Goal: Communication & Community: Answer question/provide support

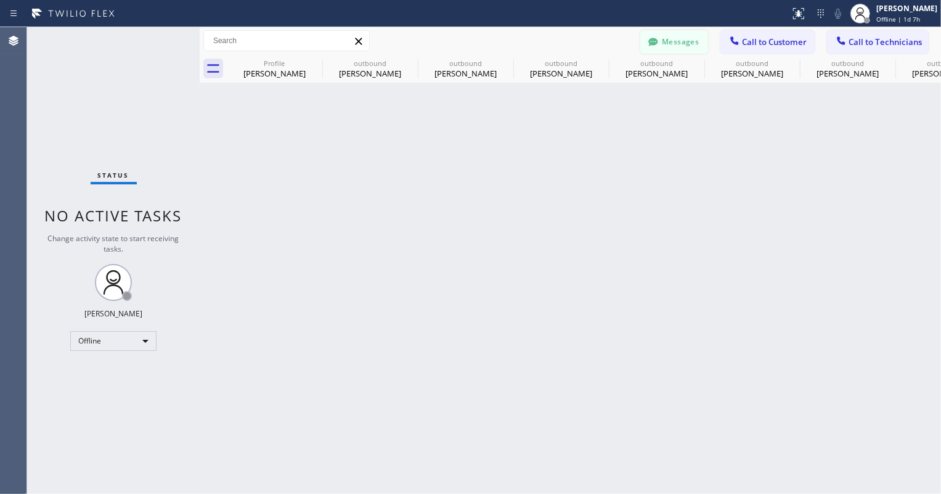
click at [650, 47] on icon at bounding box center [653, 42] width 12 height 12
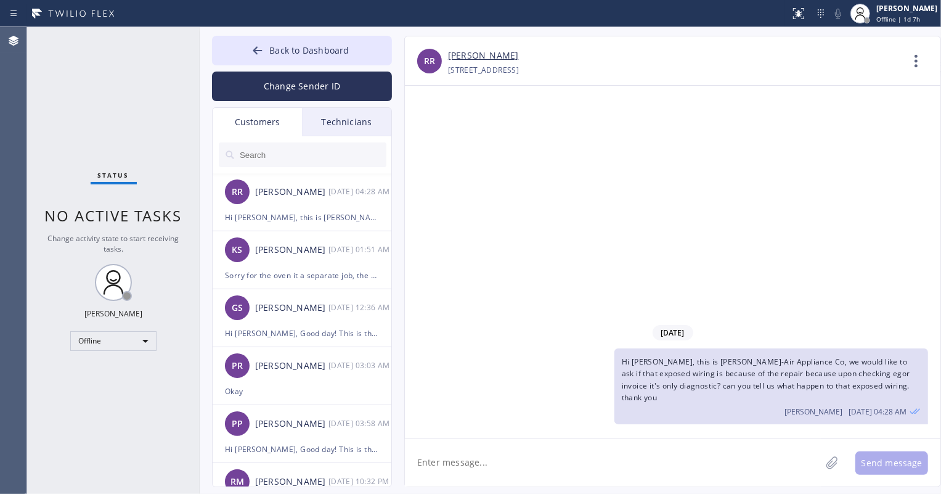
click at [301, 149] on input "text" at bounding box center [313, 154] width 148 height 25
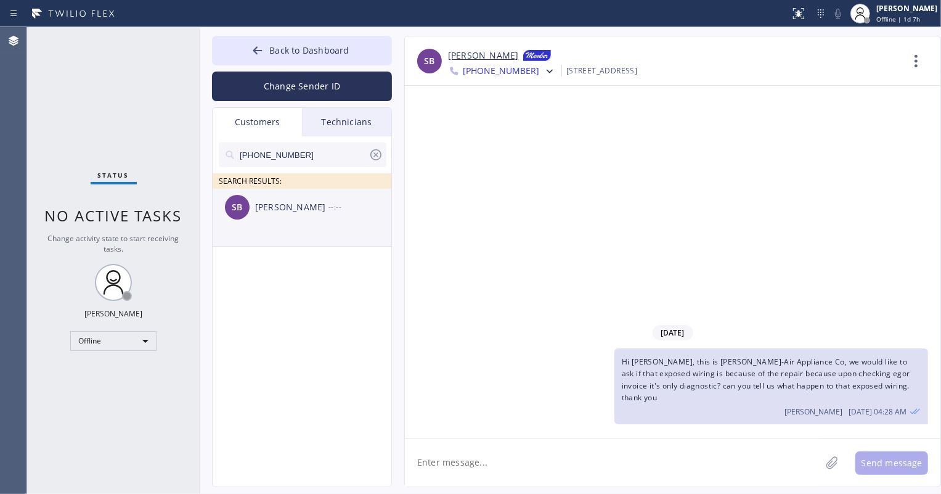
click at [300, 203] on div "[PERSON_NAME]" at bounding box center [291, 207] width 73 height 14
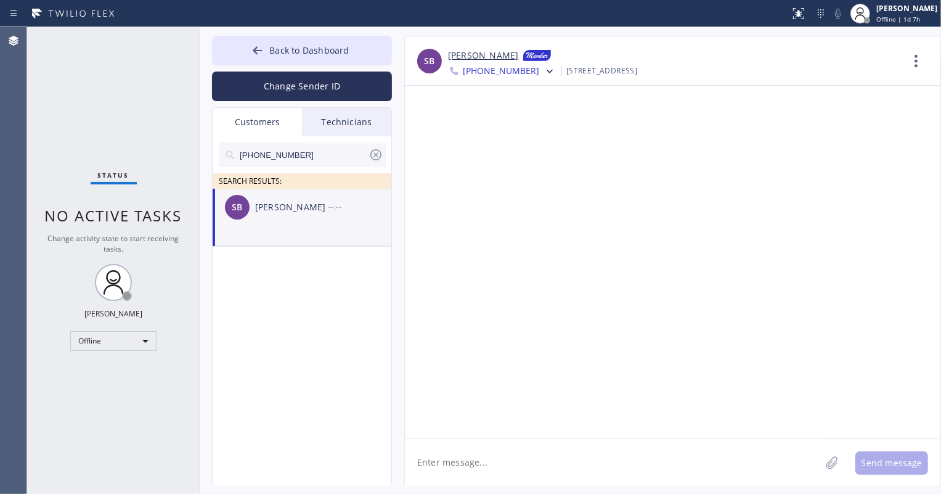
click at [464, 456] on textarea at bounding box center [613, 462] width 416 height 47
type textarea "H"
click at [563, 457] on textarea "Hi Shana, Good day, this is" at bounding box center [624, 462] width 438 height 47
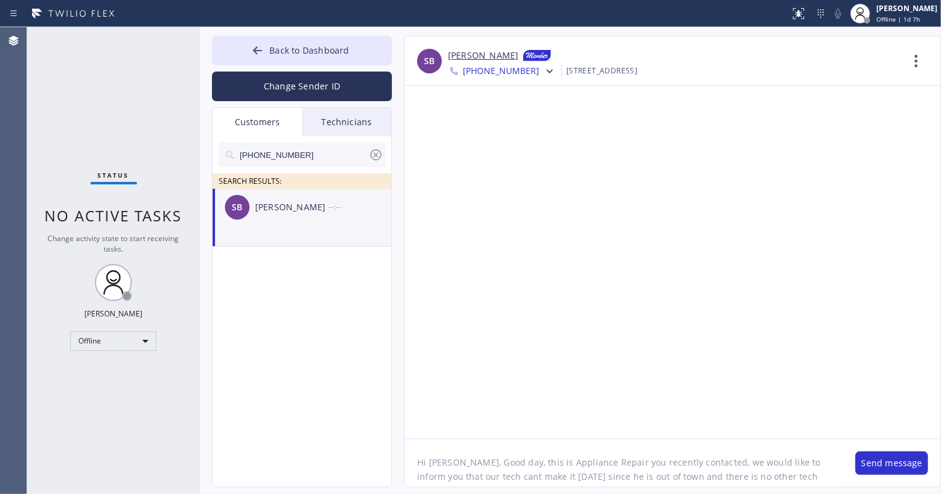
scroll to position [10, 0]
click at [628, 470] on textarea "Hi Shana, Good day, this is Appliance Repair you recently contacted, we would l…" at bounding box center [624, 462] width 438 height 47
click at [666, 483] on textarea "Hi Shana, Good day, this is Appliance Repair you recently contacted, we would l…" at bounding box center [624, 462] width 438 height 47
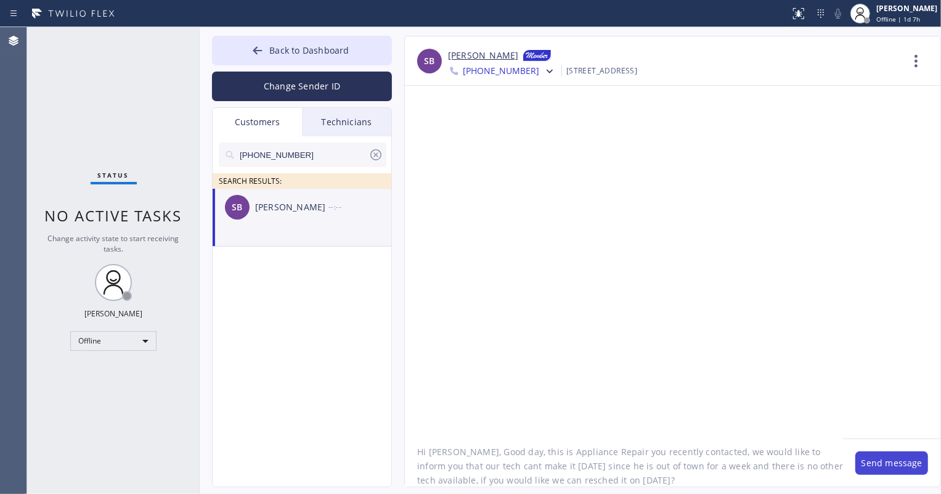
type textarea "Hi [PERSON_NAME], Good day, this is Appliance Repair you recently contacted, we…"
click at [894, 456] on button "Send message" at bounding box center [892, 462] width 73 height 23
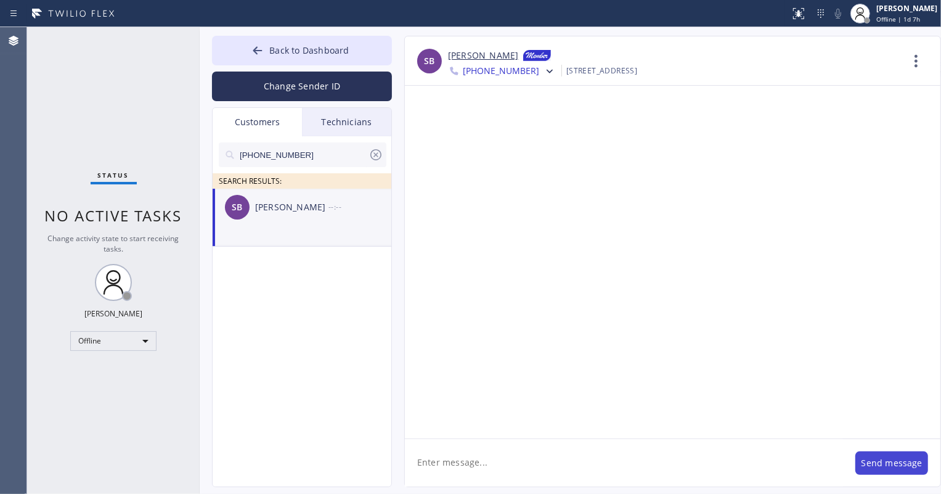
scroll to position [0, 0]
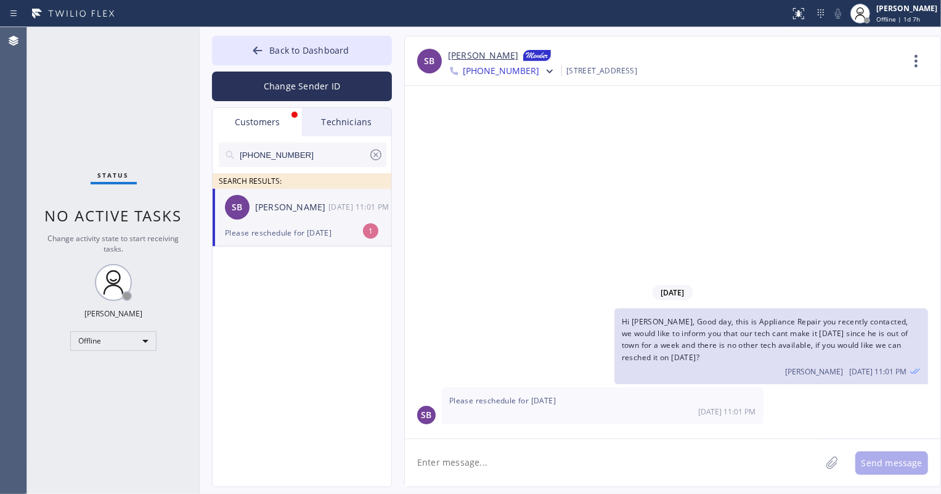
click at [311, 229] on div "Please reschedule for [DATE]" at bounding box center [302, 233] width 154 height 14
click at [502, 459] on textarea at bounding box center [613, 462] width 416 height 47
type textarea "thank you"
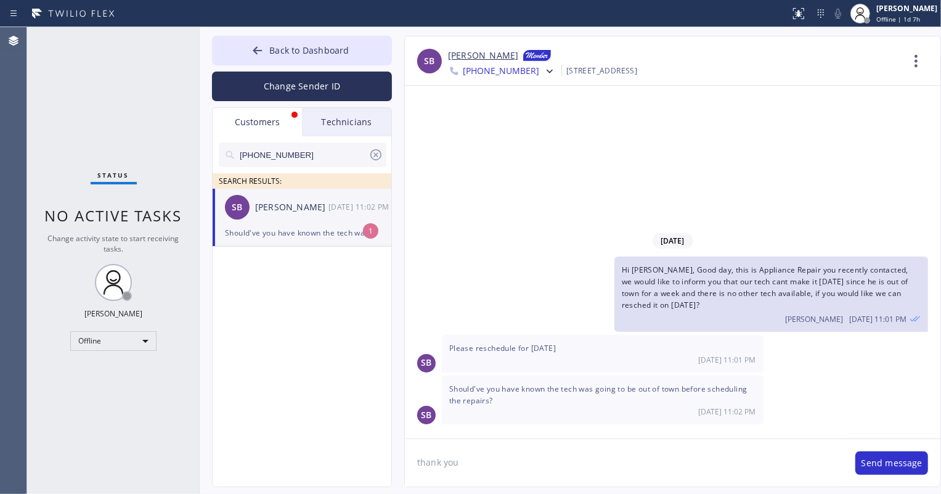
click at [503, 459] on textarea "thank you" at bounding box center [624, 462] width 438 height 47
click at [501, 452] on textarea "thank you" at bounding box center [624, 462] width 438 height 47
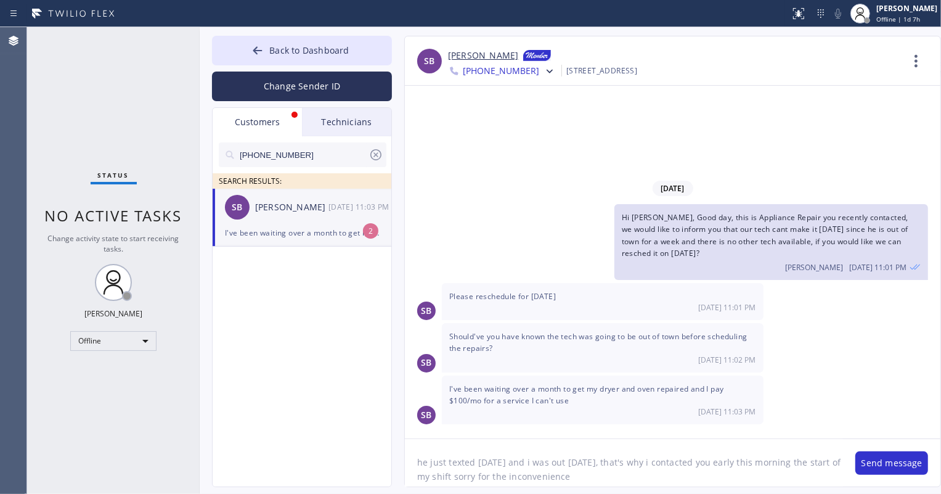
click at [457, 475] on textarea "he just texted yesterday and i was out yesterday, that's why i contacted you ea…" at bounding box center [624, 462] width 438 height 47
click at [462, 474] on textarea "he just texted yesterday and i was out yesterday, that's why i contacted you ea…" at bounding box center [624, 462] width 438 height 47
click at [668, 483] on textarea "he just texted yesterday and i was out yesterday, that's why i contacted you ea…" at bounding box center [624, 462] width 438 height 47
type textarea "he just texted [DATE] and i was out [DATE], that's why i contacted you early th…"
click at [875, 463] on button "Send message" at bounding box center [892, 462] width 73 height 23
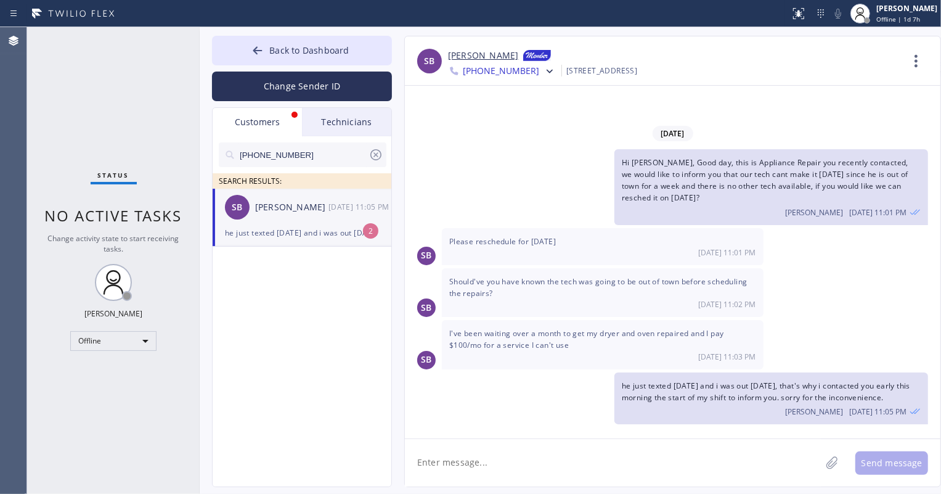
click at [375, 150] on icon at bounding box center [376, 154] width 15 height 15
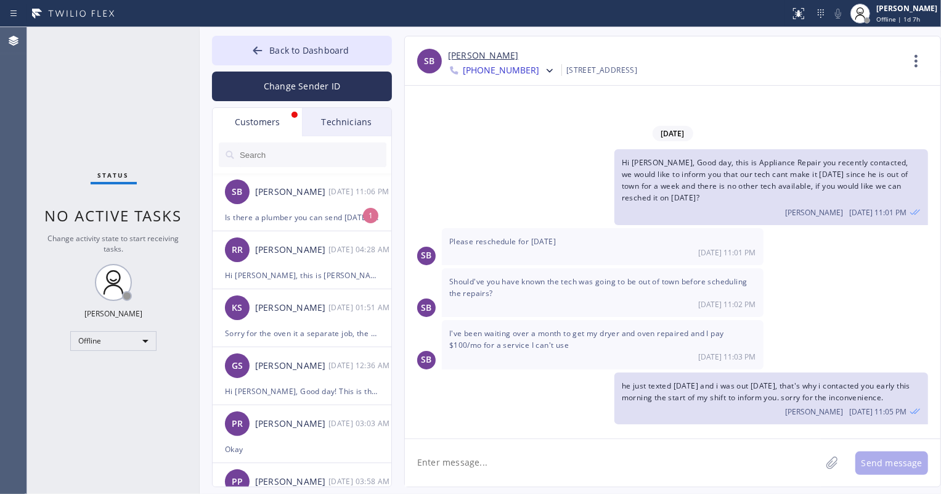
scroll to position [2, 0]
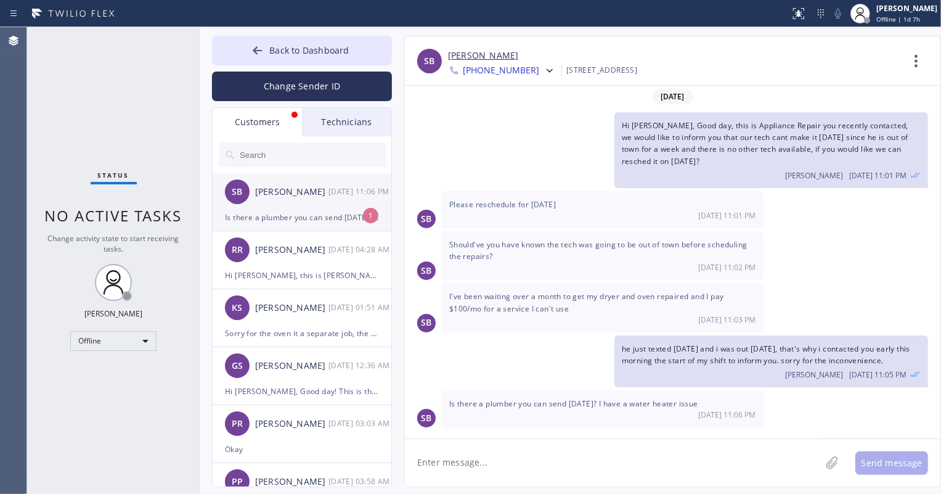
click at [301, 197] on div "[PERSON_NAME]" at bounding box center [291, 192] width 73 height 14
click at [545, 402] on span "Is there a plumber you can send [DATE]? I have a water heater issue" at bounding box center [573, 403] width 249 height 10
click at [475, 453] on textarea at bounding box center [613, 462] width 416 height 47
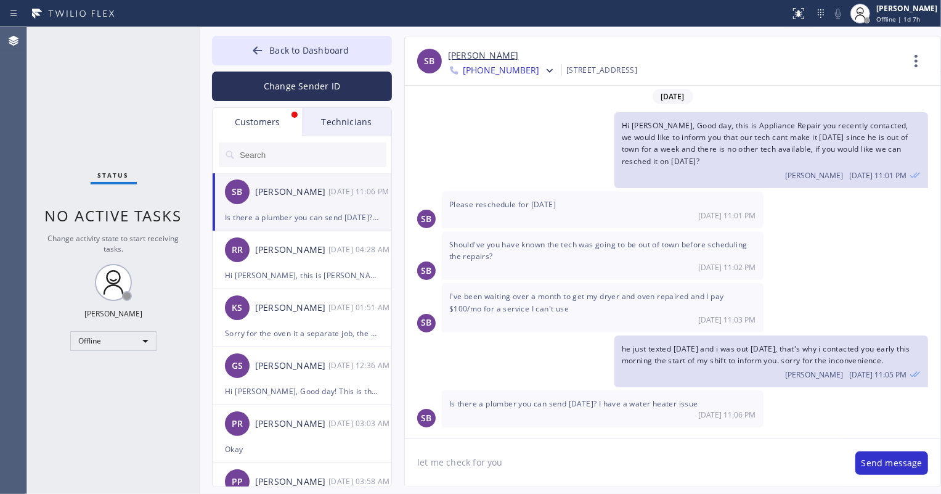
type textarea "let me check for yo"
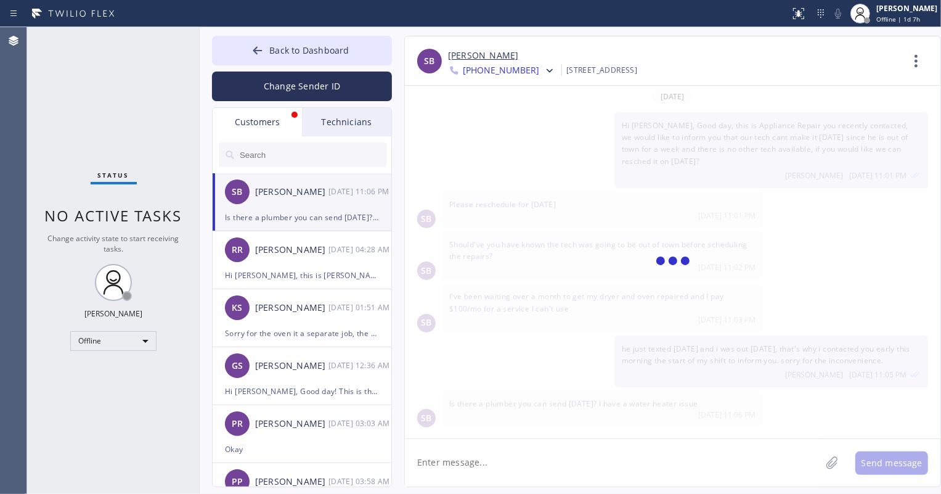
scroll to position [45, 0]
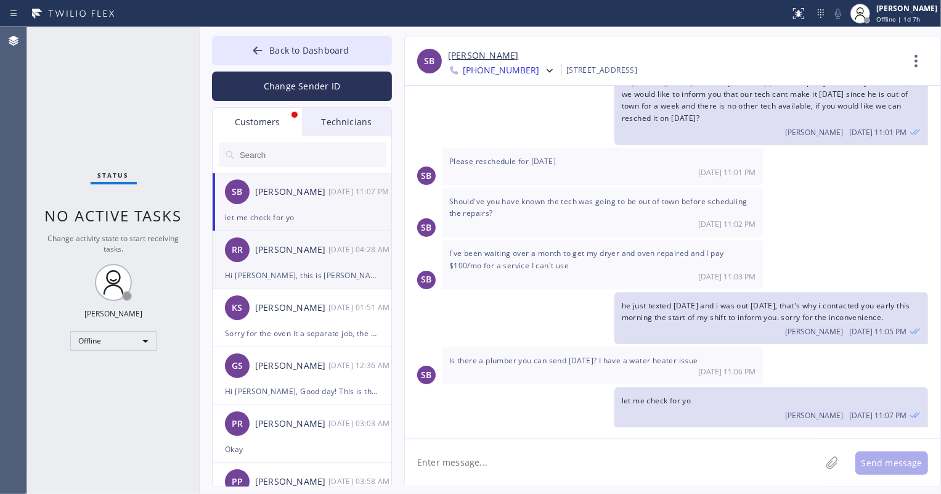
click at [317, 256] on div "RR [PERSON_NAME] [DATE] 04:28 AM" at bounding box center [303, 249] width 180 height 37
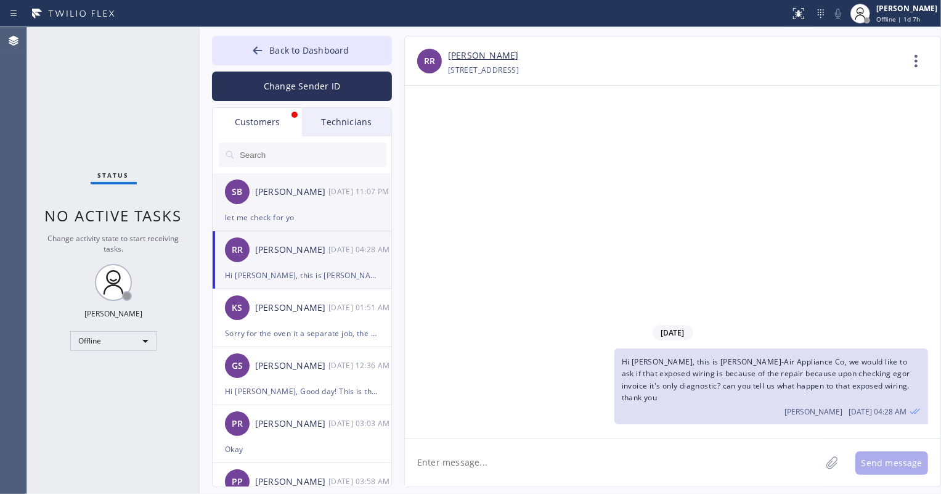
scroll to position [0, 0]
click at [319, 215] on div "let me check for yo" at bounding box center [302, 217] width 154 height 14
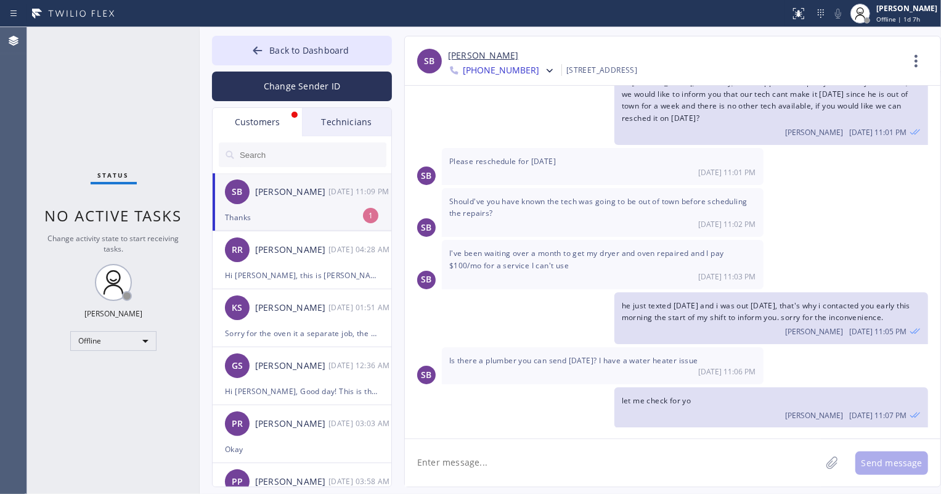
scroll to position [85, 0]
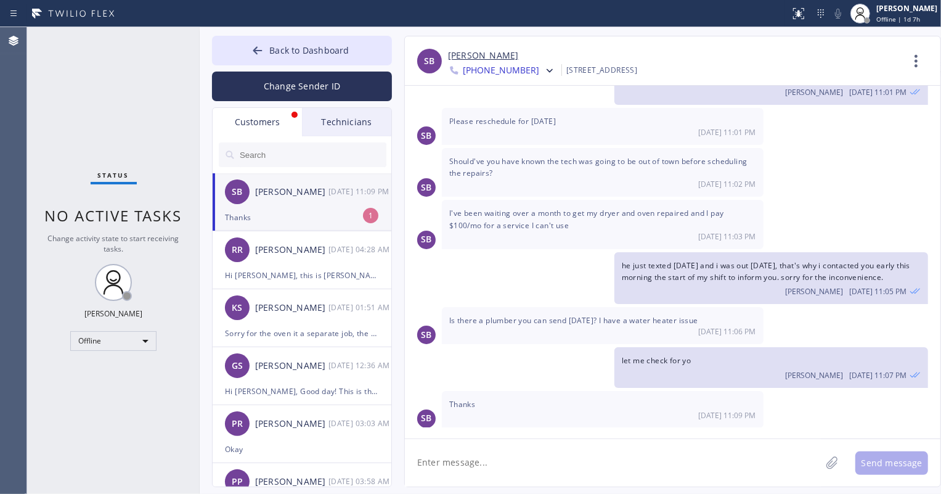
click at [518, 372] on div "let me check for yo Aldrin A. Alzona 10/06 11:07 PM" at bounding box center [666, 367] width 523 height 40
click at [291, 267] on div "RR [PERSON_NAME] [DATE] 04:28 AM" at bounding box center [303, 249] width 180 height 37
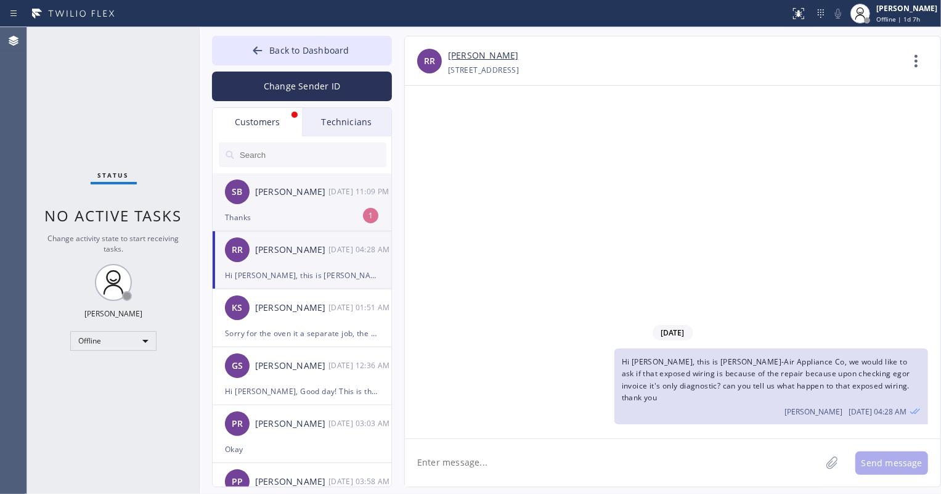
scroll to position [0, 0]
click at [301, 216] on div "Thanks" at bounding box center [302, 217] width 154 height 14
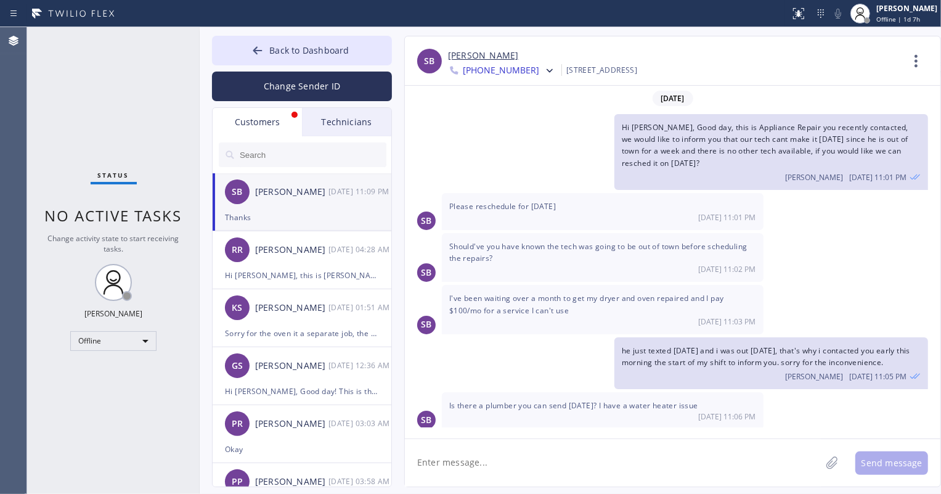
scroll to position [85, 0]
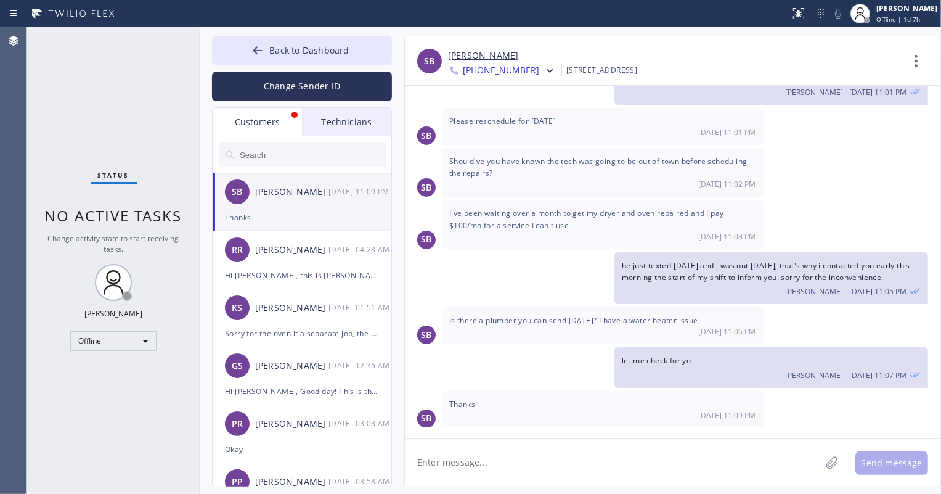
click at [349, 126] on div "Technicians" at bounding box center [346, 122] width 89 height 28
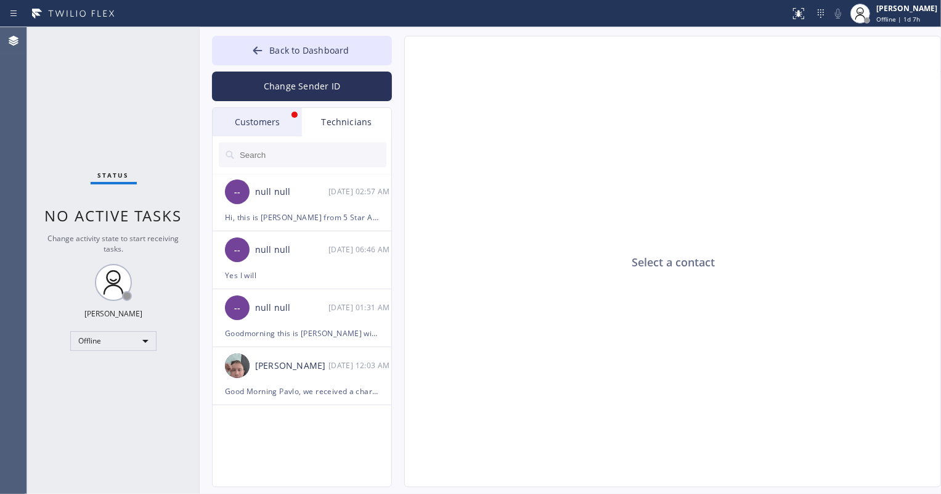
click at [283, 123] on div "Customers" at bounding box center [257, 122] width 89 height 28
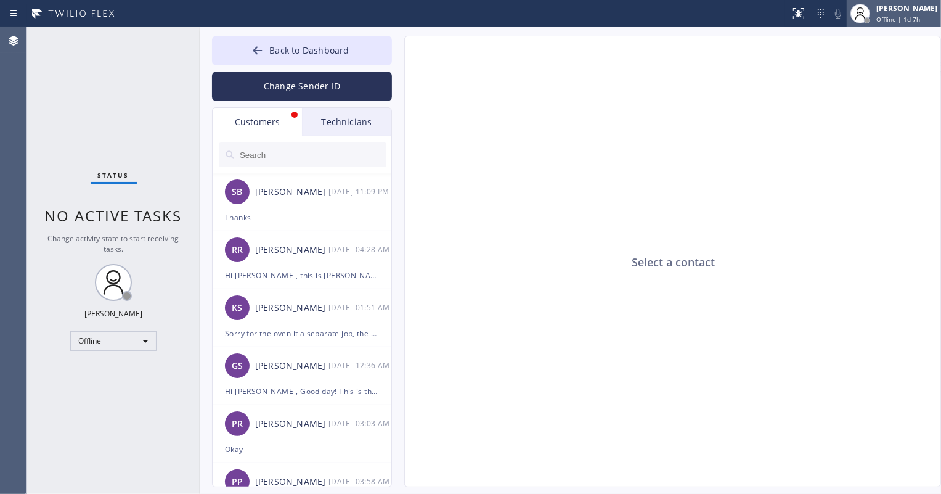
click at [877, 21] on div "Aldrin A. Alzona Offline | 1d 7h" at bounding box center [907, 13] width 67 height 22
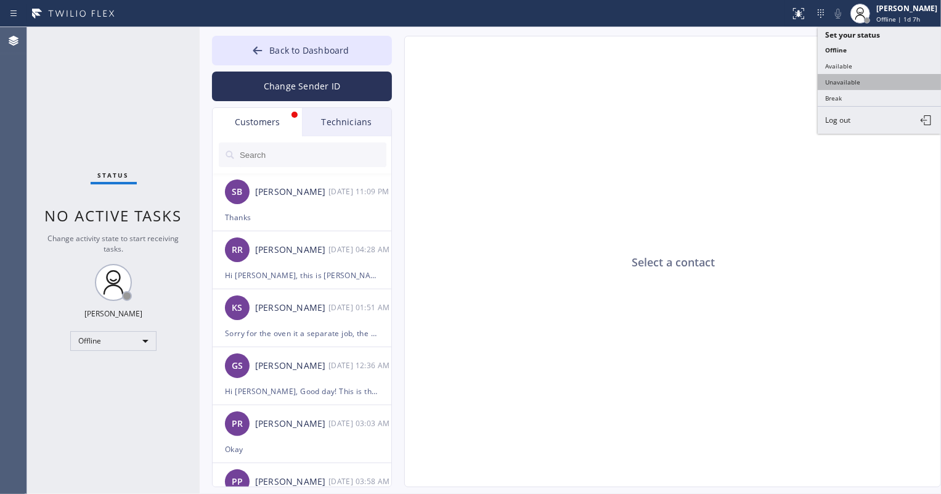
click at [859, 80] on button "Unavailable" at bounding box center [879, 82] width 123 height 16
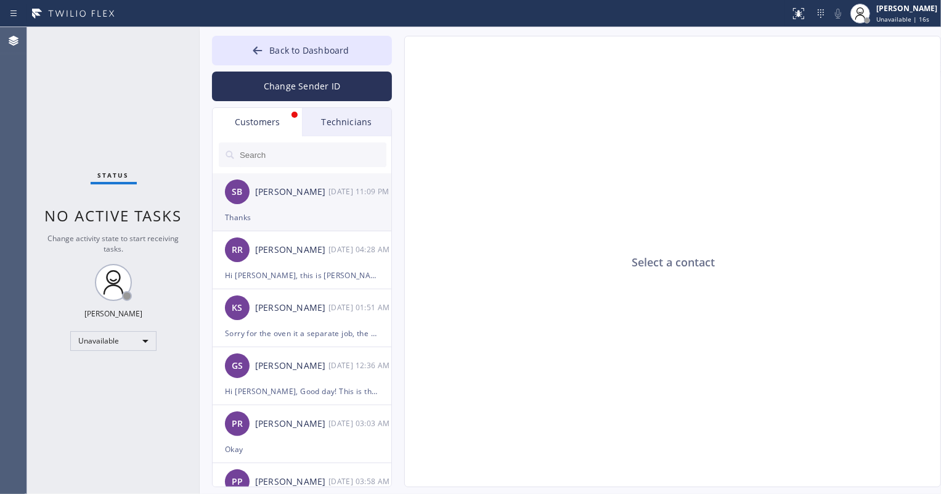
click at [288, 206] on div "SB Shana Britt 10/06 11:09 PM" at bounding box center [303, 191] width 180 height 37
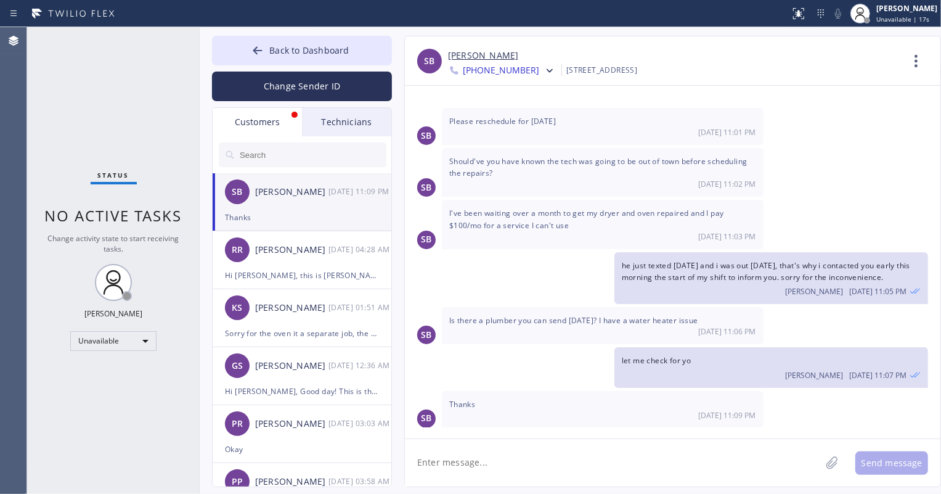
click at [528, 455] on textarea at bounding box center [613, 462] width 416 height 47
type textarea "my i know what is the issue of the water heater?"
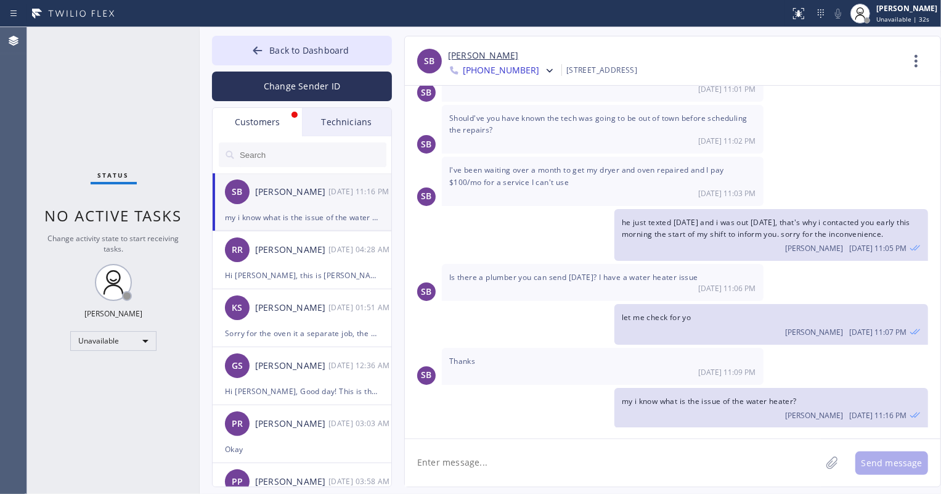
click at [560, 454] on textarea at bounding box center [613, 462] width 416 height 47
type textarea "and is that"
type textarea "and also that is already out of warranty right ?"
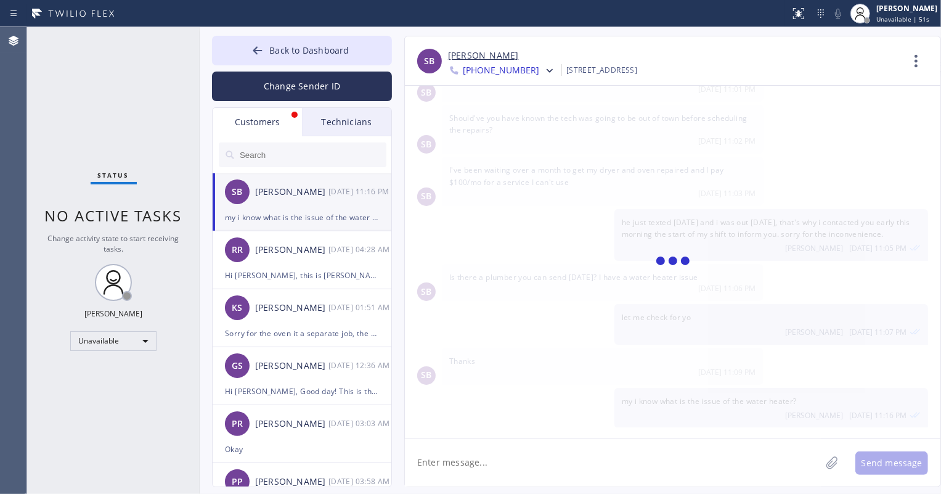
scroll to position [171, 0]
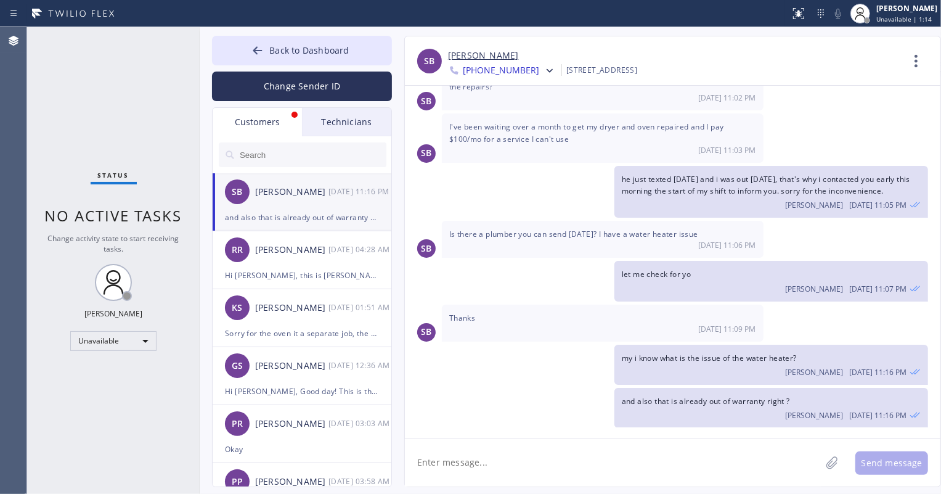
click at [551, 455] on textarea at bounding box center [613, 462] width 416 height 47
drag, startPoint x: 474, startPoint y: 441, endPoint x: 475, endPoint y: 449, distance: 7.4
click at [474, 441] on textarea at bounding box center [613, 462] width 416 height 47
click at [475, 450] on textarea at bounding box center [613, 462] width 416 height 47
type textarea "also"
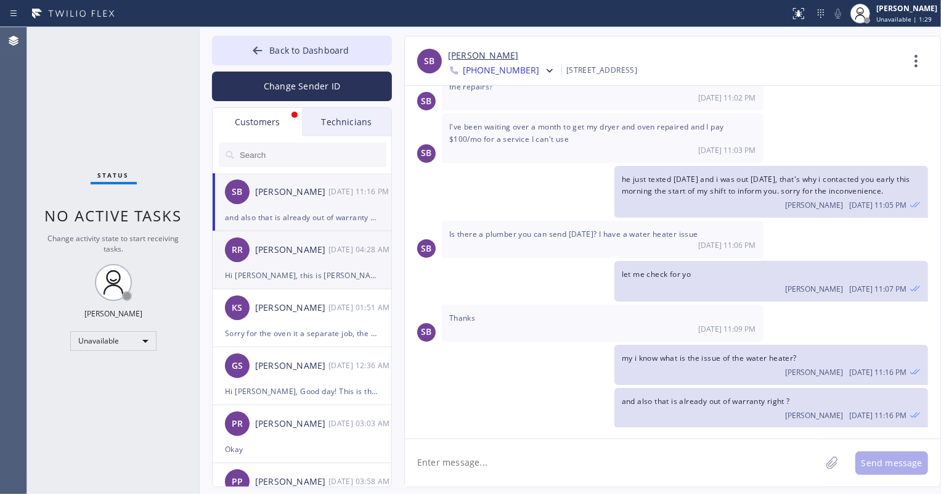
click at [318, 253] on div "[PERSON_NAME]" at bounding box center [291, 250] width 73 height 14
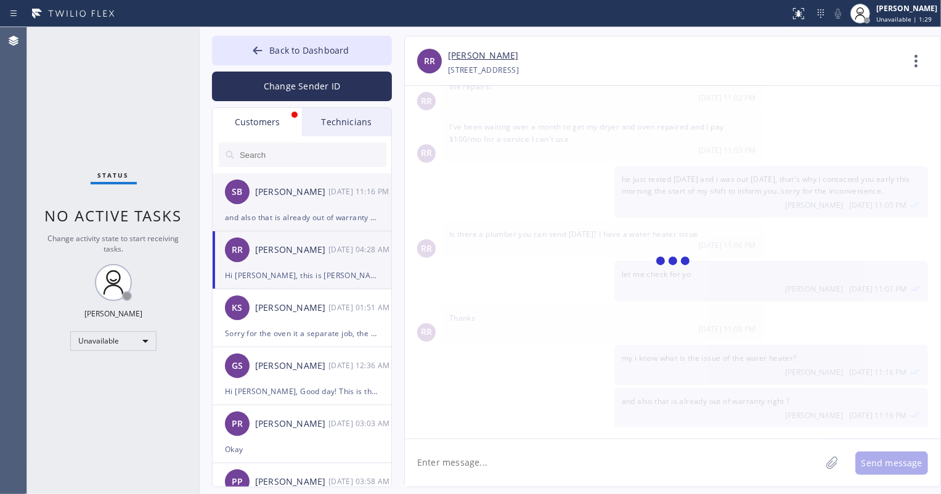
scroll to position [0, 0]
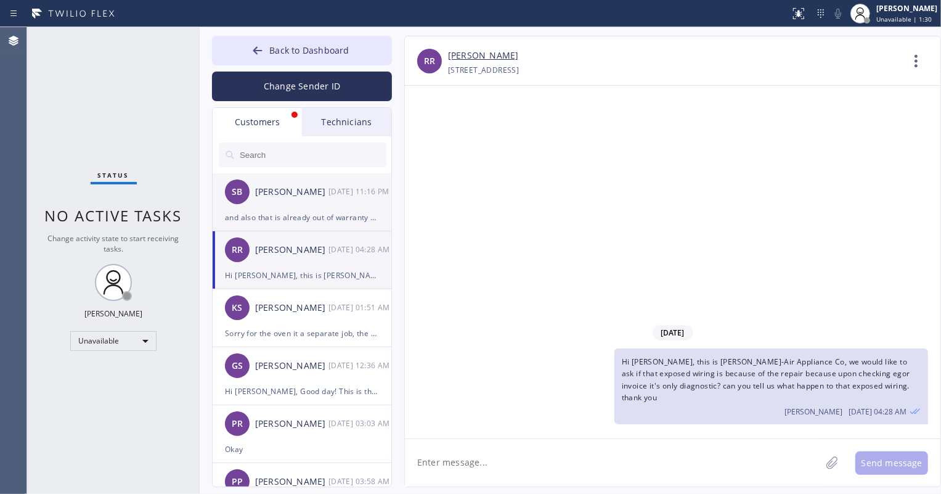
click at [320, 216] on div "and also that is already out of warranty right ?" at bounding box center [302, 217] width 154 height 14
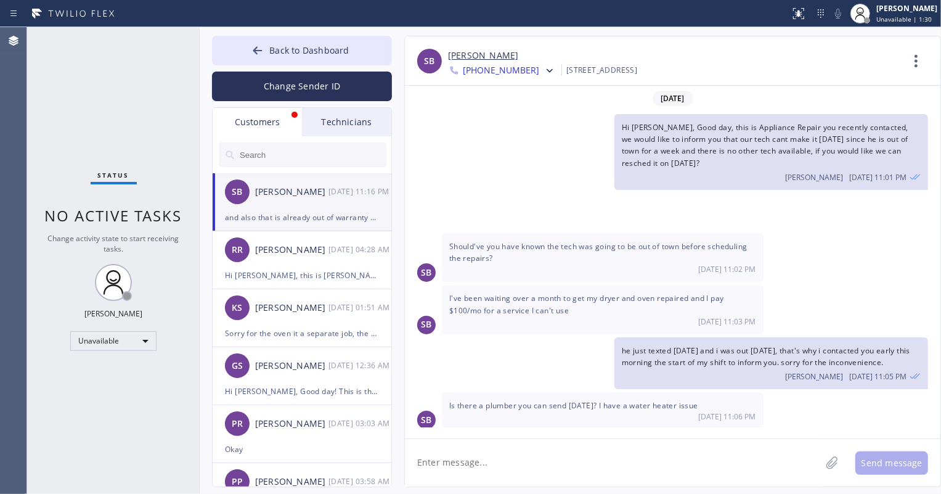
scroll to position [171, 0]
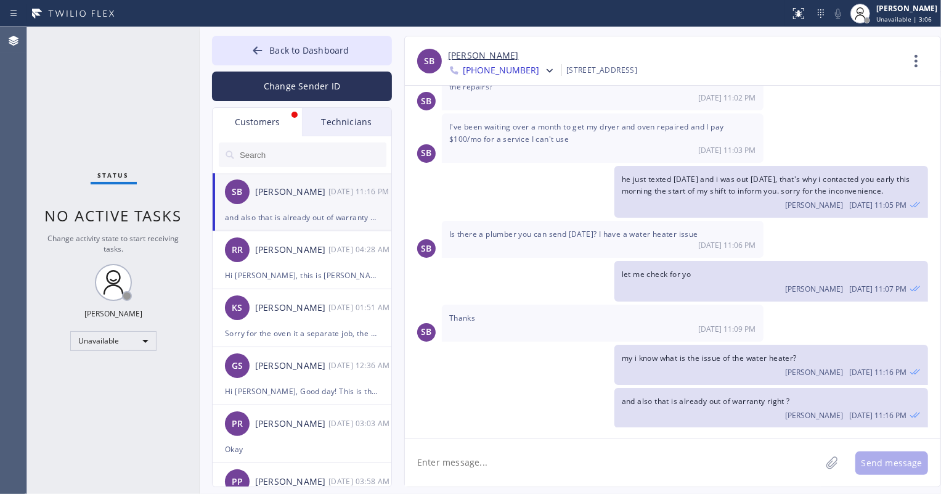
click at [330, 113] on div "Technicians" at bounding box center [346, 122] width 89 height 28
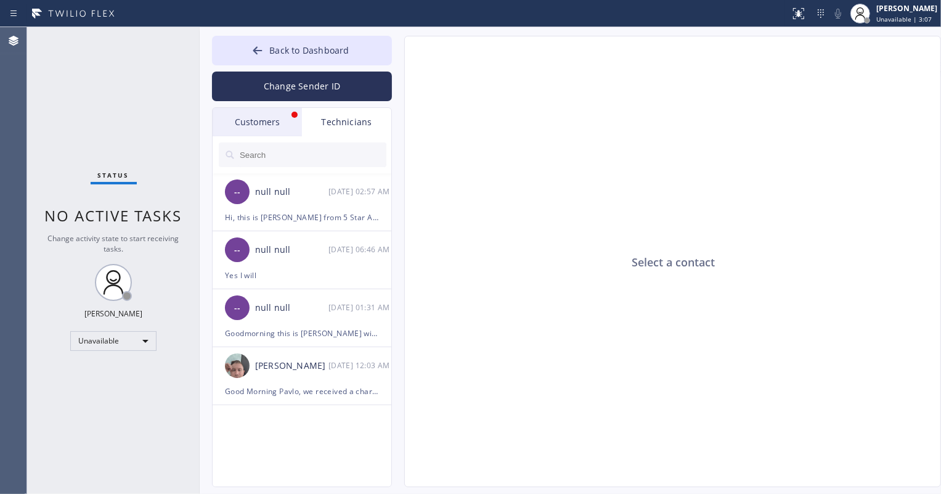
click at [272, 163] on input "text" at bounding box center [313, 154] width 148 height 25
click at [249, 115] on div "Customers" at bounding box center [257, 122] width 89 height 28
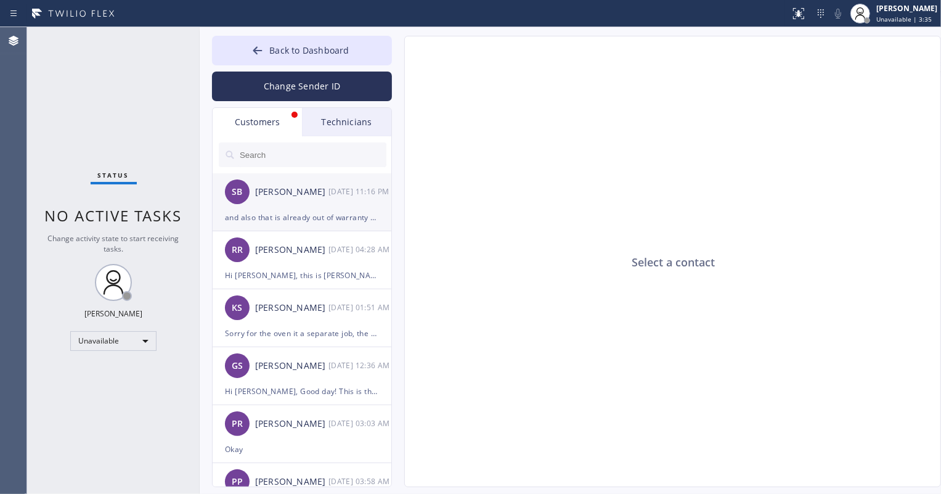
click at [296, 213] on div "and also that is already out of warranty right ?" at bounding box center [302, 217] width 154 height 14
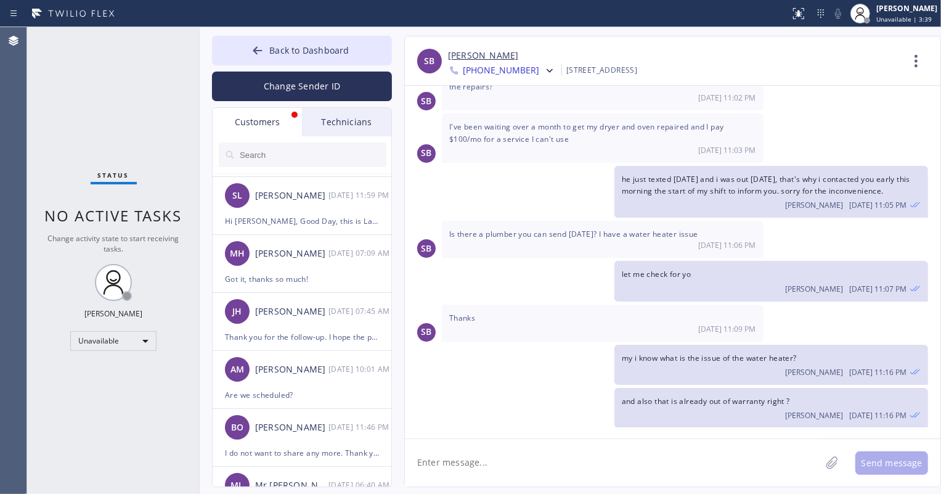
scroll to position [790, 0]
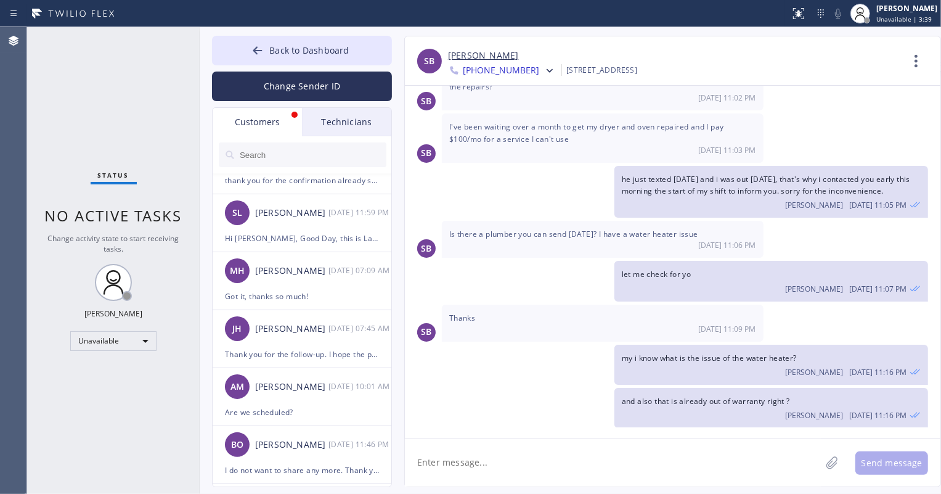
click at [337, 119] on div "Technicians" at bounding box center [346, 122] width 89 height 28
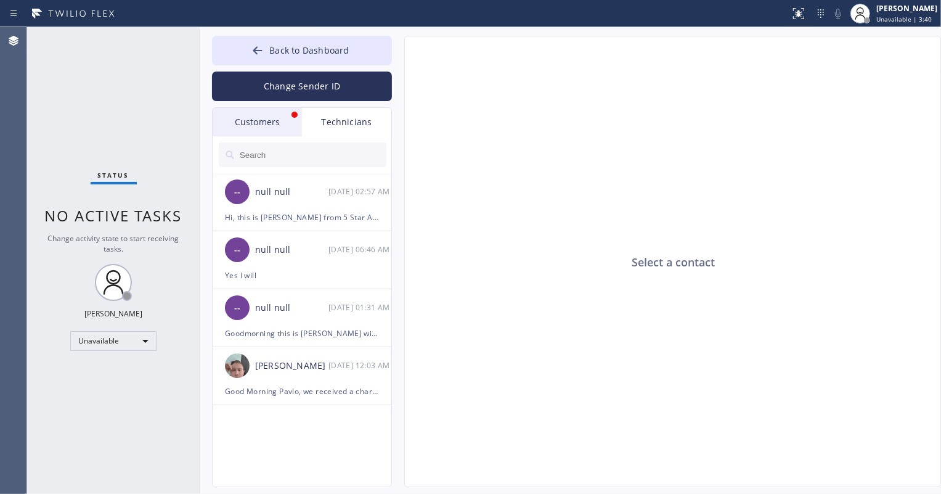
click at [231, 125] on div "Customers" at bounding box center [257, 122] width 89 height 28
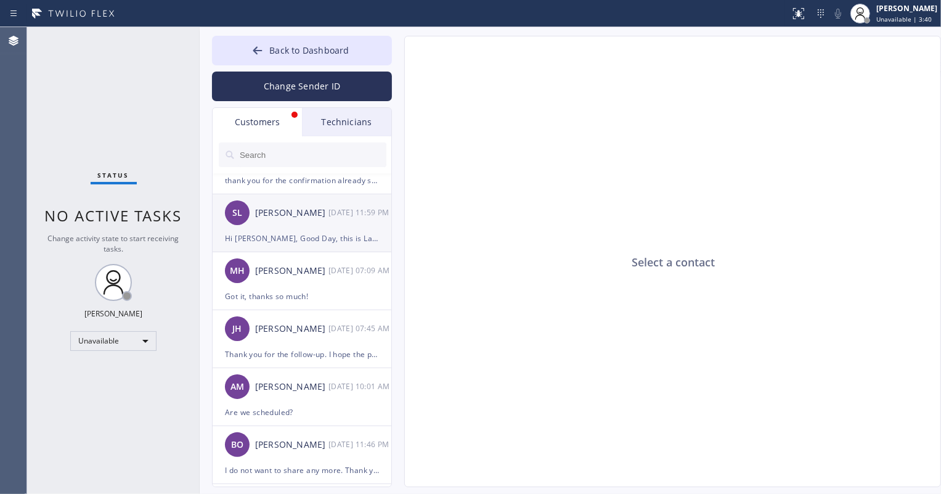
click at [298, 222] on div "SL Susan Libertucci 09/22 11:59 PM" at bounding box center [303, 212] width 180 height 37
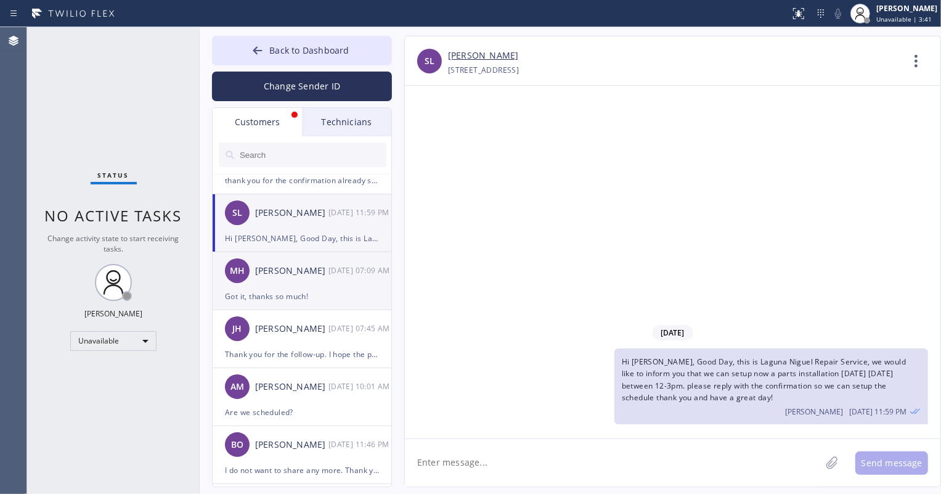
click at [300, 275] on div "[PERSON_NAME]" at bounding box center [291, 271] width 73 height 14
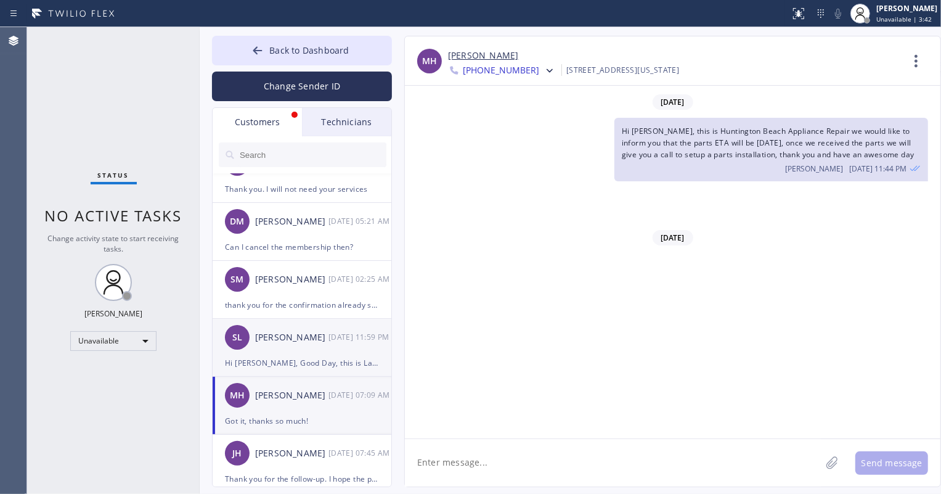
scroll to position [623, 0]
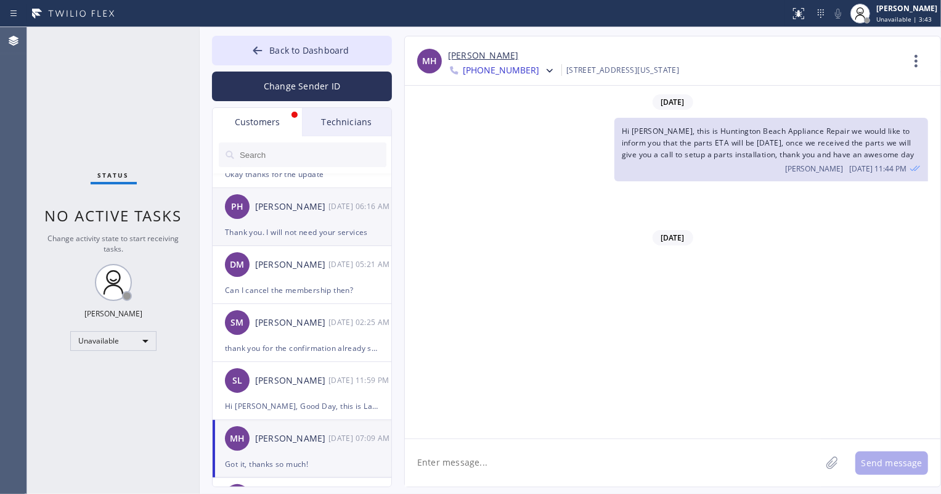
click at [308, 203] on div "[PERSON_NAME]" at bounding box center [291, 207] width 73 height 14
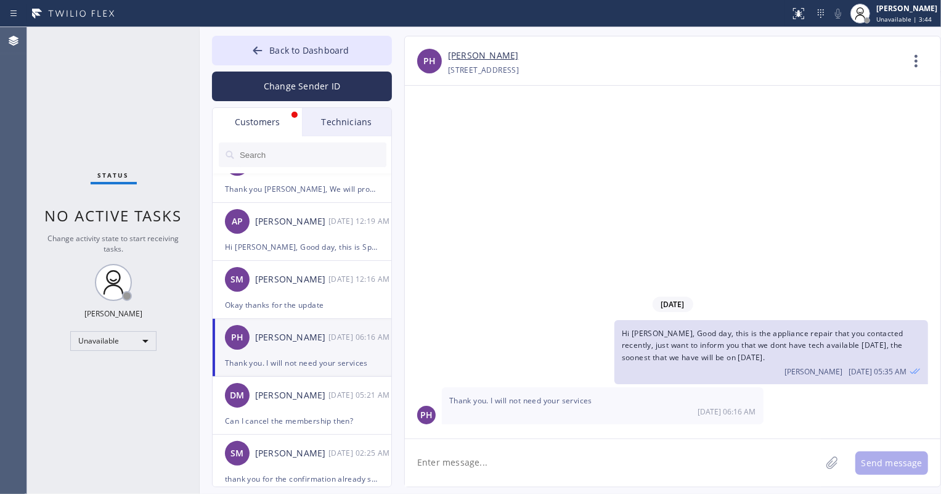
scroll to position [454, 0]
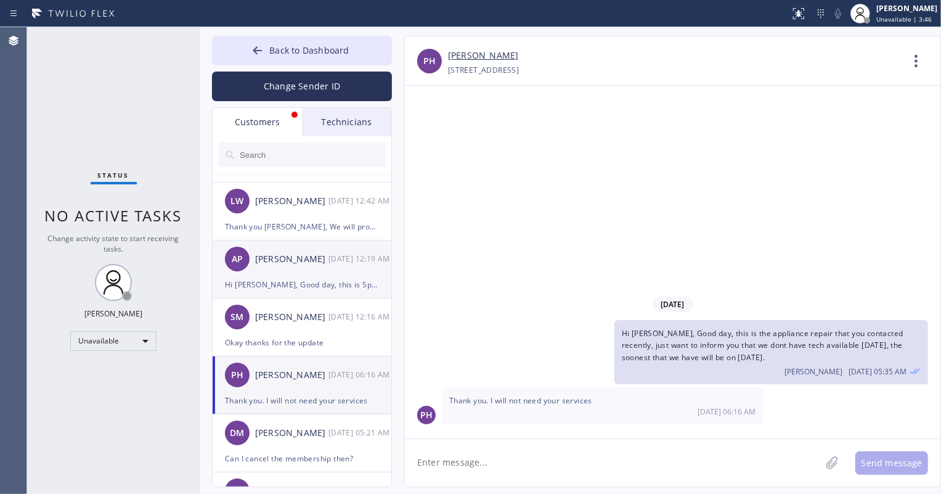
click at [305, 294] on li "AP Asha Perry 09/24 12:19 AM Hi Asha, Good day, this is Spectrum Appliance Repa…" at bounding box center [303, 269] width 180 height 58
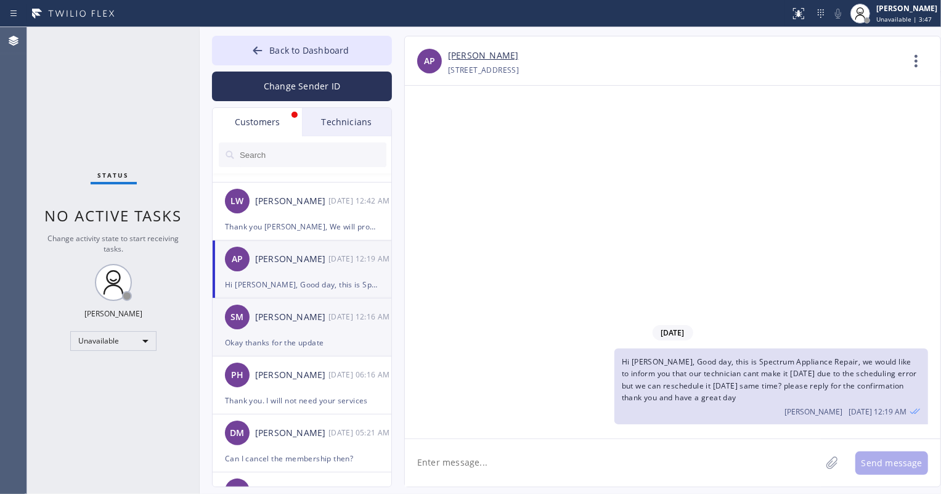
click at [303, 313] on div "[PERSON_NAME]" at bounding box center [291, 317] width 73 height 14
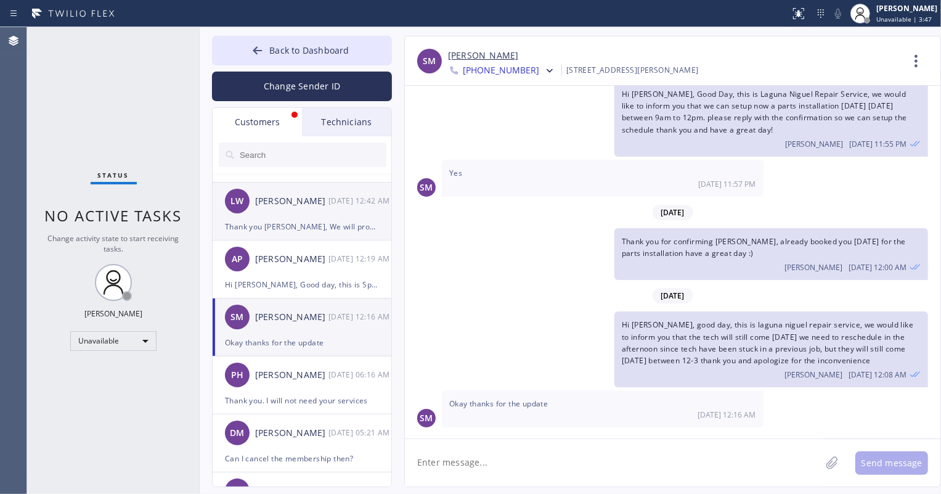
click at [289, 215] on div "LW Laura Wichems 09/24 12:42 AM" at bounding box center [303, 200] width 180 height 37
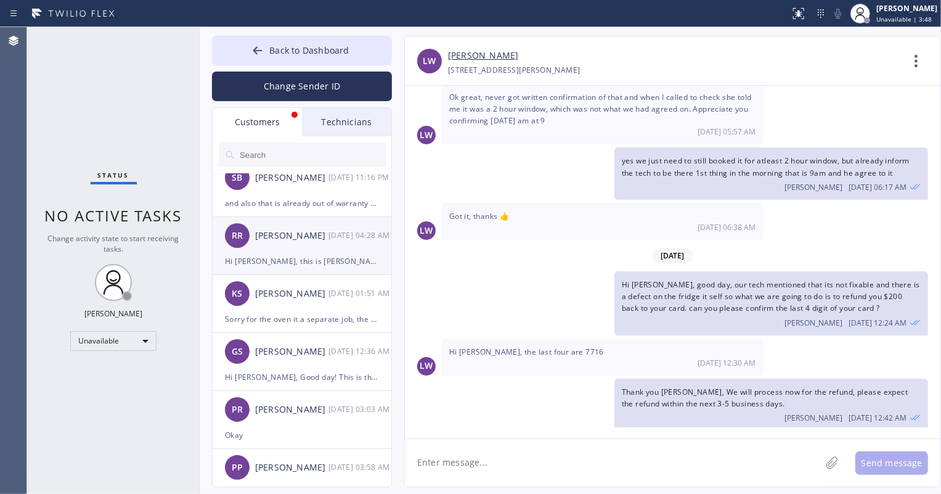
scroll to position [0, 0]
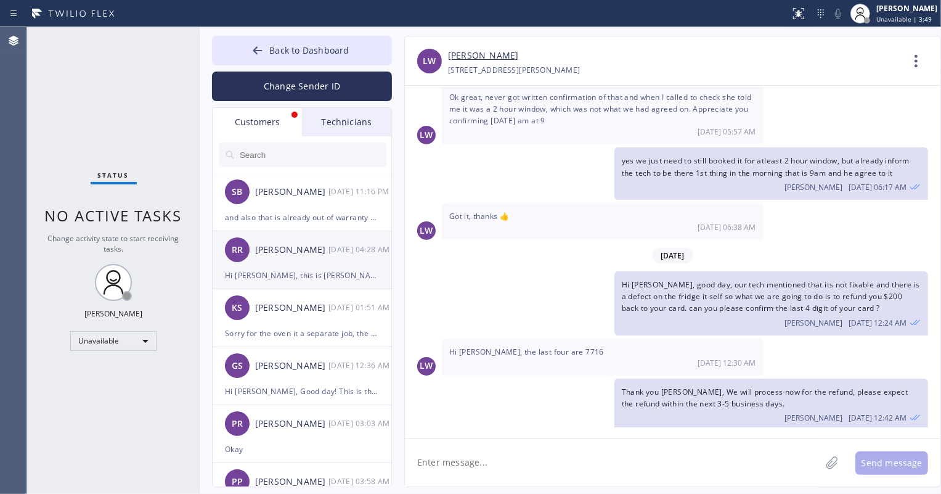
click at [313, 269] on div "Hi [PERSON_NAME], this is [PERSON_NAME]-Air Appliance Co, we would like to ask …" at bounding box center [302, 275] width 154 height 14
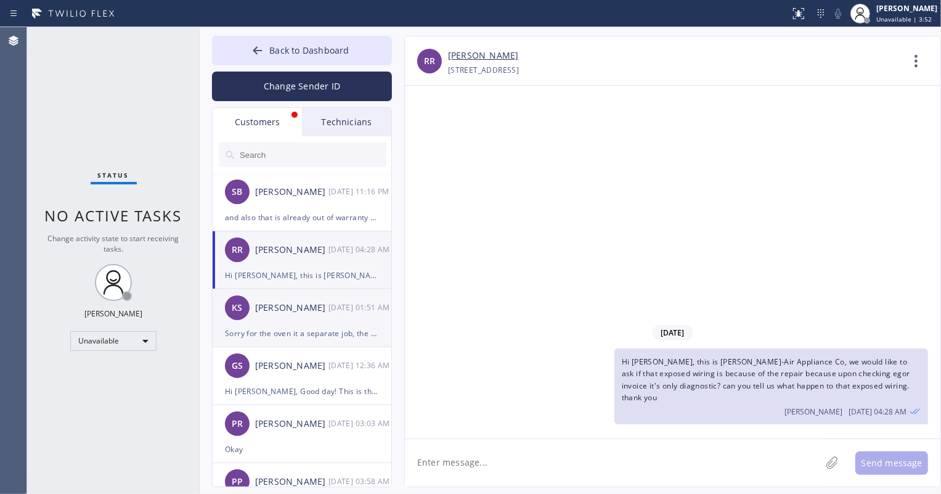
click at [319, 314] on div "[PERSON_NAME]" at bounding box center [291, 308] width 73 height 14
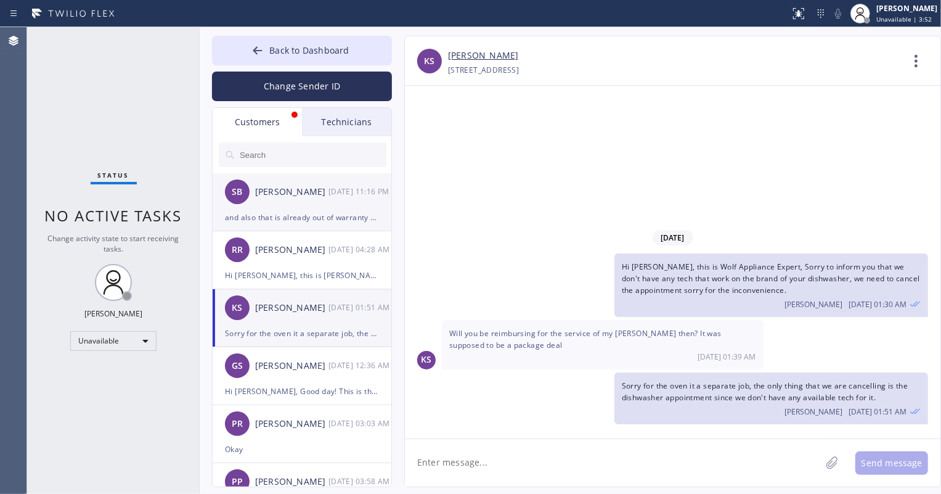
click at [288, 191] on div "[PERSON_NAME]" at bounding box center [291, 192] width 73 height 14
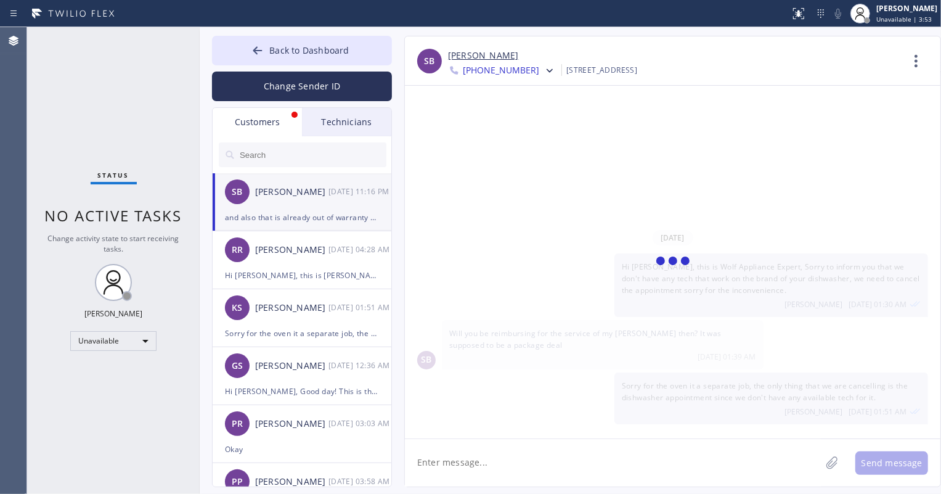
scroll to position [171, 0]
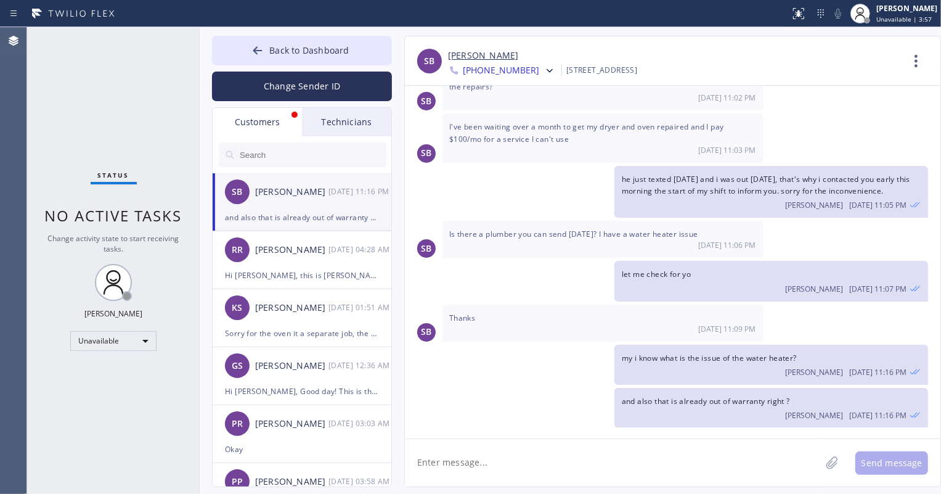
click at [341, 123] on div "Technicians" at bounding box center [346, 122] width 89 height 28
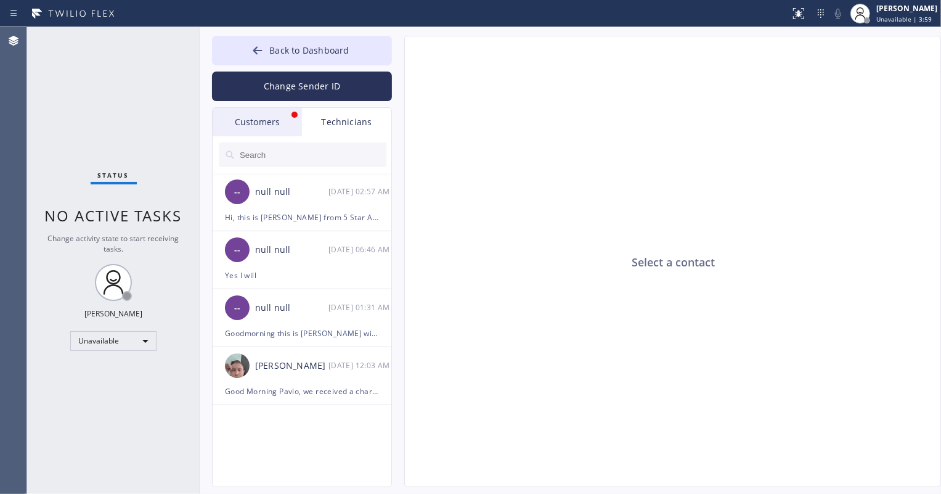
click at [279, 160] on input "text" at bounding box center [313, 154] width 148 height 25
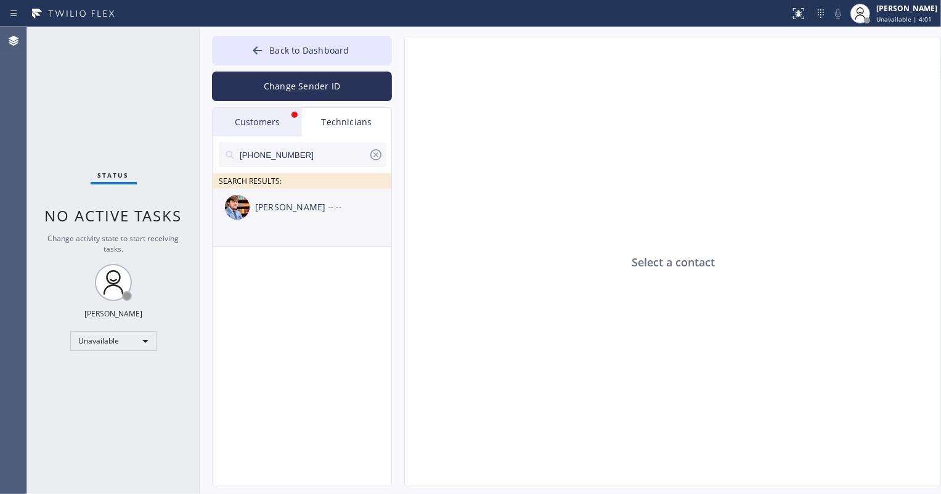
click at [301, 205] on div "[PERSON_NAME]" at bounding box center [291, 207] width 73 height 14
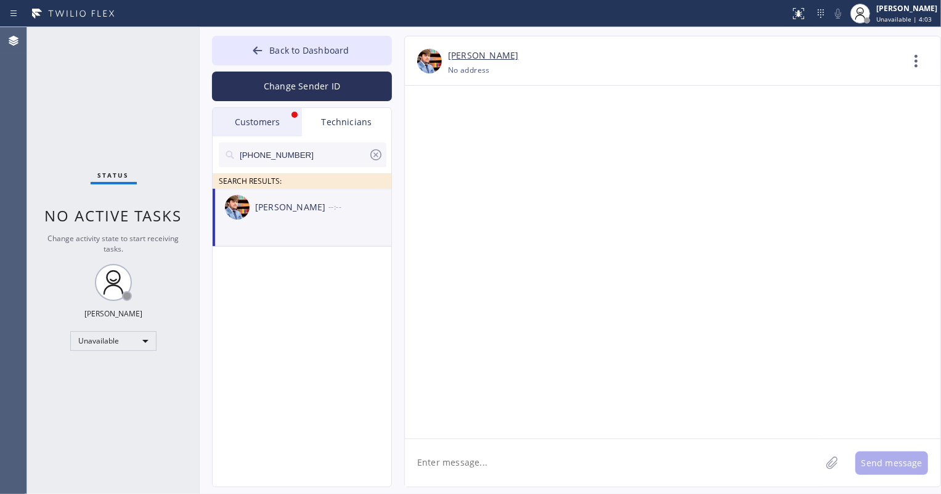
click at [509, 465] on textarea at bounding box center [613, 462] width 416 height 47
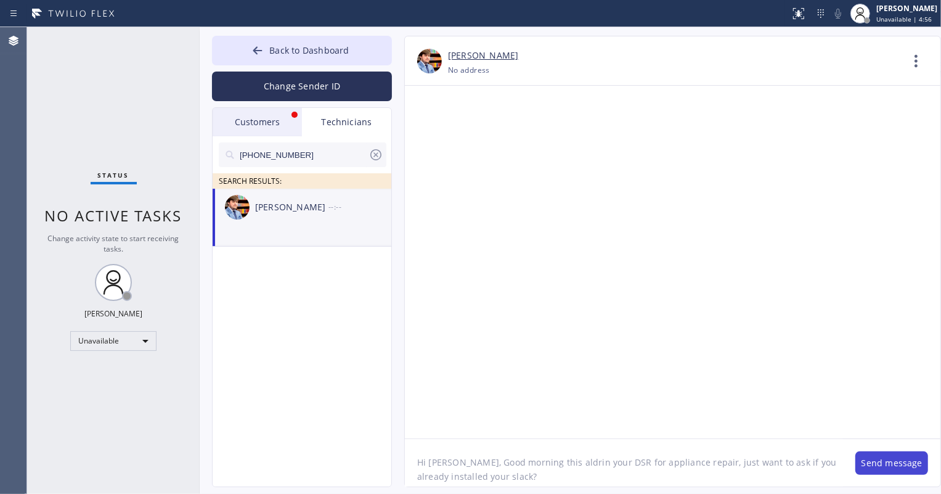
type textarea "Hi [PERSON_NAME], Good morning this aldrin your DSR for appliance repair, just …"
click at [881, 462] on button "Send message" at bounding box center [892, 462] width 73 height 23
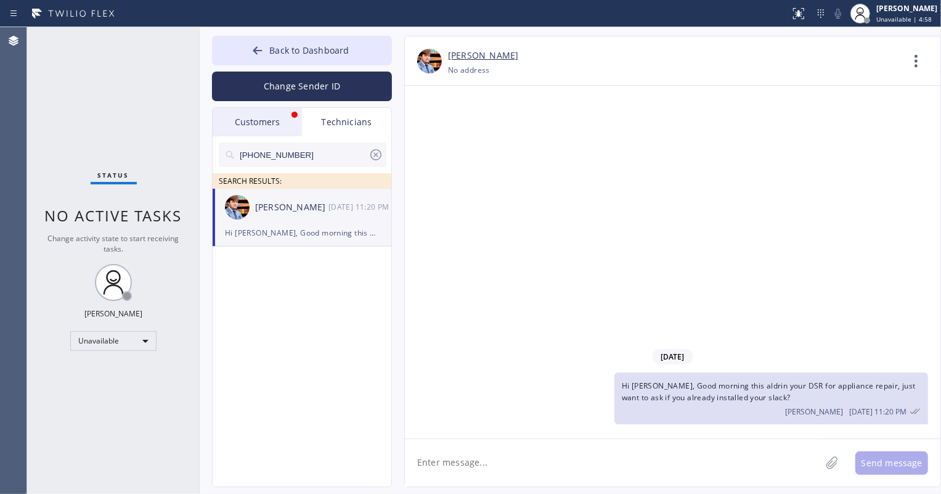
click at [263, 119] on div "Customers" at bounding box center [257, 122] width 89 height 28
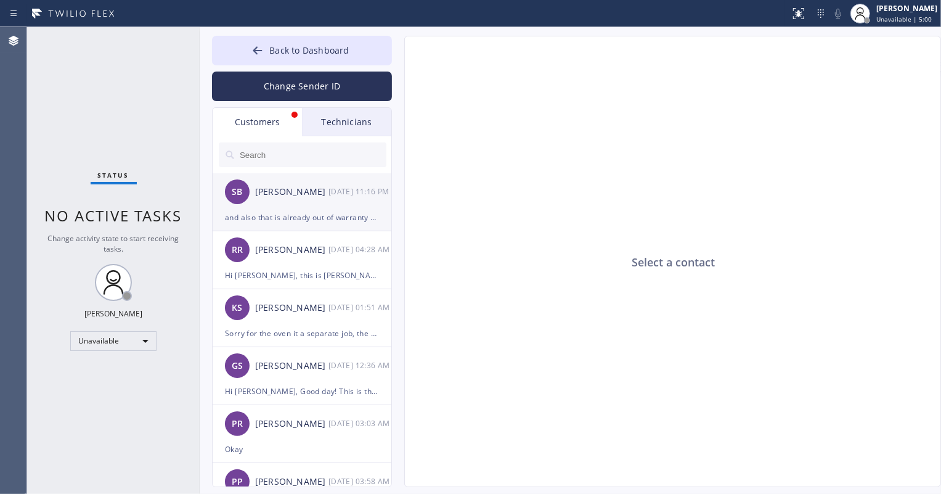
click at [301, 214] on div "and also that is already out of warranty right ?" at bounding box center [302, 217] width 154 height 14
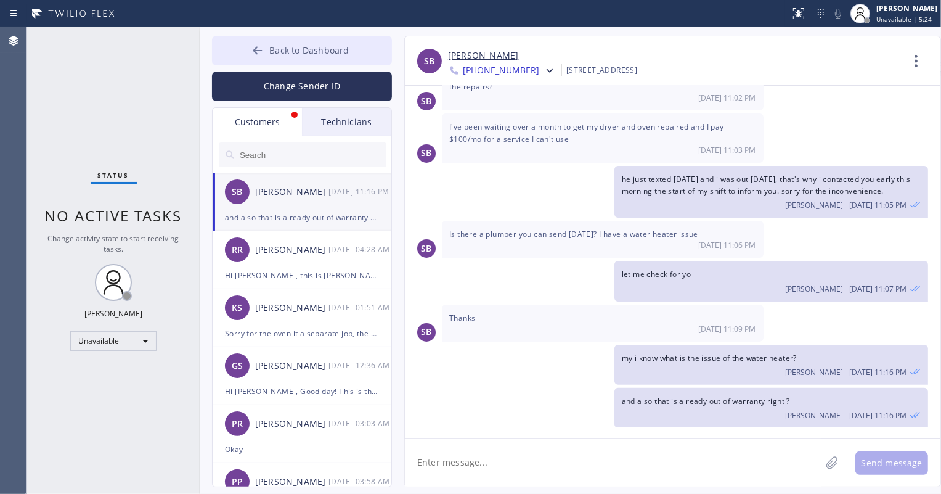
click at [322, 51] on span "Back to Dashboard" at bounding box center [309, 50] width 80 height 12
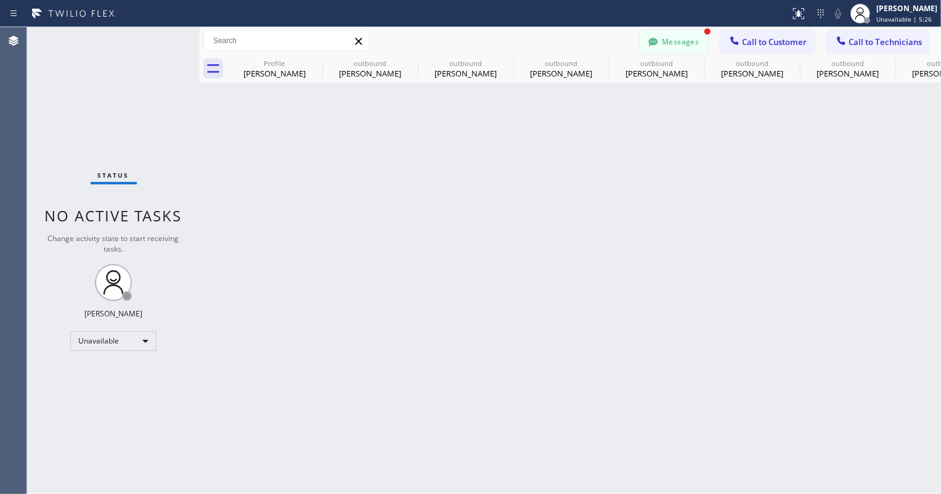
click at [673, 45] on button "Messages" at bounding box center [674, 41] width 68 height 23
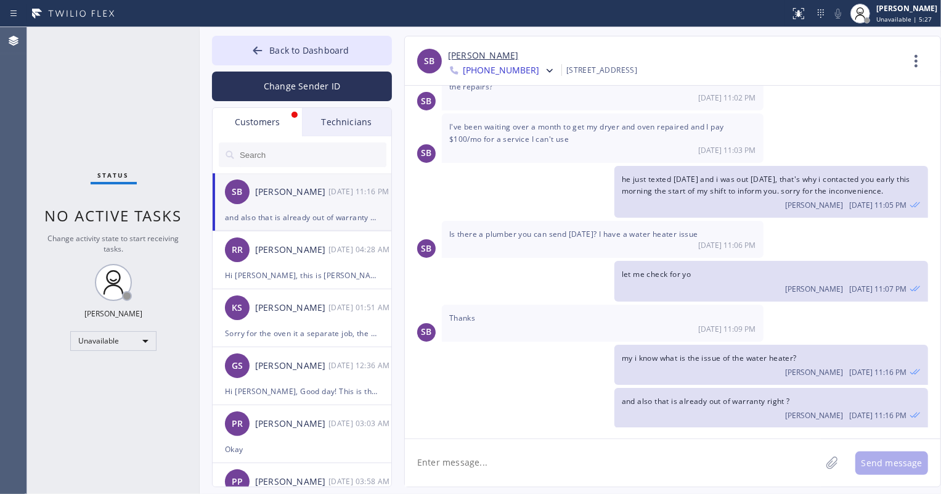
click at [338, 123] on div "Technicians" at bounding box center [346, 122] width 89 height 28
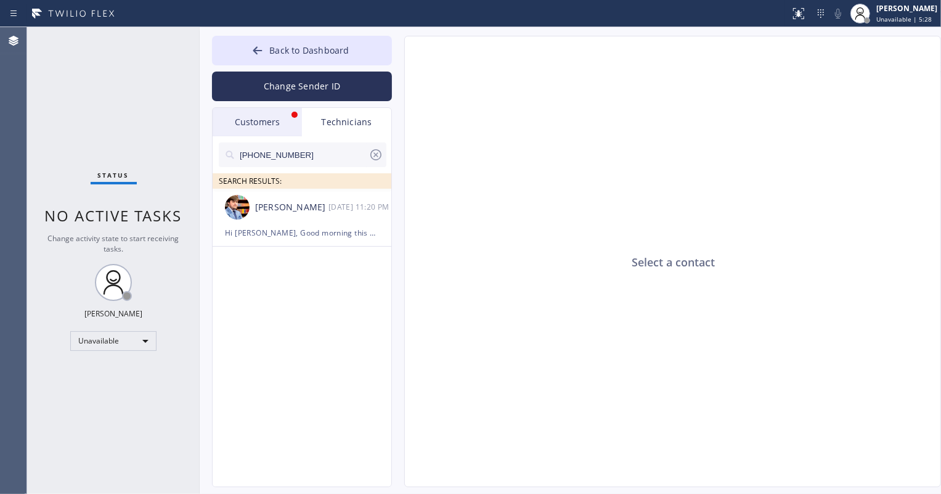
click at [264, 123] on div "Customers" at bounding box center [257, 122] width 89 height 28
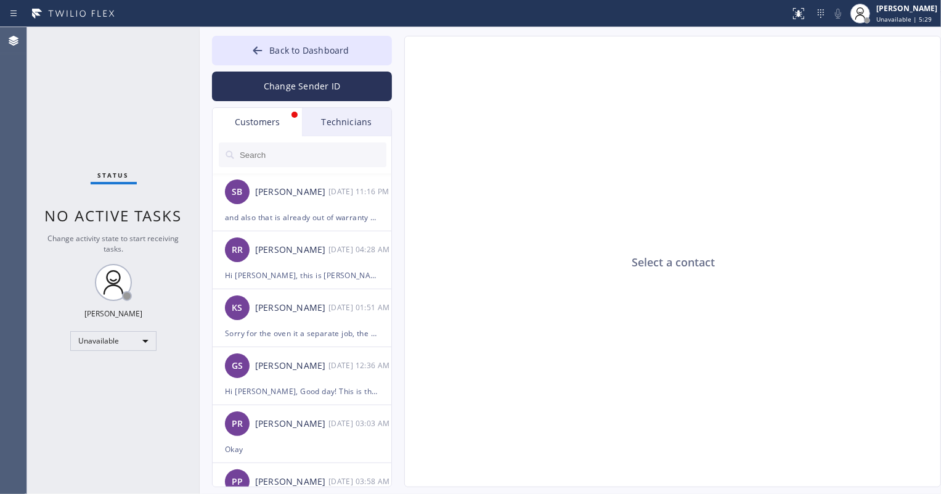
click at [309, 123] on div "Technicians" at bounding box center [346, 122] width 89 height 28
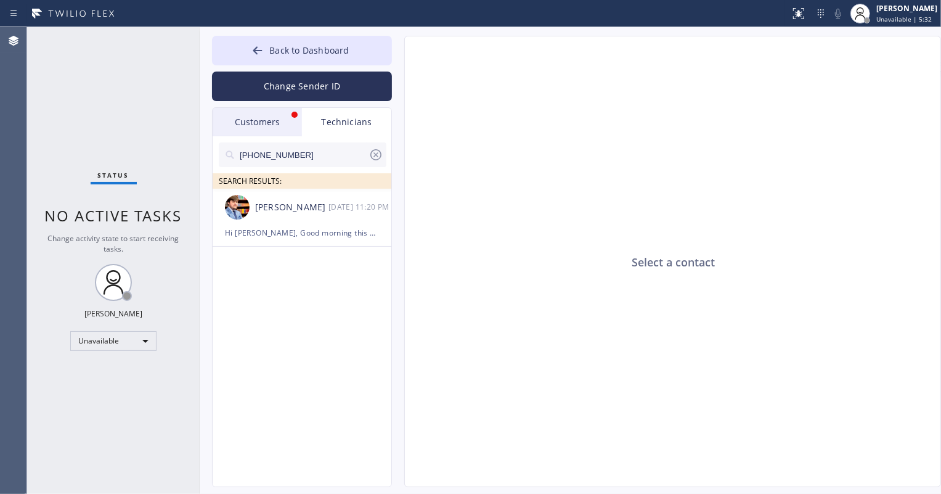
click at [277, 122] on div "Customers" at bounding box center [257, 122] width 89 height 28
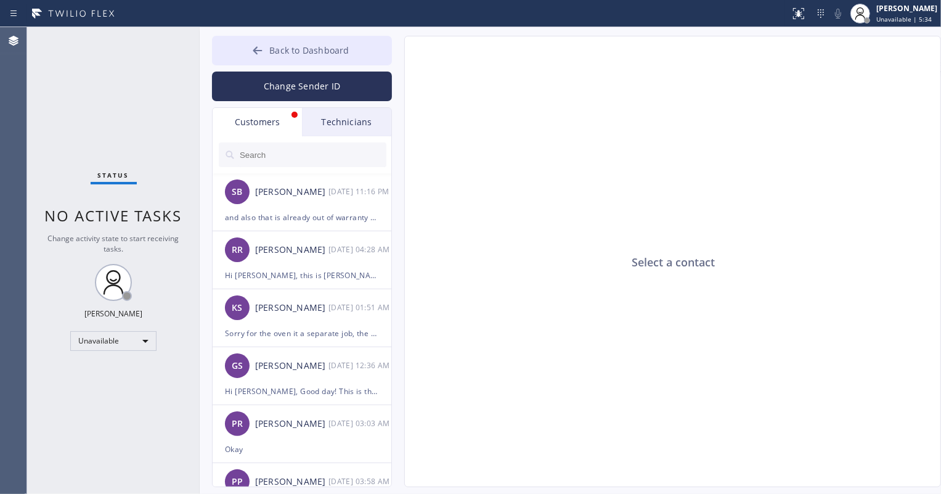
click at [271, 44] on span "Back to Dashboard" at bounding box center [309, 50] width 80 height 12
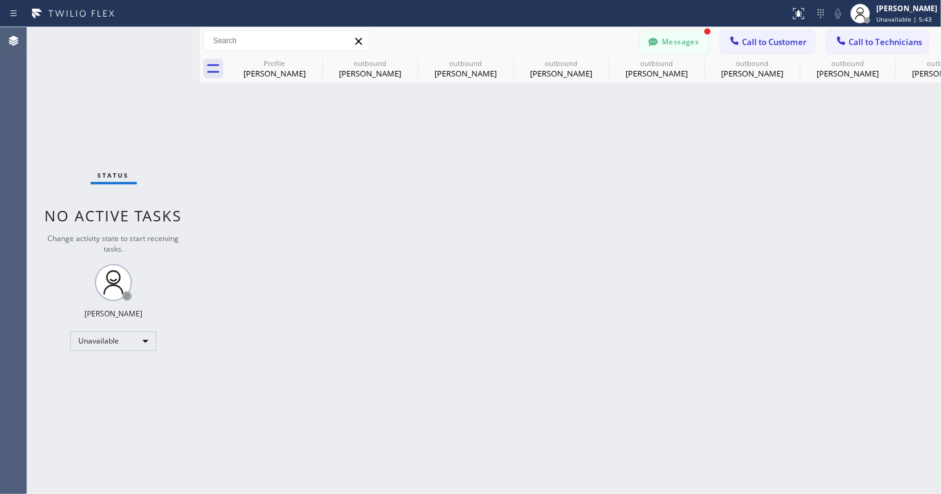
click at [688, 38] on button "Messages" at bounding box center [674, 41] width 68 height 23
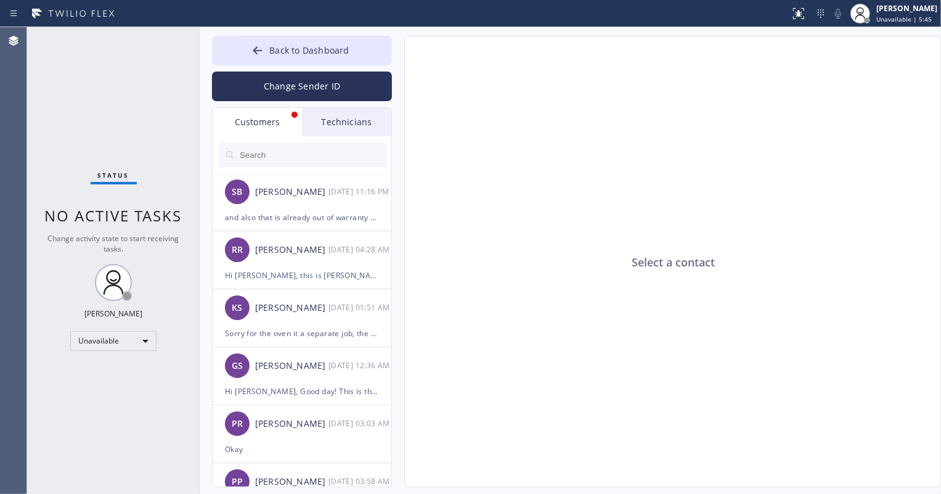
click at [289, 103] on div "Back to Dashboard Change Sender ID Customers Technicians SB Shana Britt 10/06 1…" at bounding box center [302, 261] width 180 height 451
click at [284, 113] on div "Customers" at bounding box center [257, 122] width 89 height 28
click at [269, 120] on div "Customers" at bounding box center [257, 122] width 89 height 28
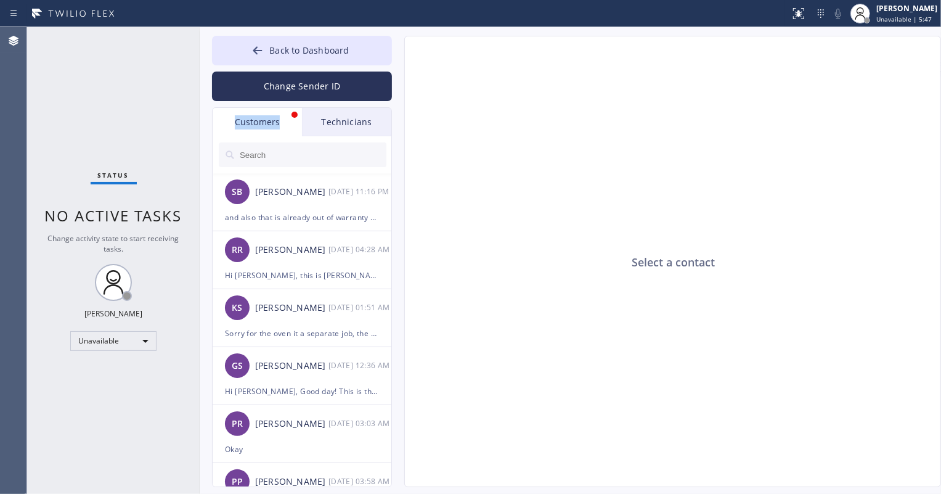
click at [269, 120] on div "Customers" at bounding box center [257, 122] width 89 height 28
click at [287, 50] on span "Back to Dashboard" at bounding box center [309, 50] width 80 height 12
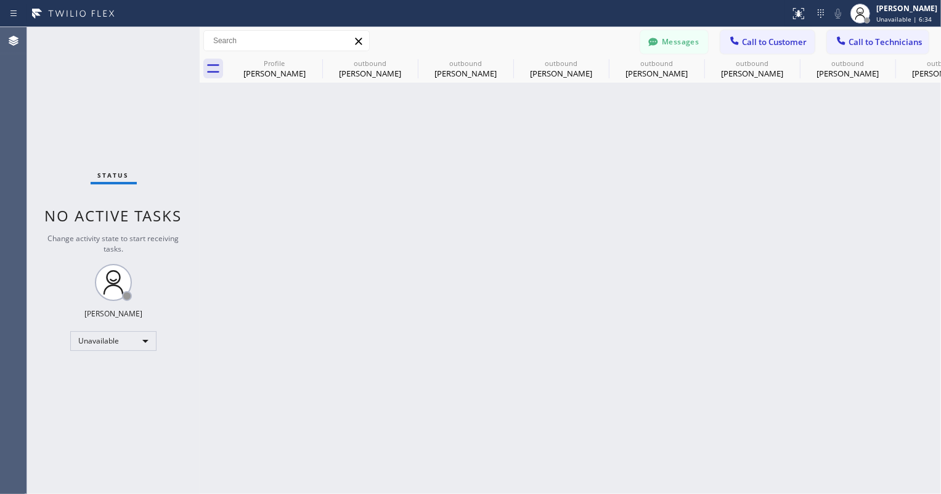
click at [705, 43] on button "Messages" at bounding box center [674, 41] width 68 height 23
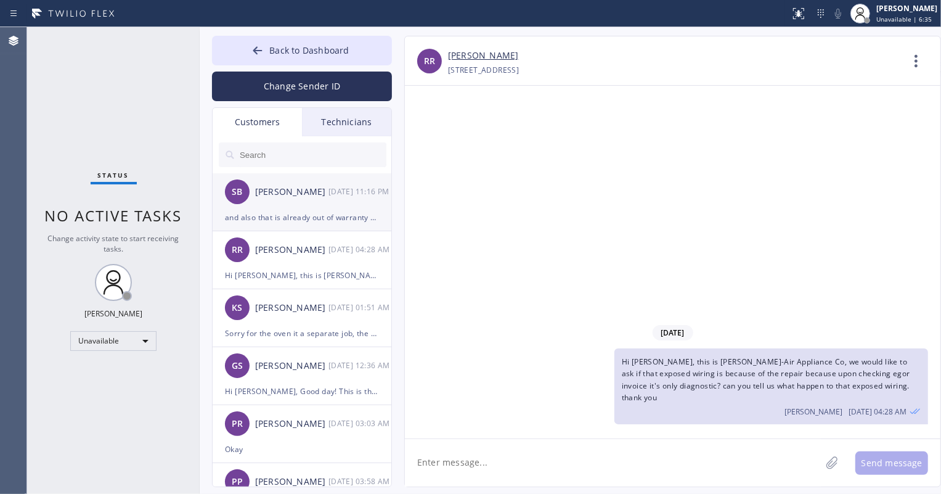
click at [321, 213] on div "and also that is already out of warranty right ?" at bounding box center [302, 217] width 154 height 14
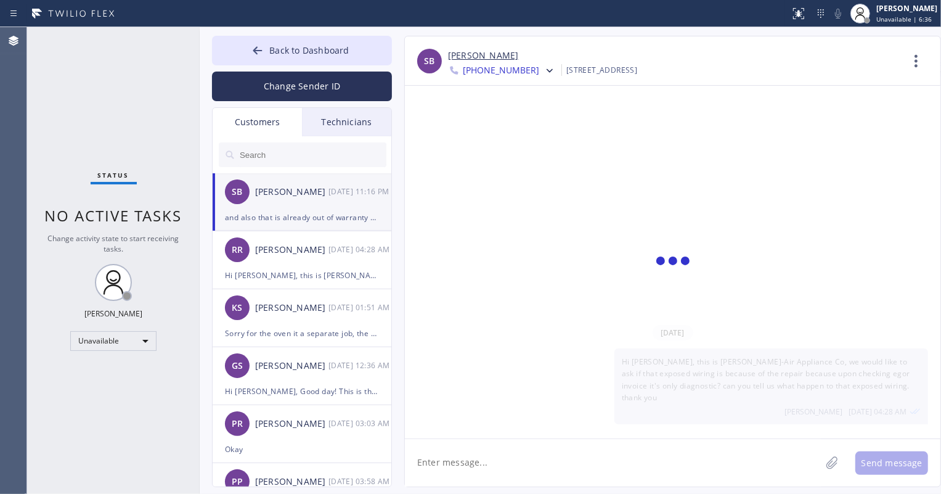
scroll to position [171, 0]
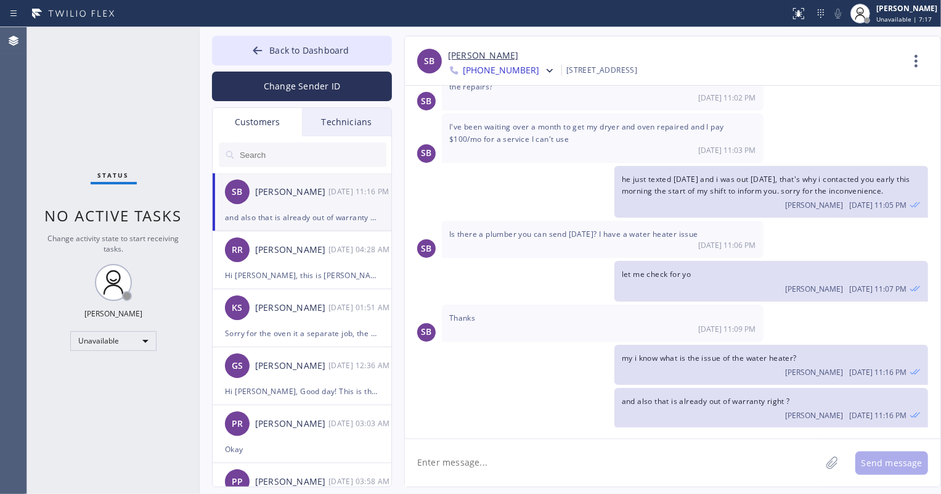
click at [351, 130] on div "Technicians" at bounding box center [346, 122] width 89 height 28
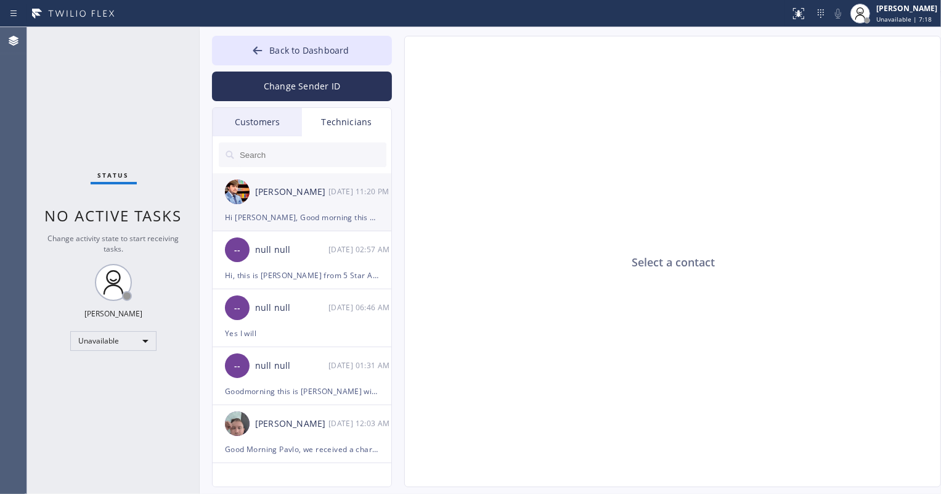
click at [322, 203] on div "[PERSON_NAME] [DATE] 11:20 PM" at bounding box center [303, 191] width 180 height 37
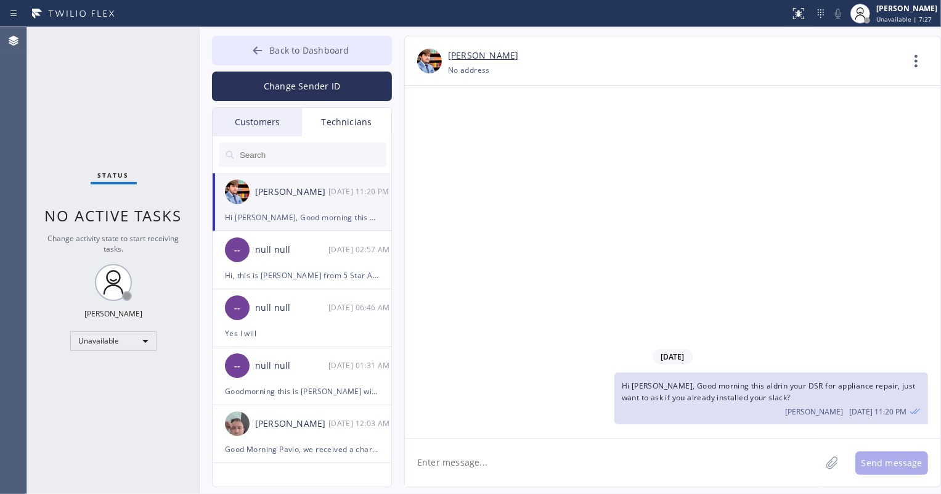
click at [245, 55] on button "Back to Dashboard" at bounding box center [302, 51] width 180 height 30
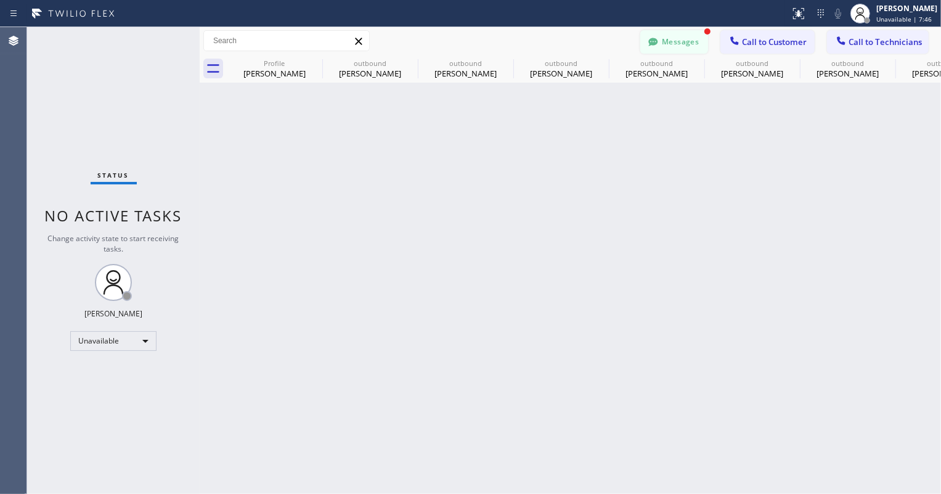
click at [657, 48] on div at bounding box center [653, 43] width 15 height 15
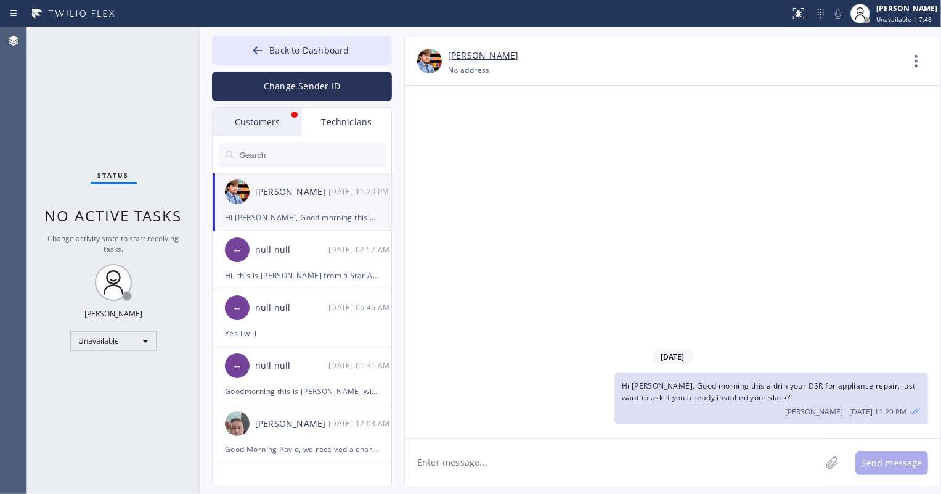
click at [264, 125] on div "Customers" at bounding box center [257, 122] width 89 height 28
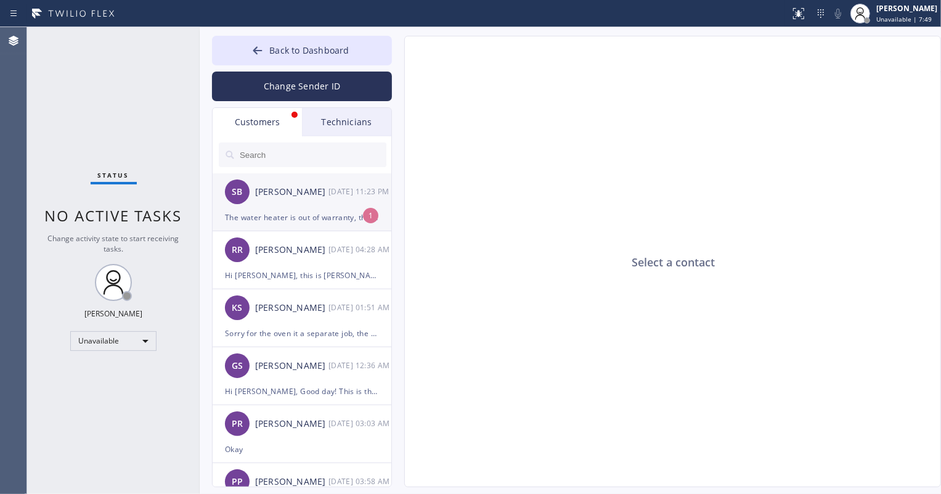
click at [308, 208] on div "SB [PERSON_NAME] [DATE] 11:23 PM" at bounding box center [303, 191] width 180 height 37
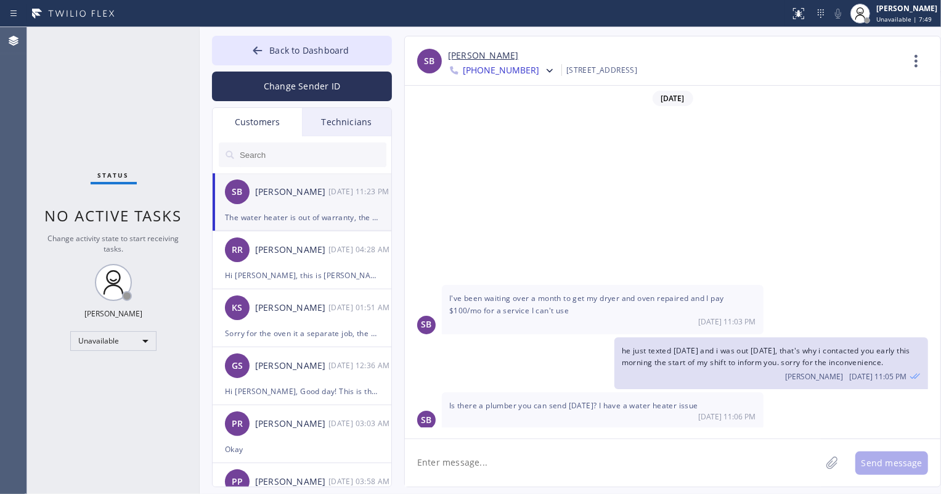
scroll to position [223, 0]
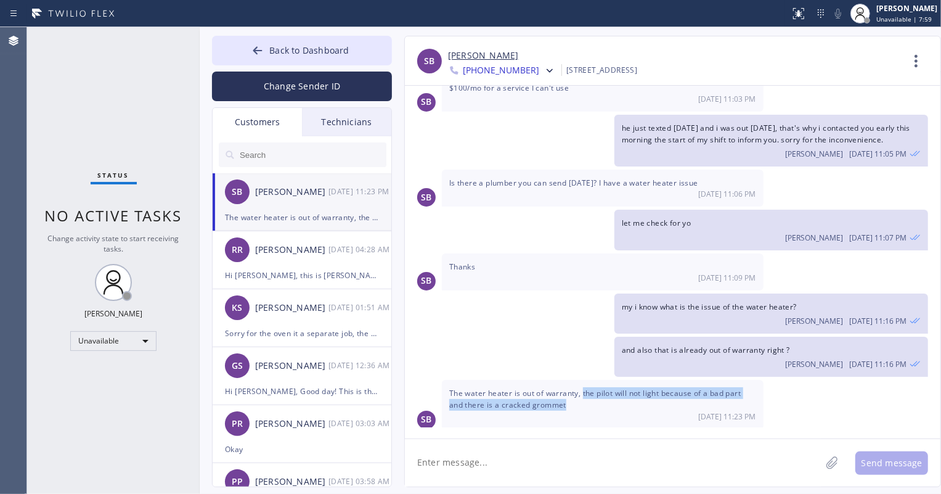
drag, startPoint x: 572, startPoint y: 403, endPoint x: 584, endPoint y: 388, distance: 18.9
click at [584, 388] on div "The water heater is out of warranty, the pilot will not light because of a bad …" at bounding box center [603, 404] width 322 height 49
copy span "the pilot will not light because of a bad part and there is a cracked grommet"
click at [536, 456] on textarea at bounding box center [613, 462] width 416 height 47
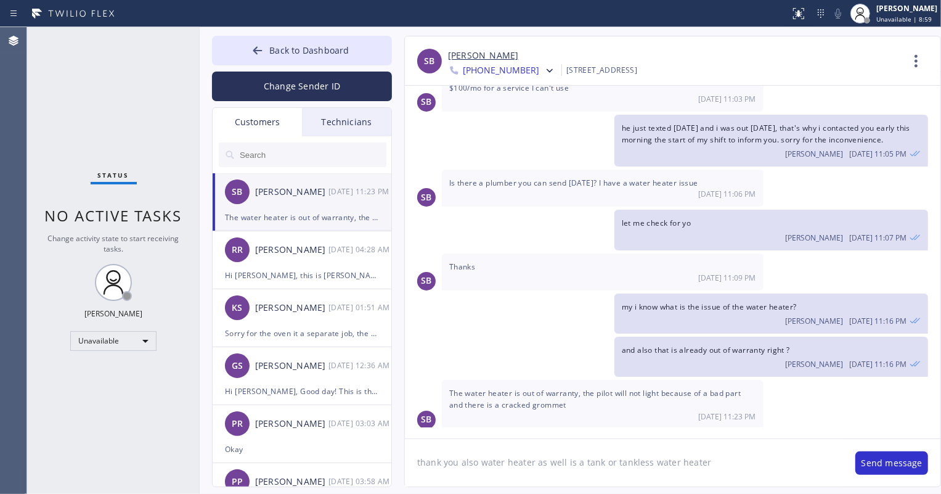
click at [459, 462] on textarea "thank you also water heater as well is a tank or tankless water heater" at bounding box center [624, 462] width 438 height 47
click at [557, 463] on textarea "thank you for the information also water heater as well is a tank or tankless w…" at bounding box center [624, 462] width 438 height 47
click at [644, 462] on textarea "thank you for the information also your water heater as well is a tank or tankl…" at bounding box center [624, 462] width 438 height 47
drag, startPoint x: 666, startPoint y: 462, endPoint x: 637, endPoint y: 462, distance: 29.0
click at [637, 462] on textarea "thank you for the information also your water heater as well is a tank or tankl…" at bounding box center [624, 462] width 438 height 47
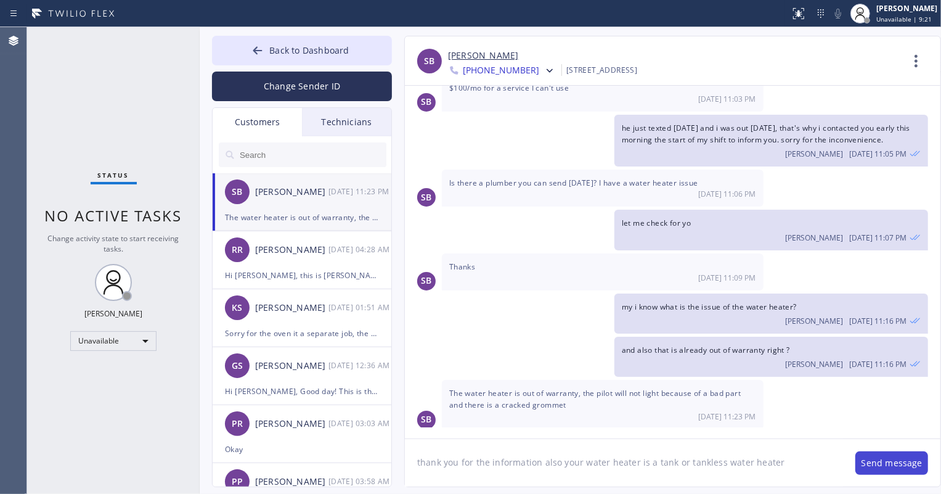
type textarea "thank you for the information also your water heater is a tank or tankless wate…"
click at [885, 466] on button "Send message" at bounding box center [892, 462] width 73 height 23
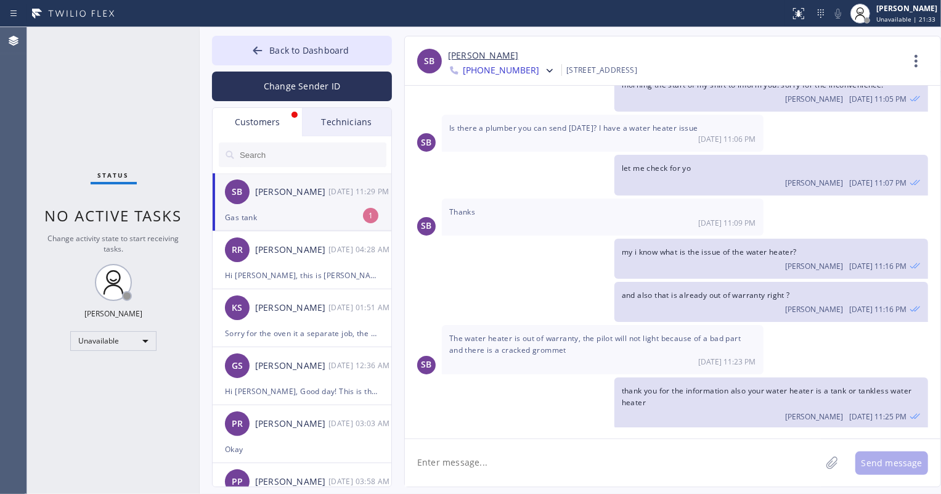
scroll to position [317, 0]
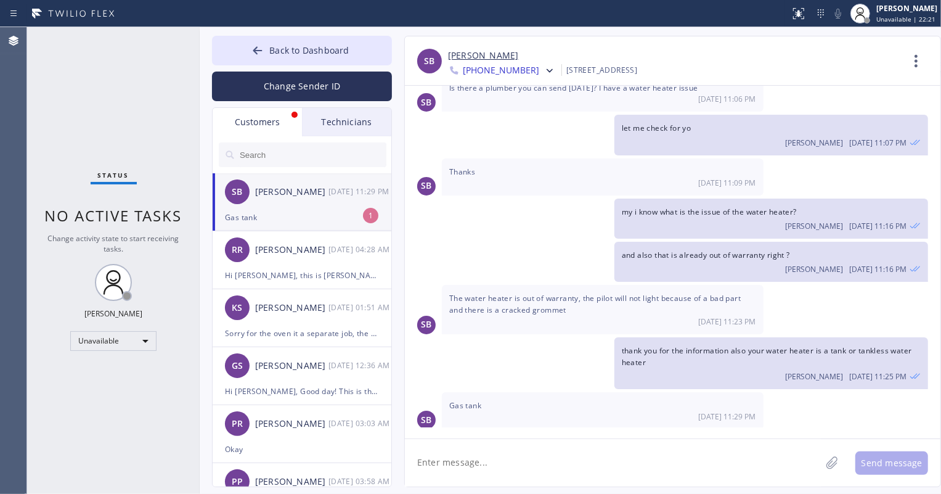
click at [509, 462] on textarea at bounding box center [613, 462] width 416 height 47
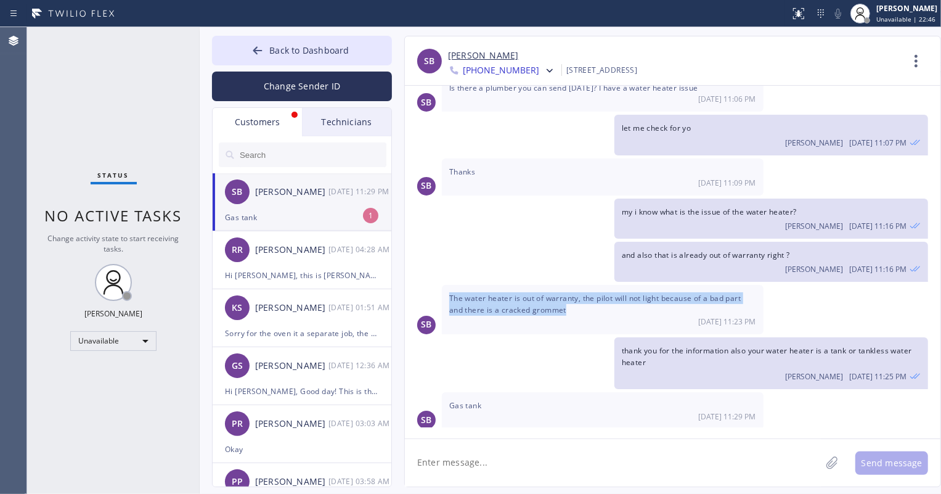
drag, startPoint x: 449, startPoint y: 295, endPoint x: 594, endPoint y: 317, distance: 147.2
click at [594, 317] on div "The water heater is out of warranty, the pilot will not light because of a bad …" at bounding box center [603, 309] width 322 height 49
copy span "The water heater is out of warranty, the pilot will not light because of a bad …"
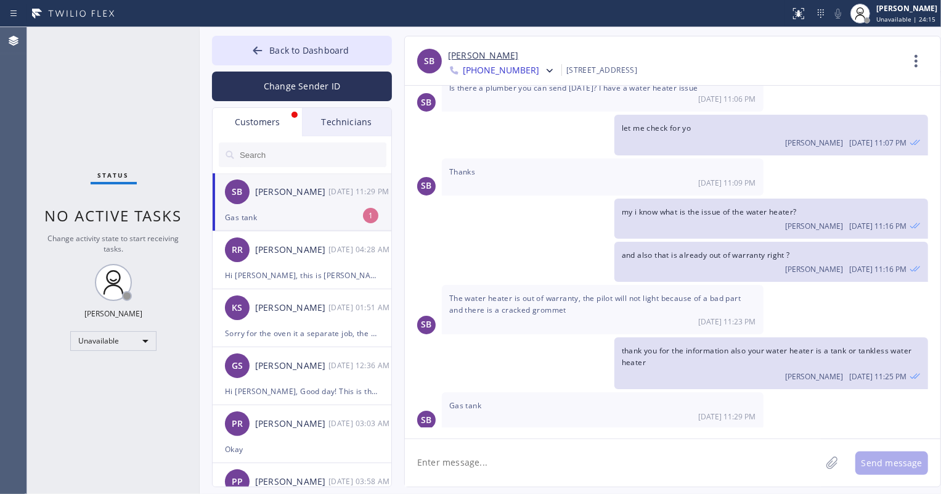
click at [337, 117] on div "Technicians" at bounding box center [346, 122] width 89 height 28
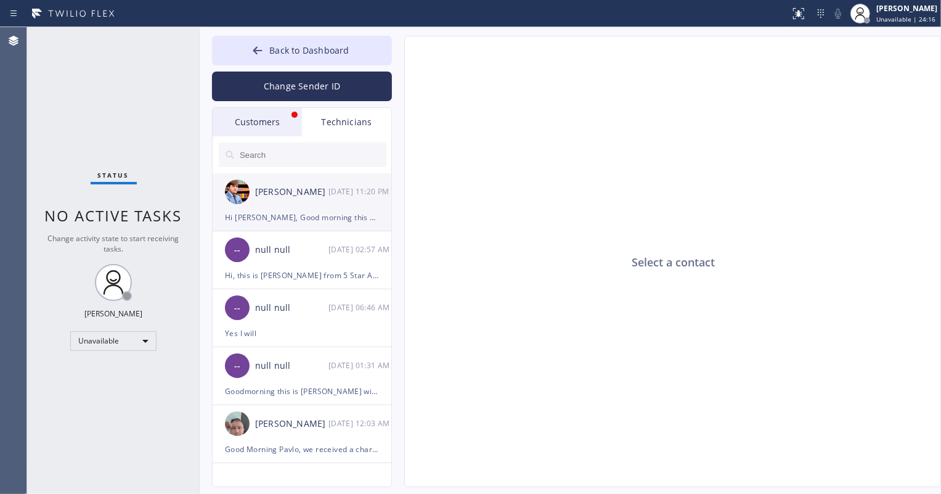
click at [322, 210] on div "Hi [PERSON_NAME], Good morning this aldrin your DSR for appliance repair, just …" at bounding box center [302, 217] width 154 height 14
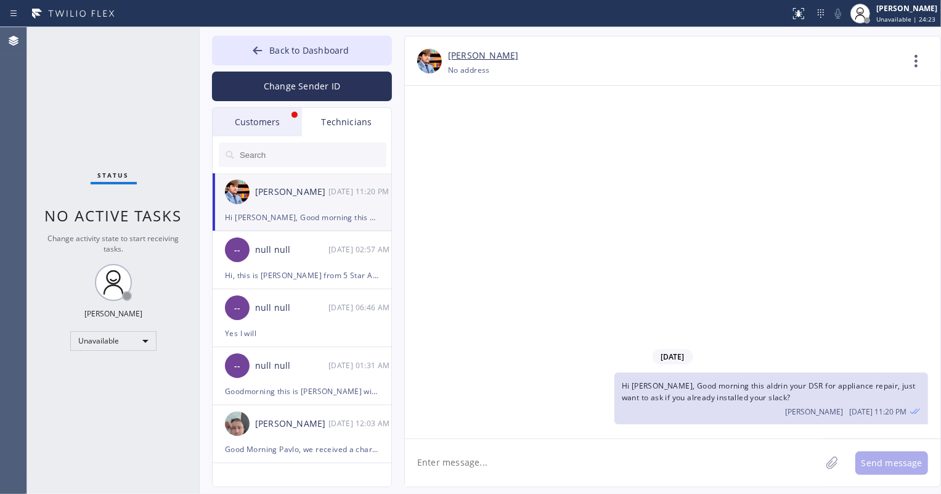
drag, startPoint x: 254, startPoint y: 120, endPoint x: 297, endPoint y: 174, distance: 68.4
click at [254, 120] on div "Customers" at bounding box center [257, 122] width 89 height 28
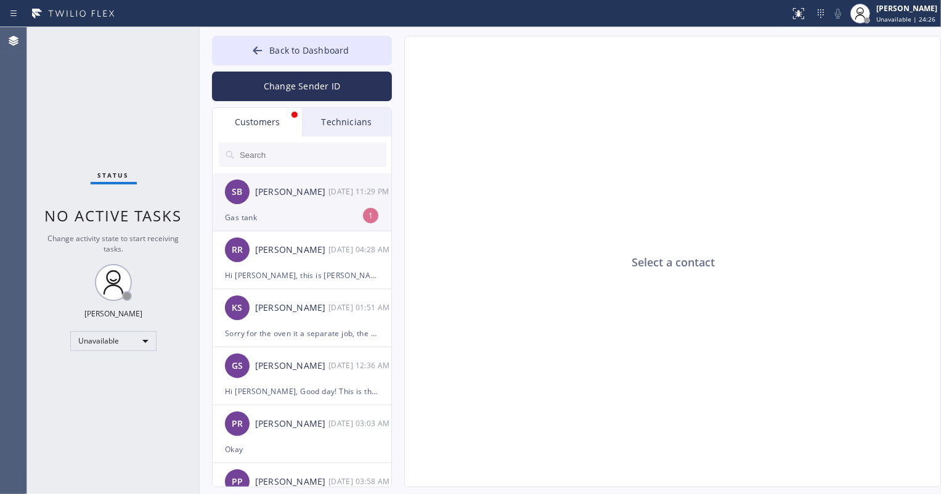
click at [302, 212] on div "Gas tank" at bounding box center [302, 217] width 154 height 14
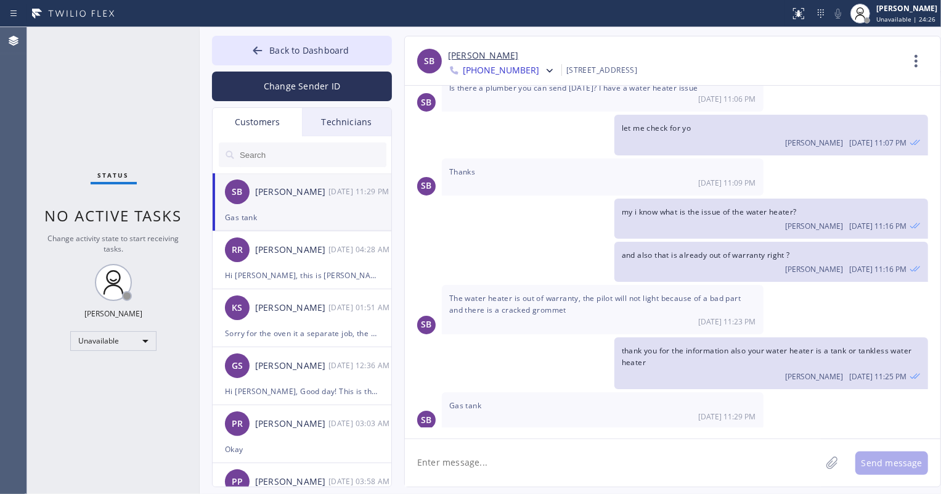
click at [489, 459] on textarea at bounding box center [613, 462] width 416 height 47
type textarea "hi they can"
type textarea "Hi [PERSON_NAME] they can do it [DATE] 1-4pm"
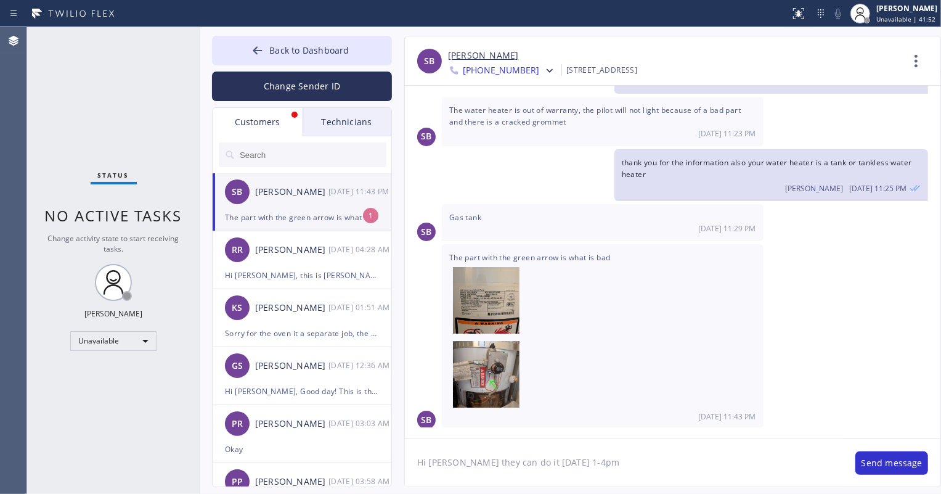
click at [615, 464] on textarea "Hi [PERSON_NAME] they can do it [DATE] 1-4pm" at bounding box center [624, 462] width 438 height 47
click at [614, 464] on textarea "Hi [PERSON_NAME] they can do it [DATE] 1-4pm" at bounding box center [624, 462] width 438 height 47
click at [502, 457] on textarea at bounding box center [613, 462] width 416 height 47
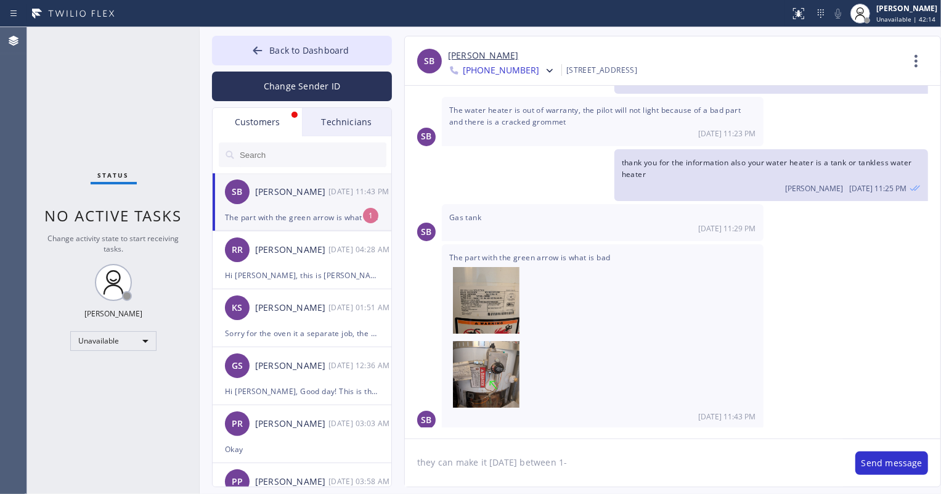
type textarea "they can make it [DATE] between 1-4"
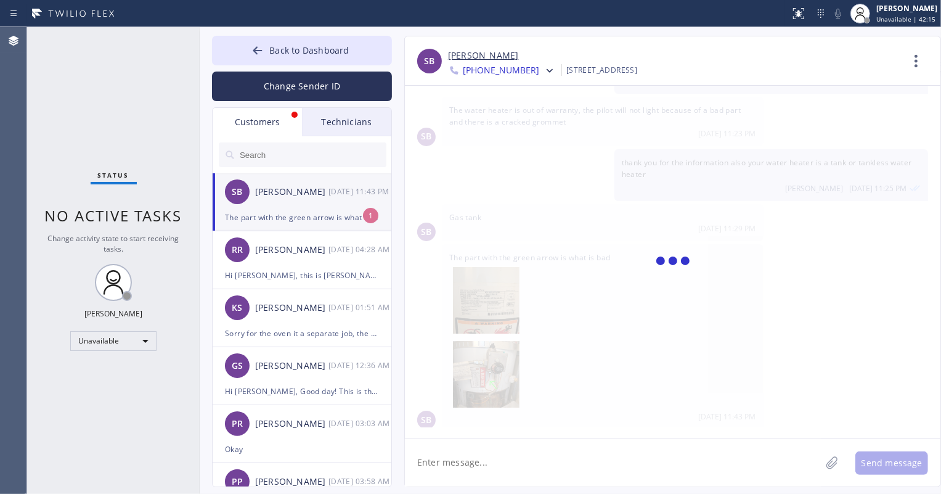
scroll to position [548, 0]
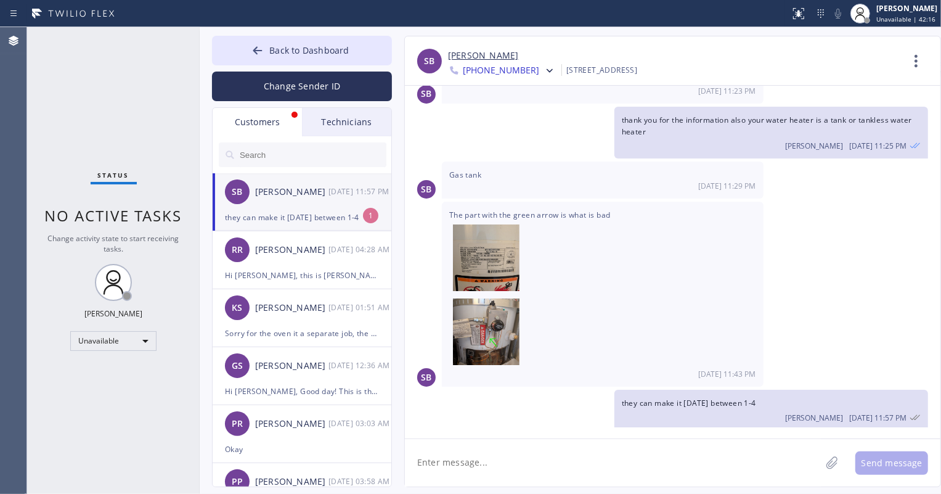
click at [336, 126] on div "Technicians" at bounding box center [346, 122] width 89 height 28
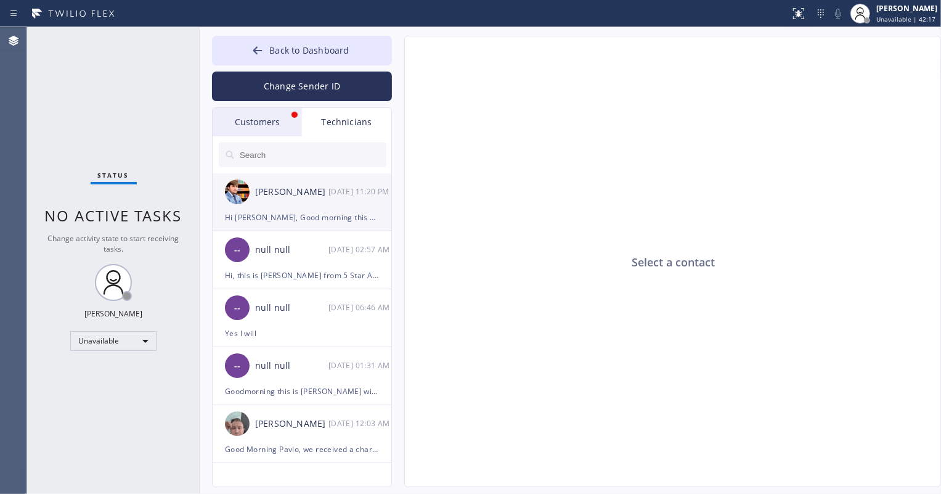
click at [283, 186] on div "[PERSON_NAME]" at bounding box center [291, 192] width 73 height 14
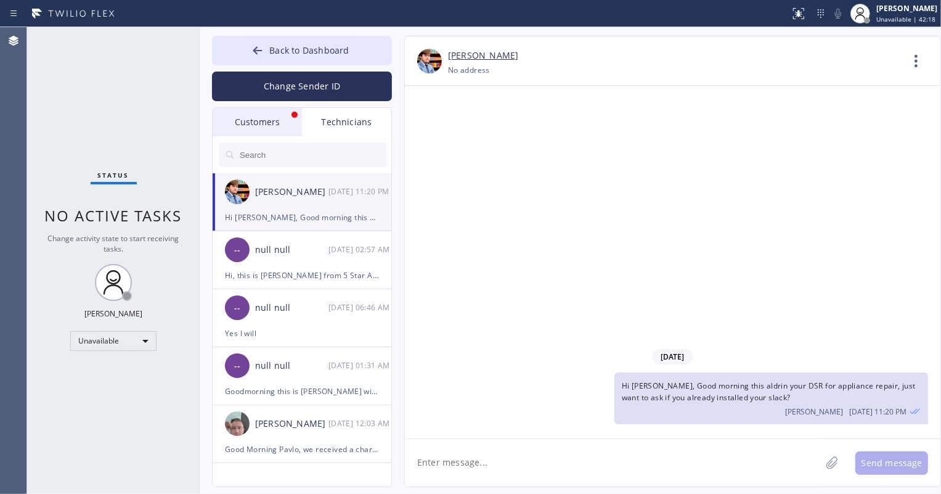
click at [443, 464] on textarea at bounding box center [613, 462] width 416 height 47
drag, startPoint x: 768, startPoint y: 465, endPoint x: 711, endPoint y: 470, distance: 57.5
click at [708, 470] on textarea "hi [PERSON_NAME] good morning, for the job that is been assigned to you [DATE] …" at bounding box center [624, 462] width 438 height 47
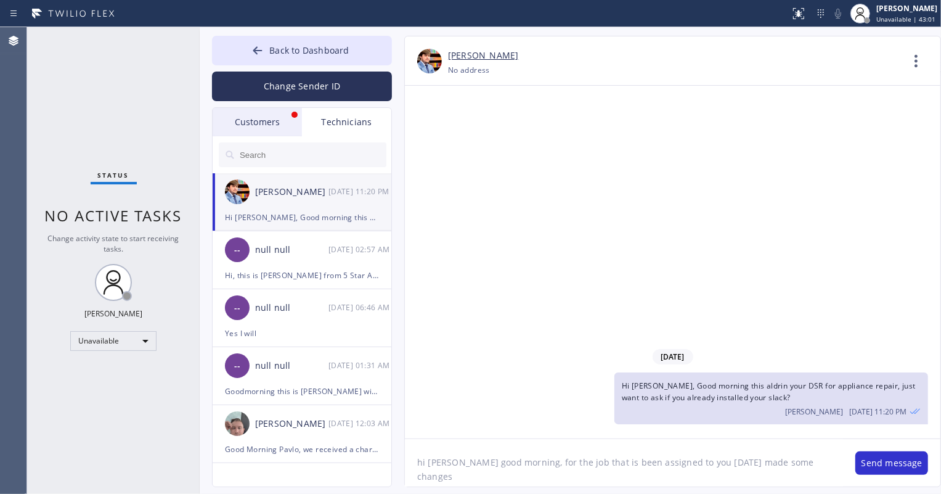
type textarea "hi [PERSON_NAME] good morning, for the job that is been assigned to you [DATE] …"
click at [811, 463] on textarea "hi [PERSON_NAME] good morning, for the job that is been assigned to you [DATE] …" at bounding box center [624, 462] width 438 height 47
click at [889, 468] on button "Send message" at bounding box center [892, 462] width 73 height 23
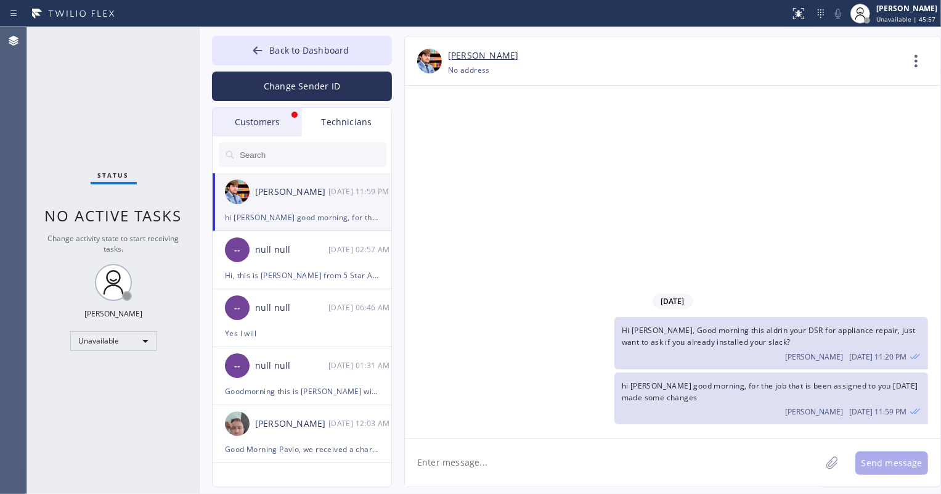
click at [501, 461] on textarea at bounding box center [613, 462] width 416 height 47
type textarea "the one that have some changes is the one in the afternoon the 3-6pm sched"
click at [880, 455] on button "Send message" at bounding box center [892, 462] width 73 height 23
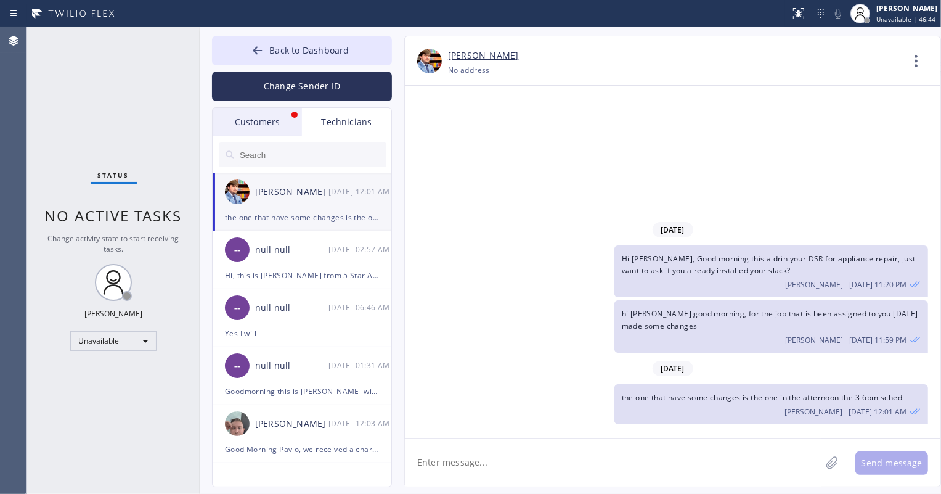
click at [262, 128] on div "Customers" at bounding box center [257, 122] width 89 height 28
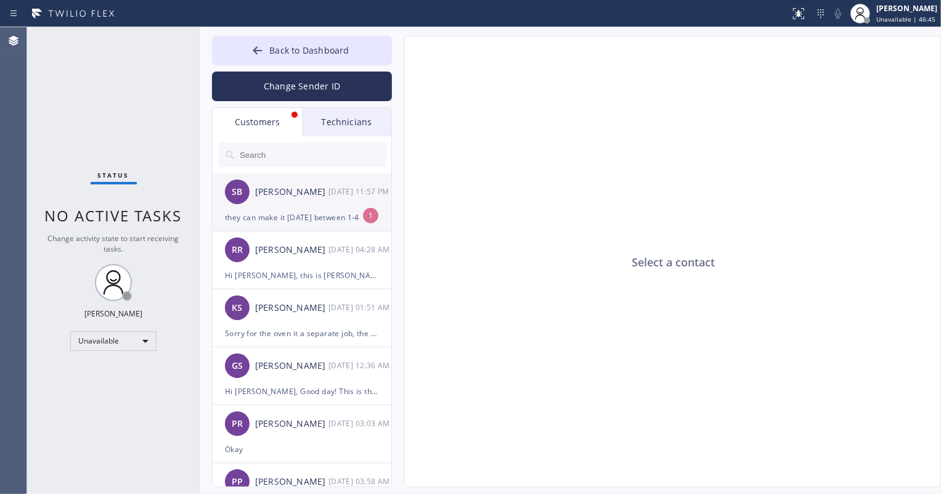
click at [343, 208] on div "SB [PERSON_NAME] [DATE] 11:57 PM" at bounding box center [303, 191] width 180 height 37
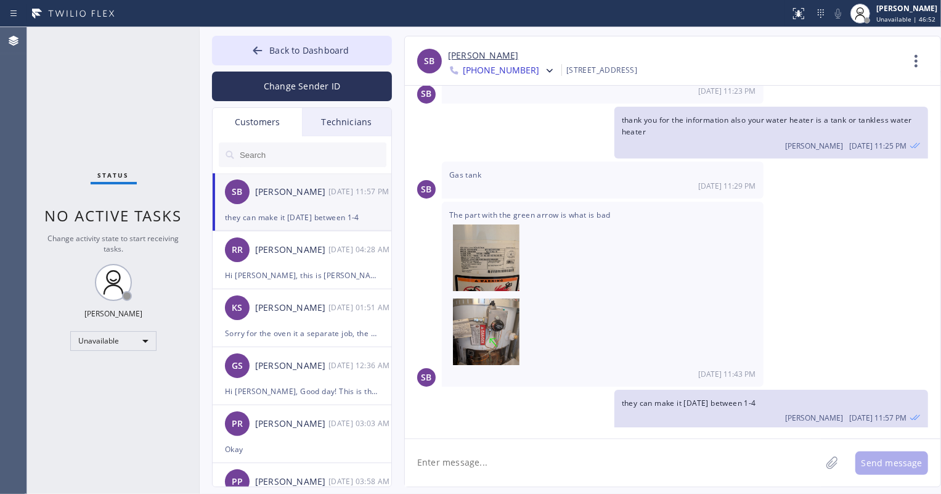
click at [446, 466] on textarea at bounding box center [613, 462] width 416 height 47
type textarea "can you confirm so we can schedule it"
click at [865, 458] on button "Send message" at bounding box center [892, 462] width 73 height 23
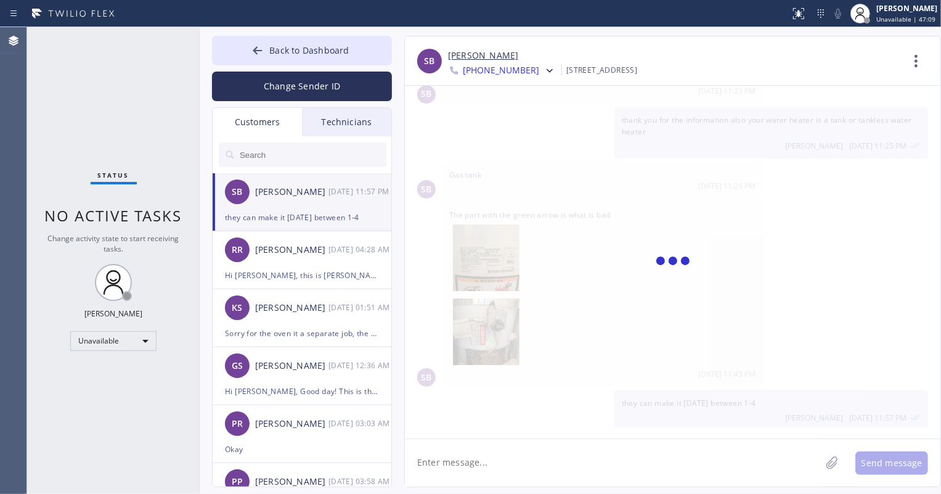
scroll to position [619, 0]
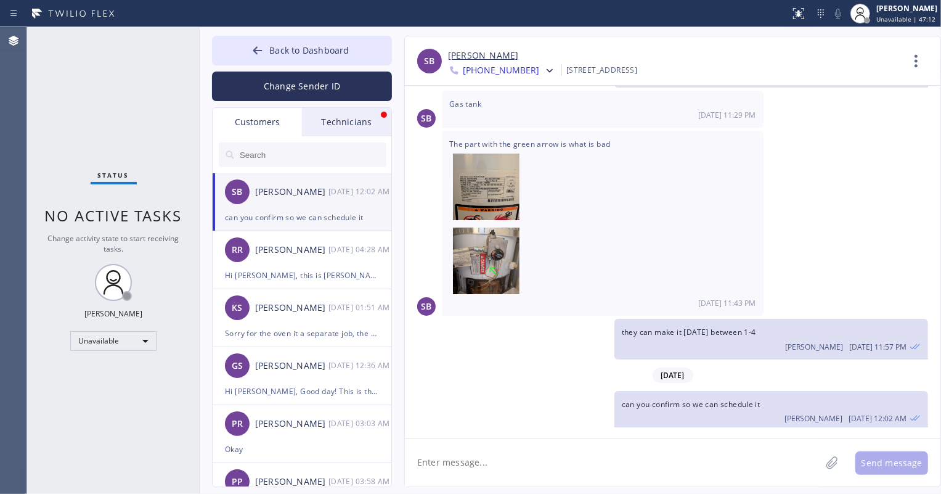
click at [361, 115] on div "Technicians" at bounding box center [346, 122] width 89 height 28
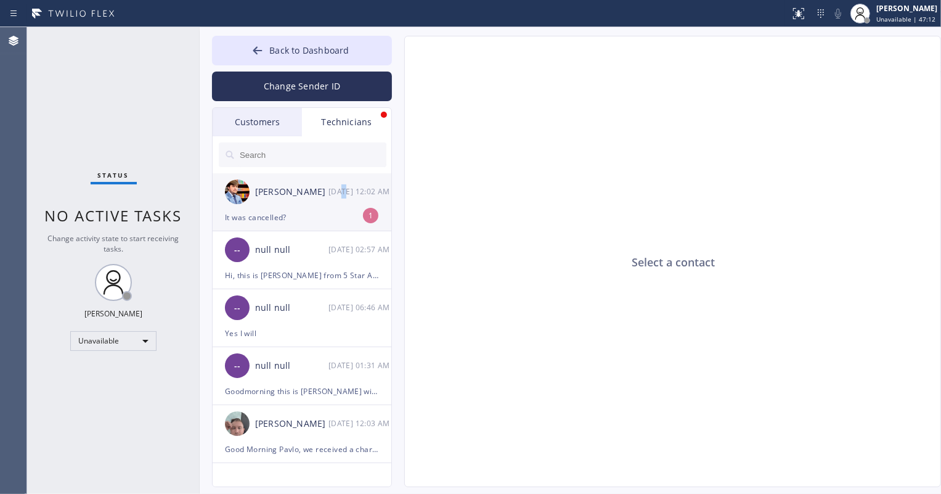
click at [342, 209] on div "[PERSON_NAME] [DATE] 12:02 AM" at bounding box center [303, 191] width 180 height 37
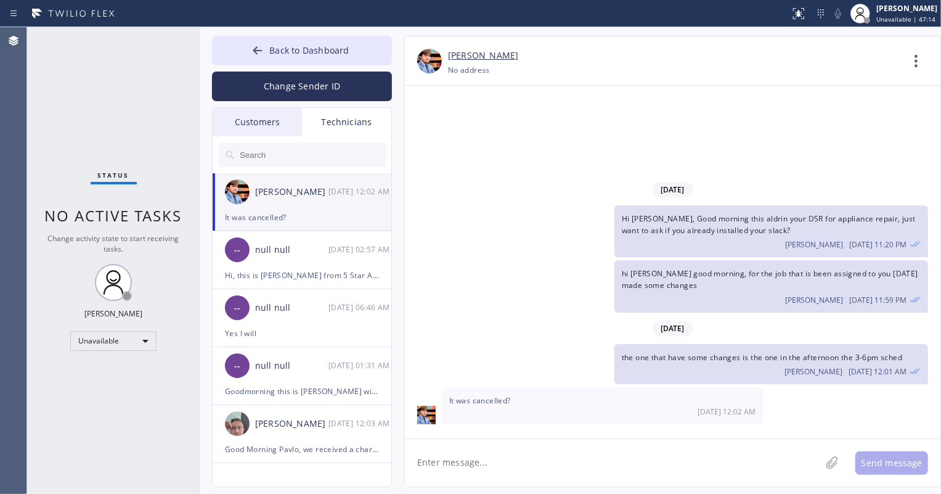
click at [515, 460] on textarea at bounding box center [613, 462] width 416 height 47
click at [452, 457] on textarea "yes" at bounding box center [624, 462] width 438 height 47
type textarea "they just want to"
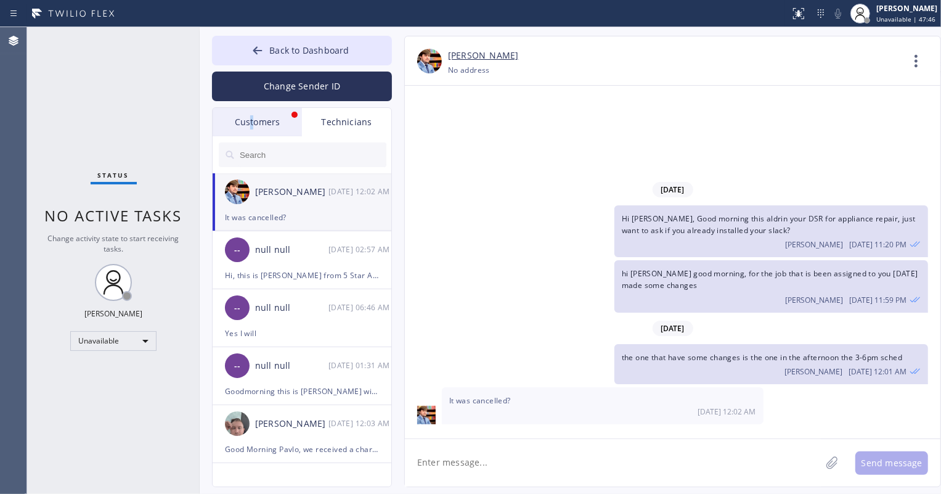
click at [253, 120] on div "Customers" at bounding box center [257, 122] width 89 height 28
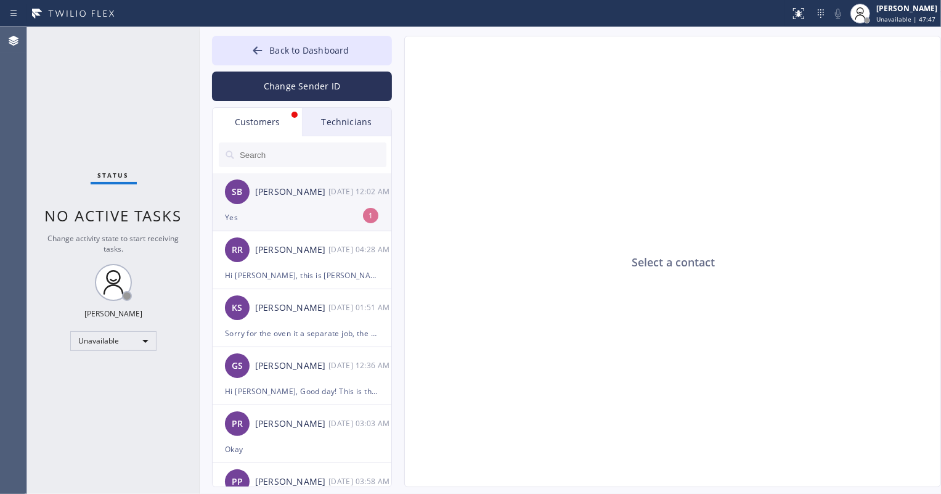
click at [293, 221] on div "Yes" at bounding box center [302, 217] width 154 height 14
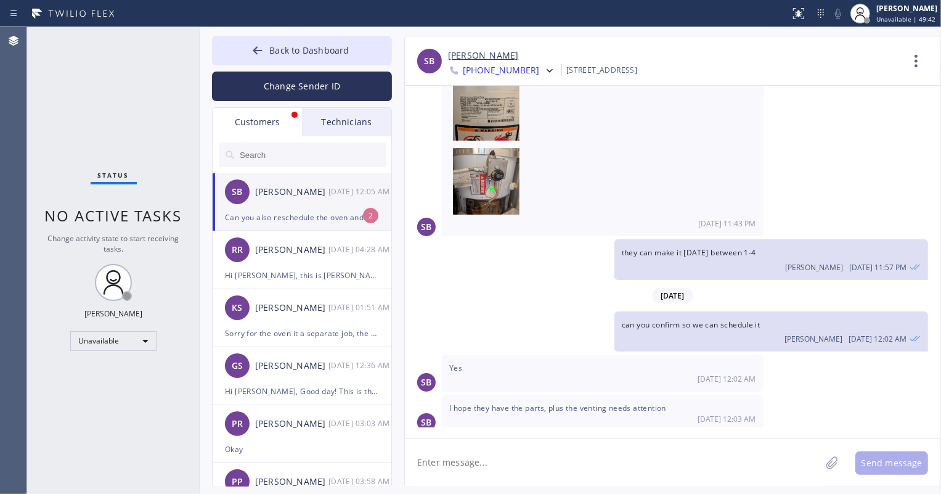
scroll to position [738, 0]
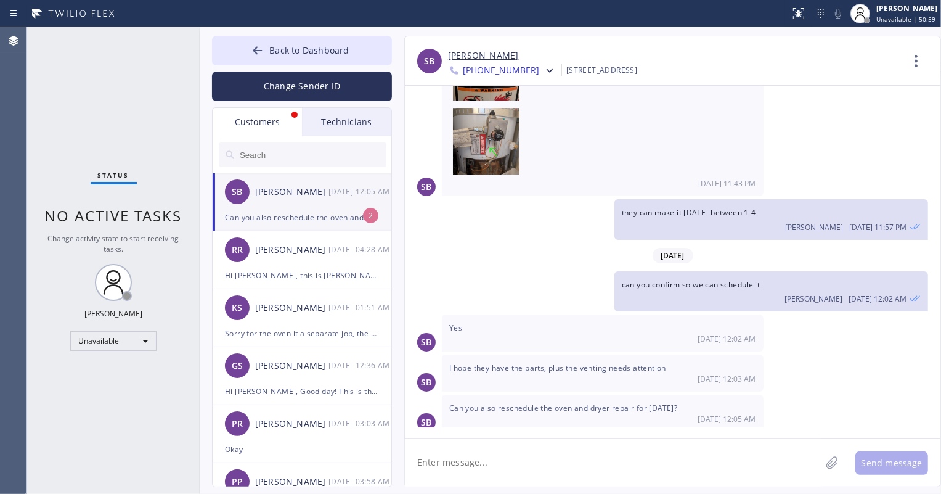
click at [568, 458] on textarea at bounding box center [613, 462] width 416 height 47
click at [563, 461] on textarea at bounding box center [613, 462] width 416 height 47
click at [561, 460] on textarea "may i know what happen to" at bounding box center [624, 462] width 438 height 47
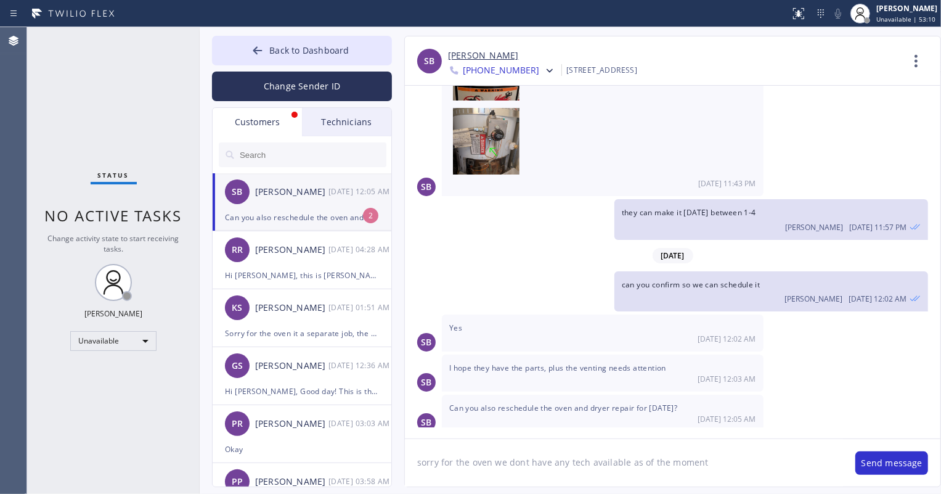
click at [614, 463] on textarea "sorry for the oven we dont have any tech available as of the moment" at bounding box center [624, 462] width 438 height 47
click at [748, 463] on textarea "sorry for the oven we dont have any tech available as of the moment" at bounding box center [624, 462] width 438 height 47
click at [620, 462] on textarea "sorry for the oven we dont have any tech available as of the moment" at bounding box center [624, 462] width 438 height 47
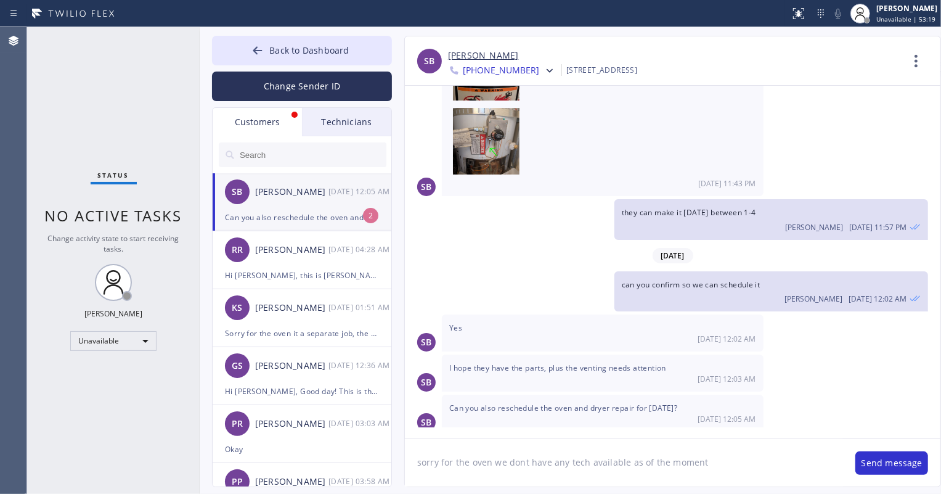
click at [555, 462] on textarea "sorry for the oven we dont have any tech available as of the moment" at bounding box center [624, 462] width 438 height 47
type textarea "sorry for the oven we dont have tech available as of the moment"
click at [885, 460] on button "Send message" at bounding box center [892, 462] width 73 height 23
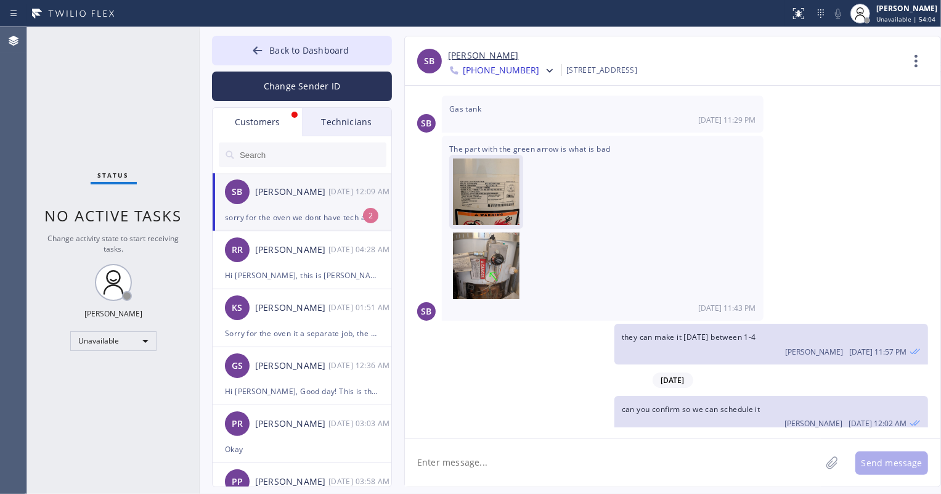
scroll to position [613, 0]
click at [480, 193] on img at bounding box center [486, 196] width 67 height 74
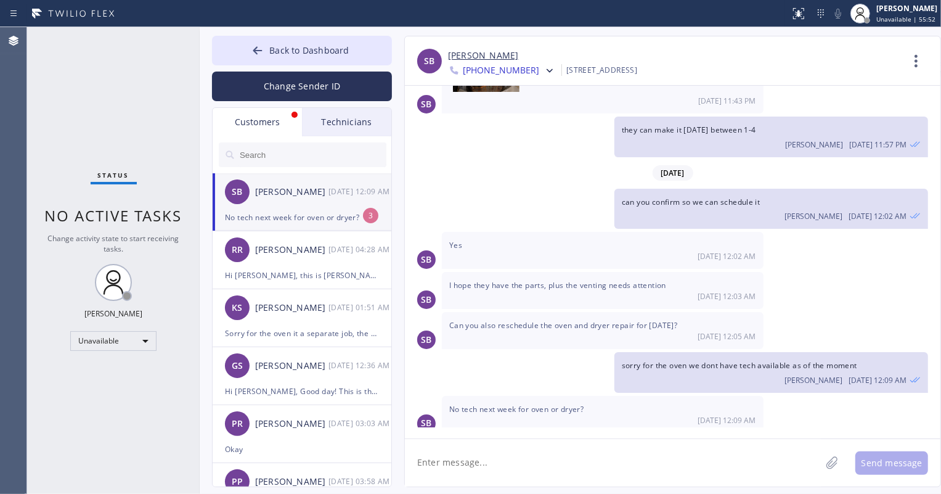
click at [505, 465] on textarea at bounding box center [613, 462] width 416 height 47
type textarea "for dryer we do have tech but for the oven we dont have"
click at [881, 462] on button "Send message" at bounding box center [892, 462] width 73 height 23
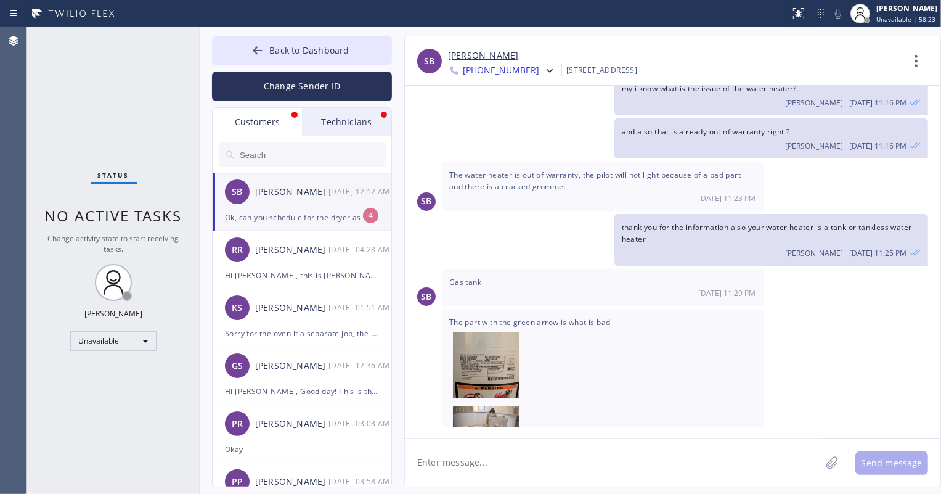
scroll to position [412, 0]
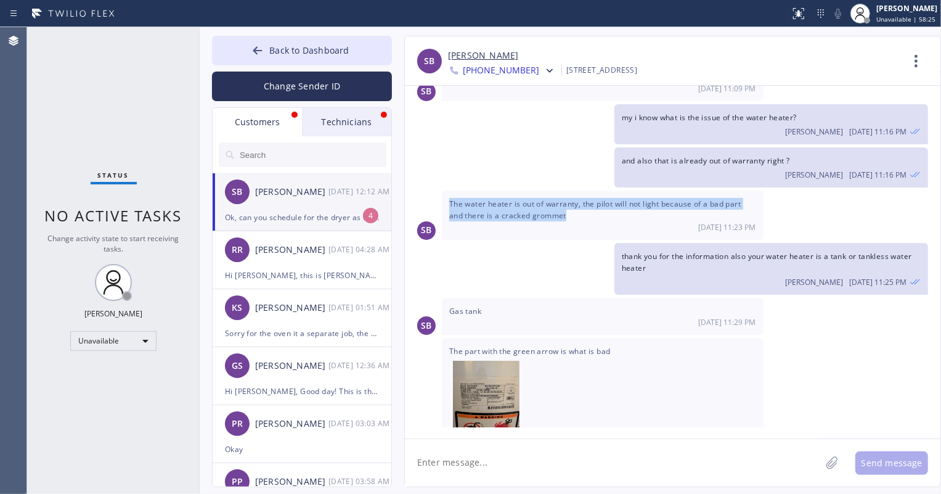
drag, startPoint x: 444, startPoint y: 198, endPoint x: 573, endPoint y: 213, distance: 129.1
click at [573, 213] on div "The water heater is out of warranty, the pilot will not light because of a bad …" at bounding box center [603, 214] width 322 height 49
copy span "The water heater is out of warranty, the pilot will not light because of a bad …"
drag, startPoint x: 525, startPoint y: 68, endPoint x: 504, endPoint y: 70, distance: 21.1
click at [504, 70] on div "[PHONE_NUMBER]" at bounding box center [502, 71] width 109 height 15
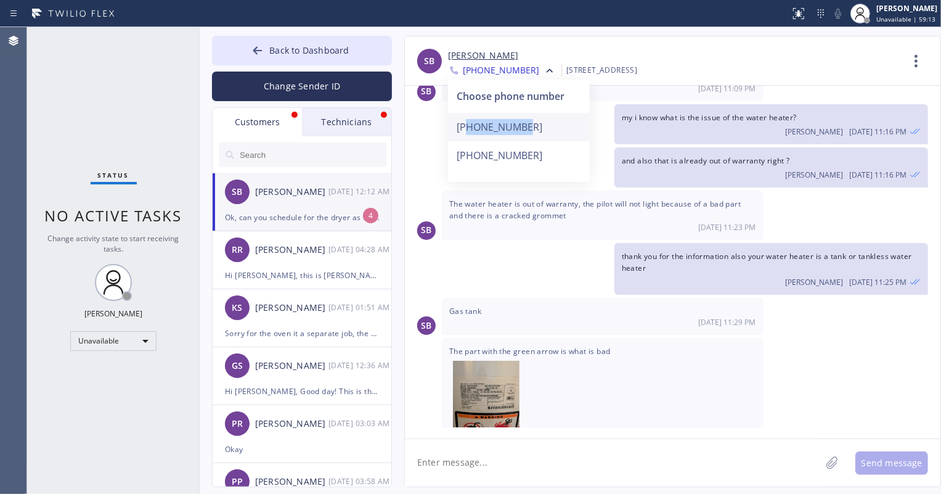
drag, startPoint x: 538, startPoint y: 125, endPoint x: 468, endPoint y: 130, distance: 69.2
click at [468, 130] on div "[PHONE_NUMBER]" at bounding box center [519, 127] width 142 height 28
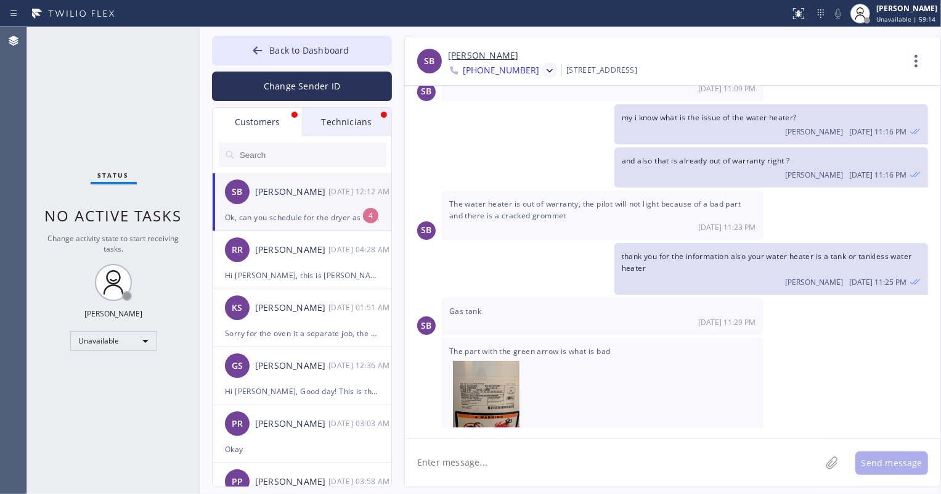
click at [542, 67] on div at bounding box center [549, 70] width 15 height 15
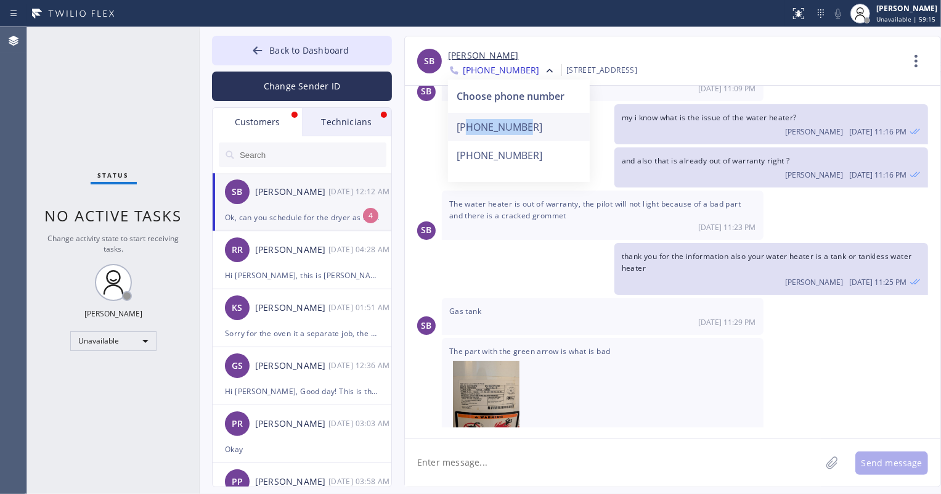
copy div "9093675924"
click at [422, 147] on div "and also that is already out of warranty right ? [PERSON_NAME] [DATE] 11:16 PM" at bounding box center [666, 167] width 523 height 40
click at [364, 121] on div "Technicians" at bounding box center [346, 122] width 89 height 28
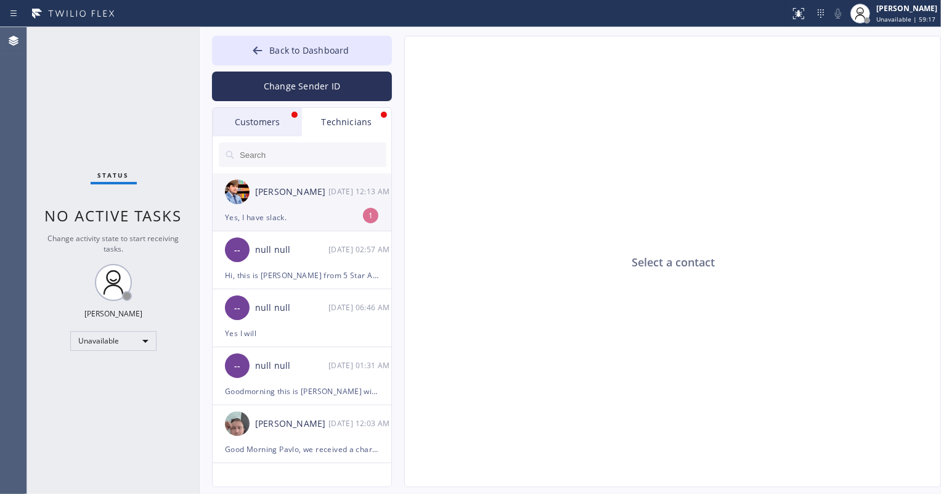
click at [313, 194] on div "[PERSON_NAME]" at bounding box center [291, 192] width 73 height 14
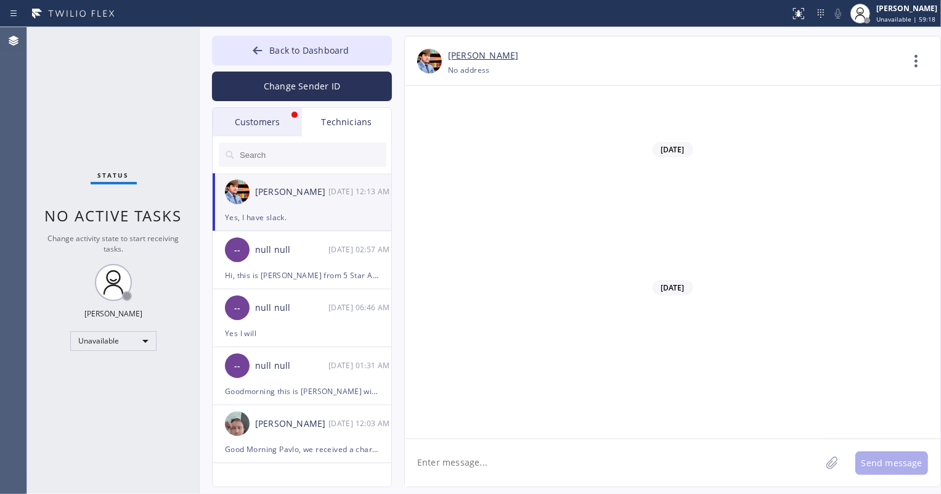
click at [504, 462] on textarea at bounding box center [613, 462] width 416 height 47
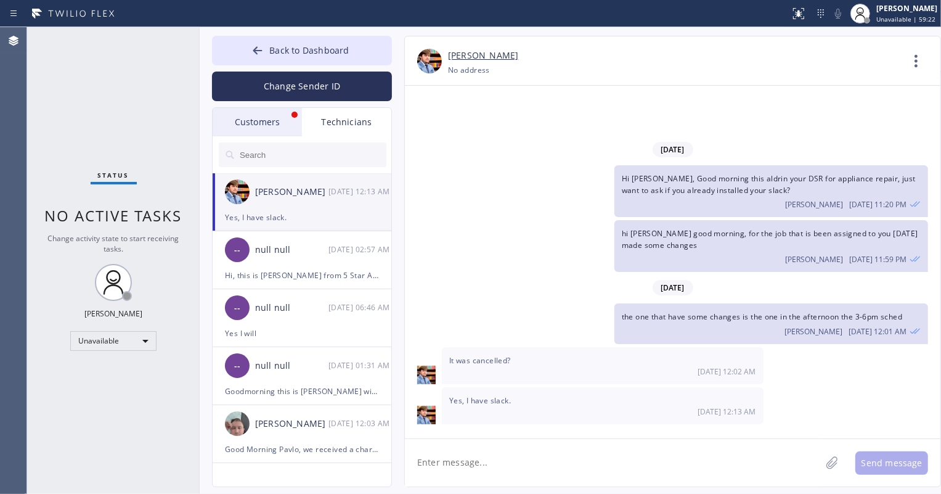
click at [481, 469] on textarea at bounding box center [613, 462] width 416 height 47
click at [475, 462] on textarea at bounding box center [613, 462] width 416 height 47
type textarea "o"
type textarea "thank you [PERSON_NAME] if you have any question just let me know"
click at [248, 125] on div "Customers" at bounding box center [257, 122] width 89 height 28
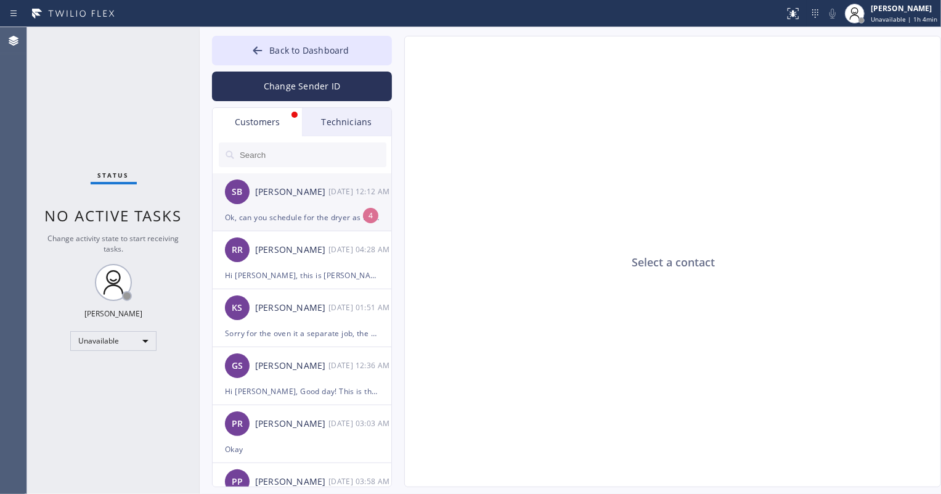
click at [322, 217] on div "Ok, can you schedule for the dryer as well? Are we set for the water heater [DA…" at bounding box center [302, 217] width 154 height 14
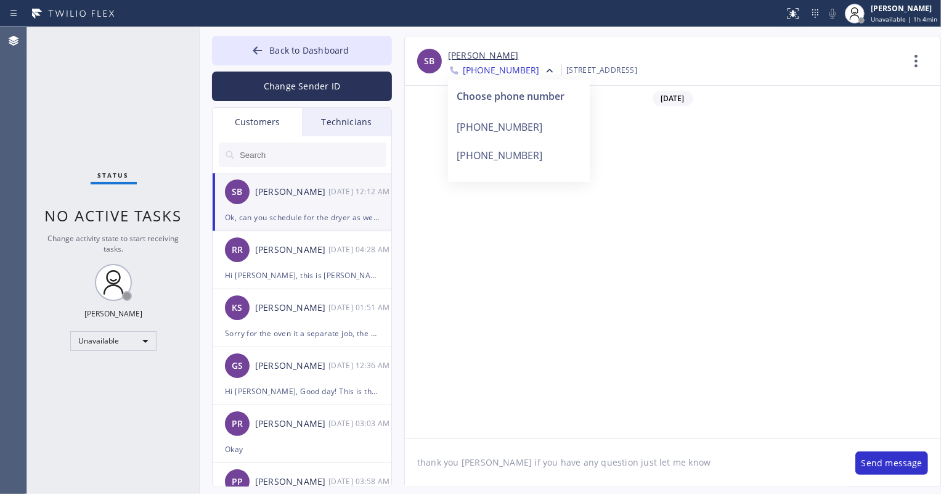
scroll to position [916, 0]
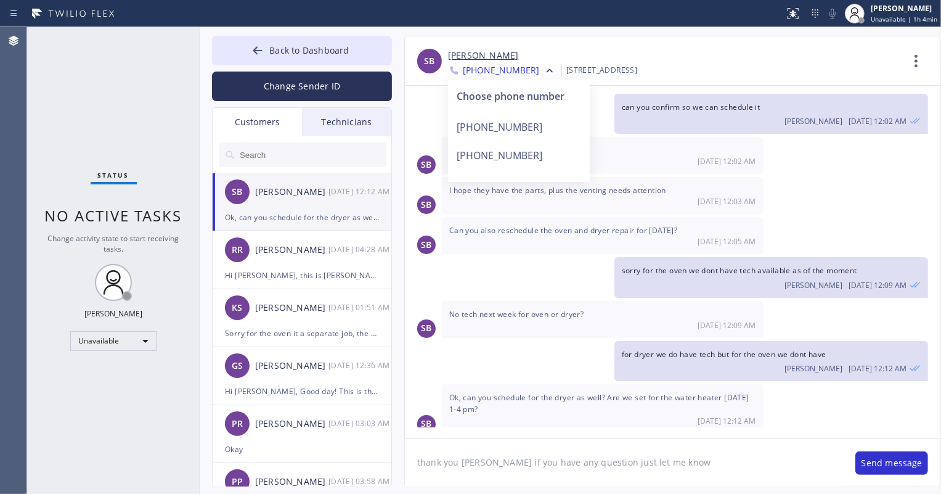
click at [657, 467] on textarea "thank you [PERSON_NAME] if you have any question just let me know" at bounding box center [624, 462] width 438 height 47
click at [666, 465] on textarea "thank you [PERSON_NAME] if you have any question just let me know" at bounding box center [624, 462] width 438 height 47
click at [575, 461] on textarea "yes we are all set for the water heater and for the dryer it schedule now [DATE]" at bounding box center [624, 462] width 438 height 47
click at [740, 464] on textarea "yes we are all set for the water heater [DATE] and for the dryer it schedule no…" at bounding box center [624, 462] width 438 height 47
type textarea "yes we are all set for the water heater [DATE] and for the dryer it schedule no…"
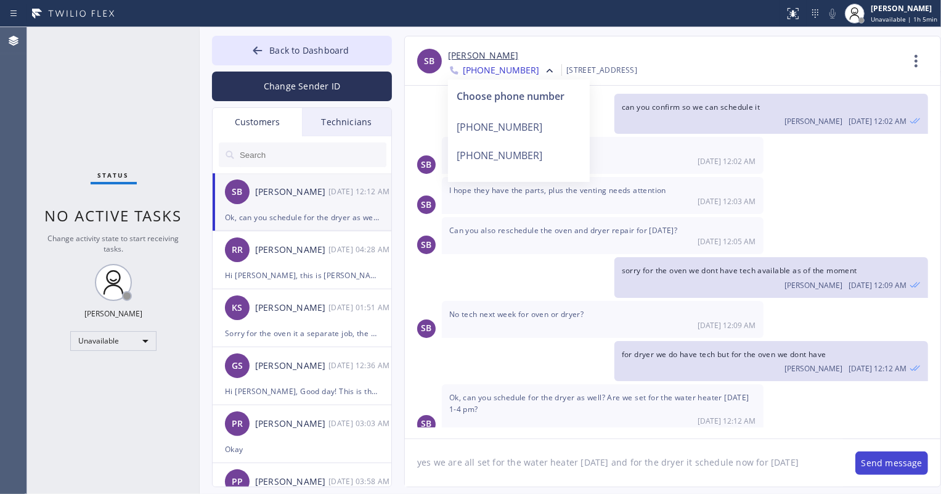
click at [877, 458] on button "Send message" at bounding box center [892, 462] width 73 height 23
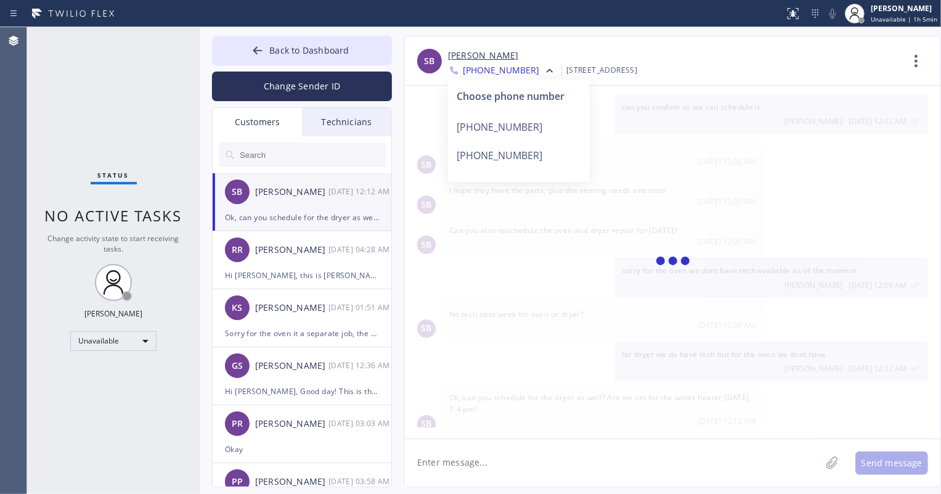
scroll to position [971, 0]
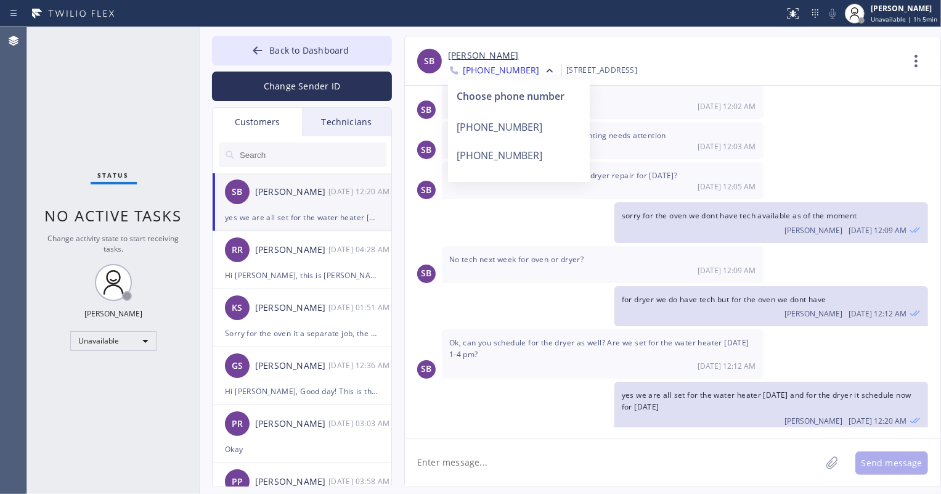
click at [333, 123] on div "Technicians" at bounding box center [346, 122] width 89 height 28
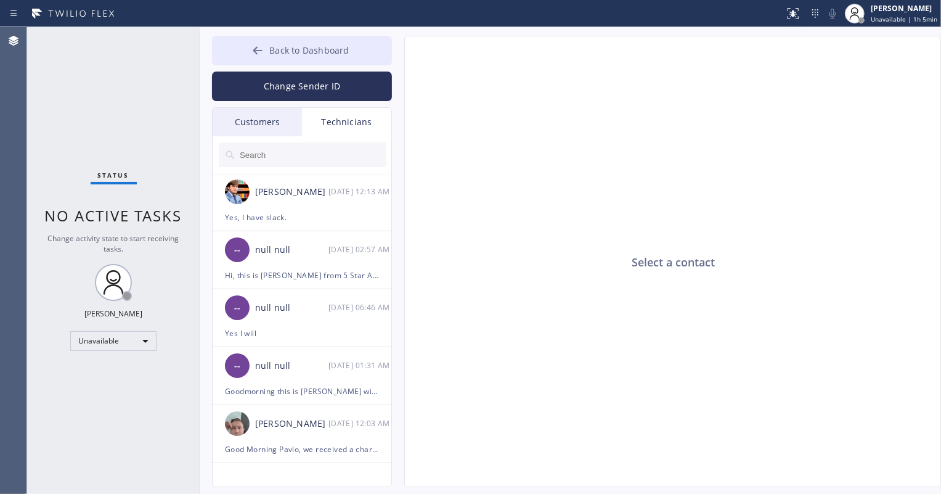
click at [295, 53] on span "Back to Dashboard" at bounding box center [309, 50] width 80 height 12
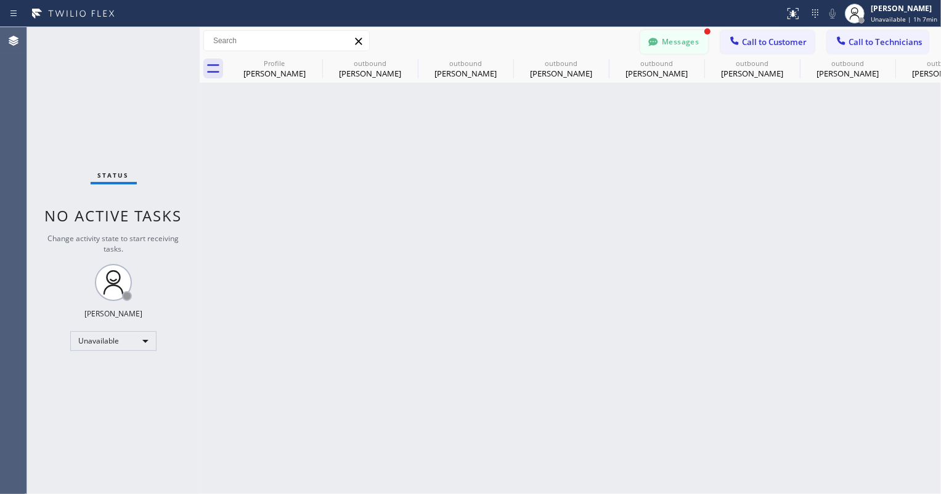
click at [678, 31] on button "Messages" at bounding box center [674, 41] width 68 height 23
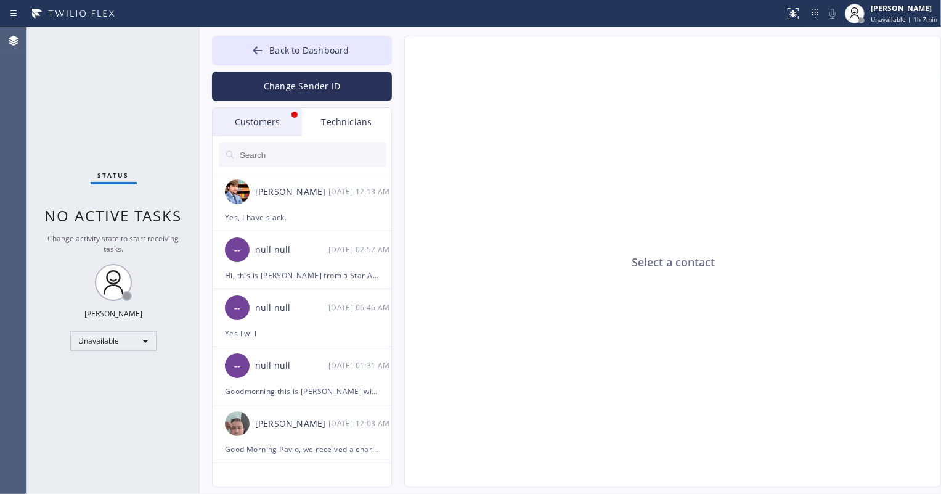
click at [250, 123] on div "Customers" at bounding box center [257, 122] width 89 height 28
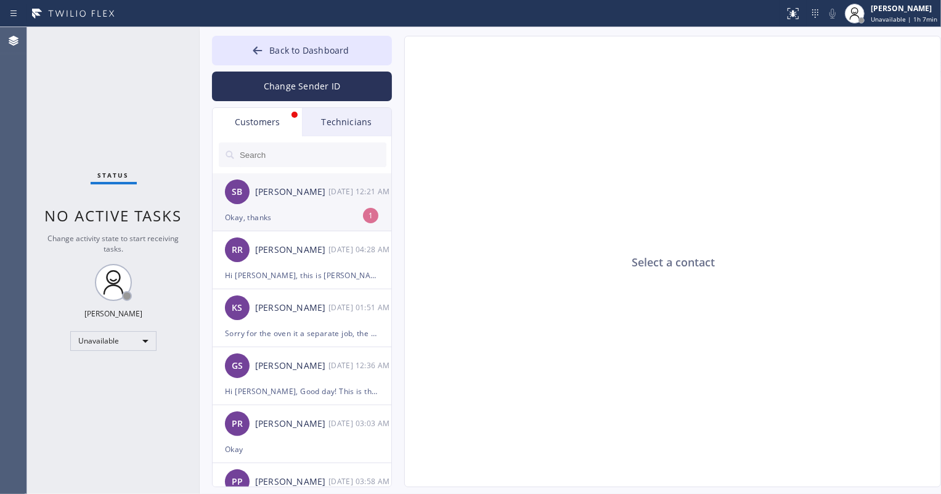
click at [290, 200] on div "SB [PERSON_NAME] [DATE] 12:21 AM" at bounding box center [303, 191] width 180 height 37
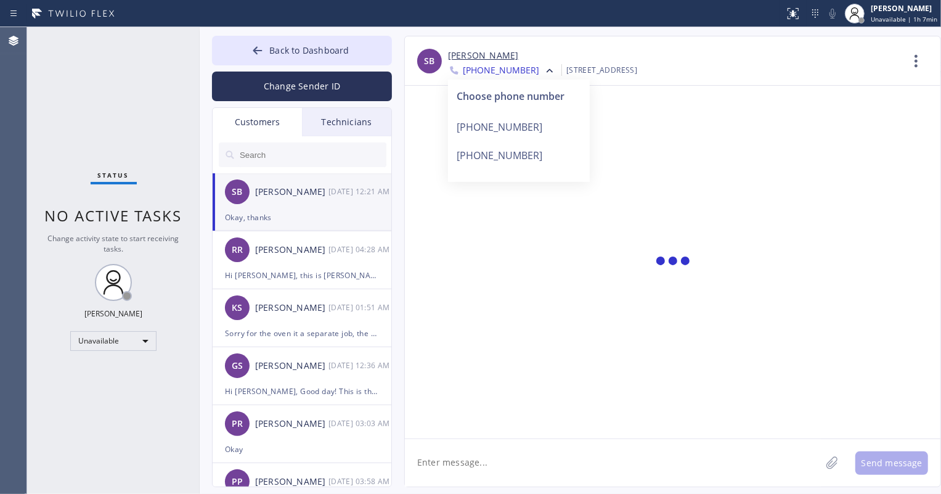
scroll to position [1011, 0]
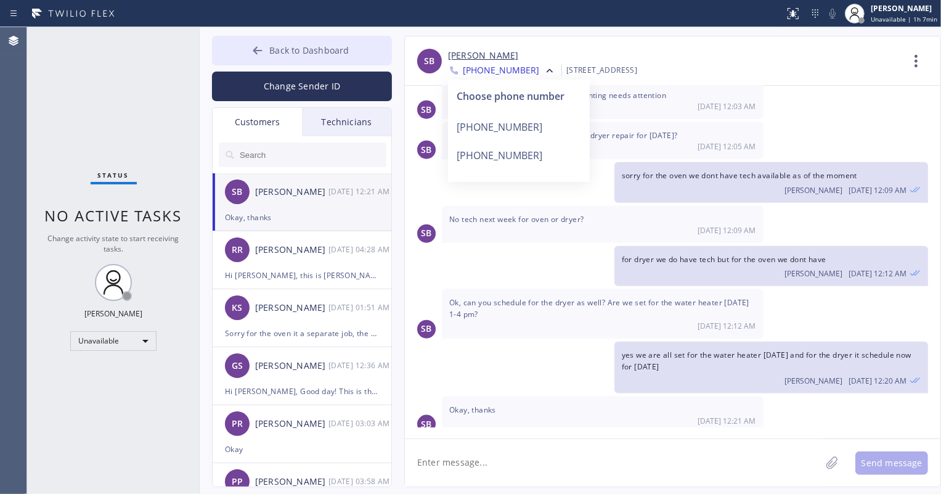
click at [268, 48] on button "Back to Dashboard" at bounding box center [302, 51] width 180 height 30
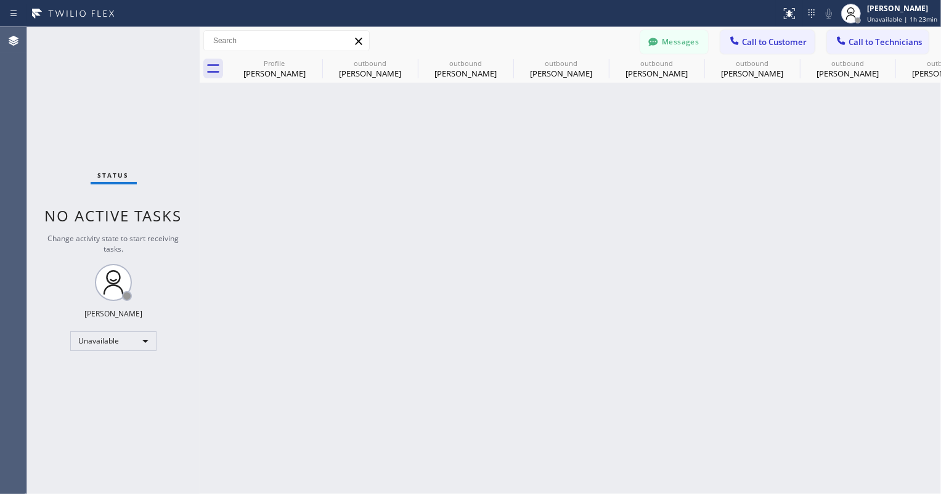
click at [214, 81] on div "Profile [PERSON_NAME] outbound [PERSON_NAME] outbound [PERSON_NAME] outbound [P…" at bounding box center [571, 69] width 742 height 28
click at [214, 76] on icon at bounding box center [213, 69] width 20 height 20
click at [213, 73] on icon at bounding box center [213, 69] width 20 height 20
click at [660, 37] on div at bounding box center [653, 43] width 15 height 15
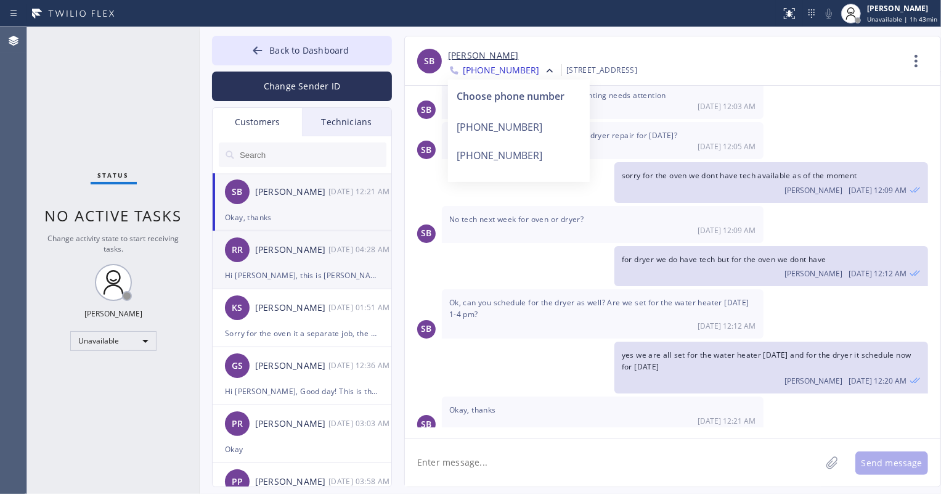
click at [297, 260] on div "RR [PERSON_NAME] [DATE] 04:28 AM" at bounding box center [303, 249] width 180 height 37
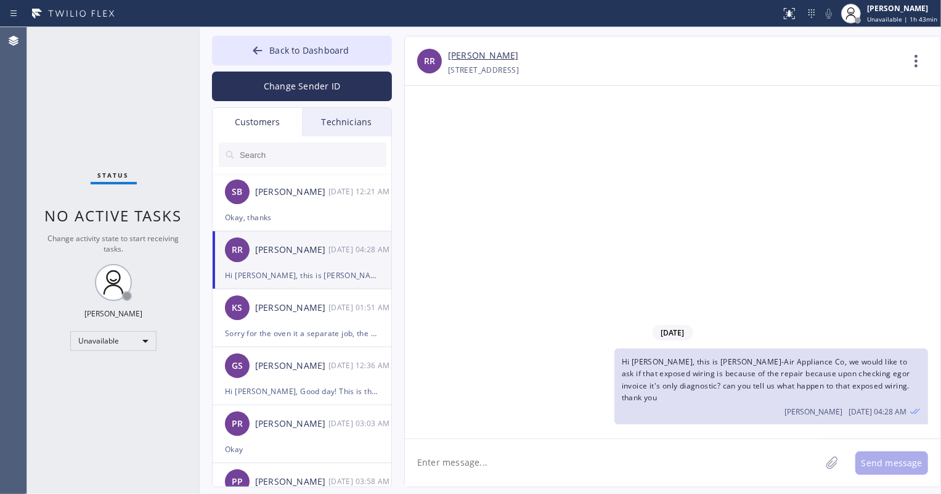
scroll to position [0, 0]
click at [462, 55] on link "[PERSON_NAME]" at bounding box center [483, 56] width 70 height 14
click at [266, 211] on div "Okay, thanks" at bounding box center [302, 217] width 154 height 14
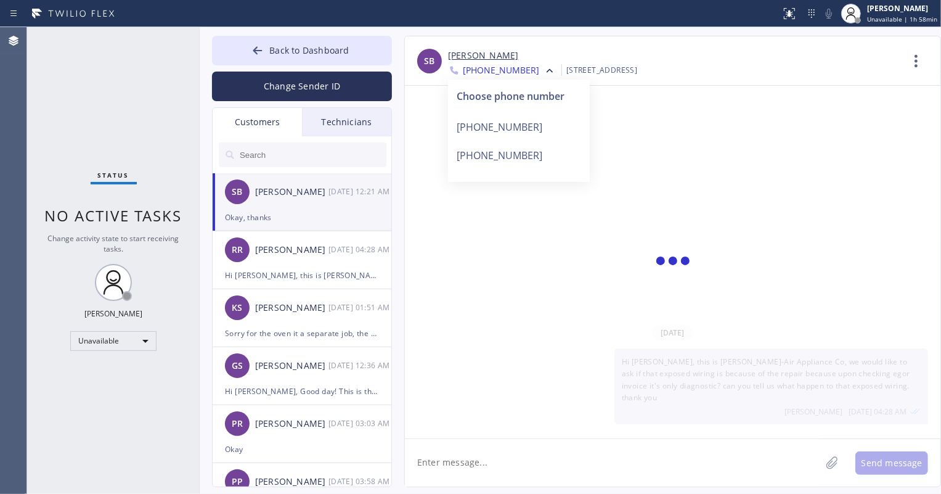
scroll to position [1011, 0]
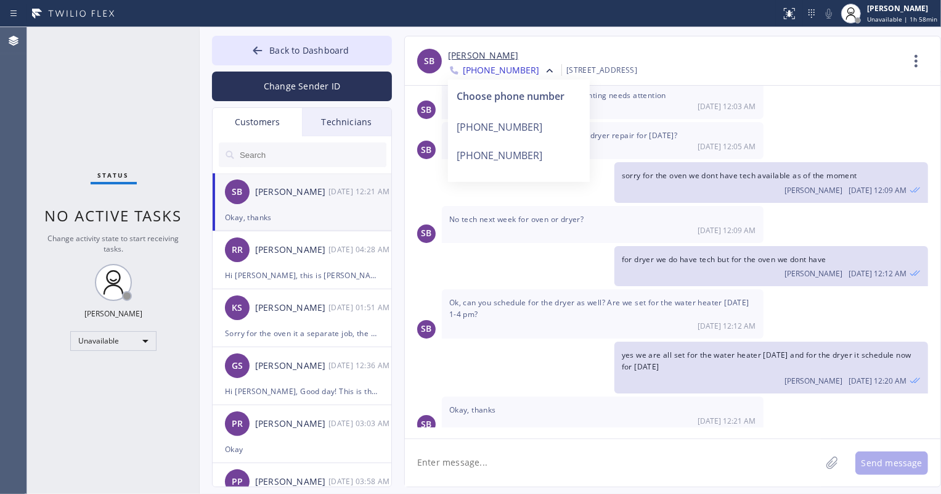
click at [338, 126] on div "Technicians" at bounding box center [346, 122] width 89 height 28
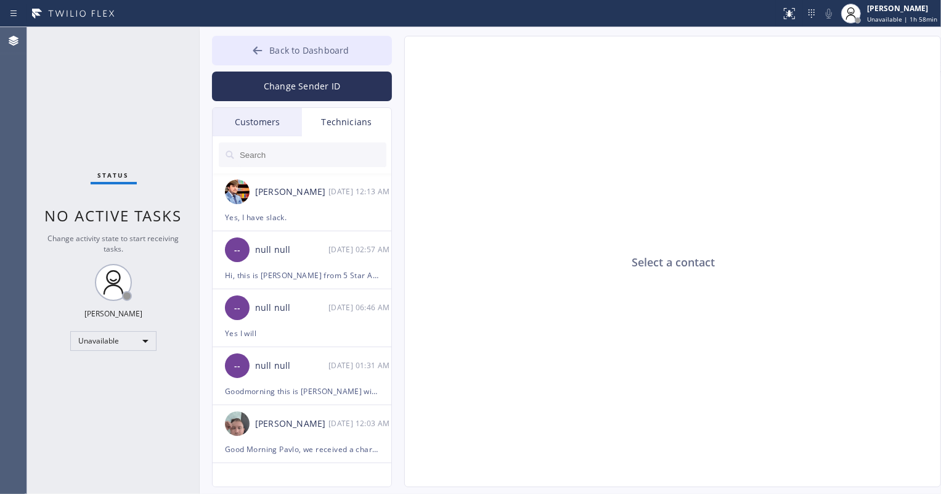
click at [293, 48] on span "Back to Dashboard" at bounding box center [309, 50] width 80 height 12
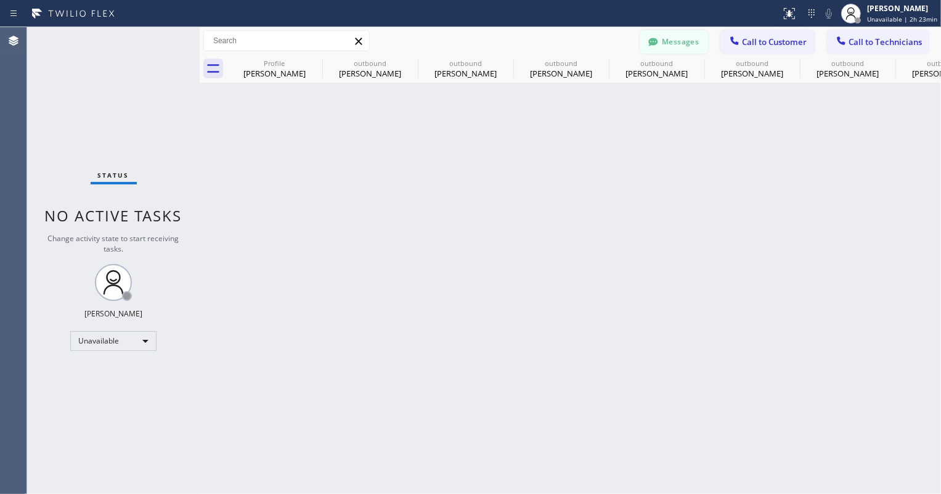
click at [678, 43] on button "Messages" at bounding box center [674, 41] width 68 height 23
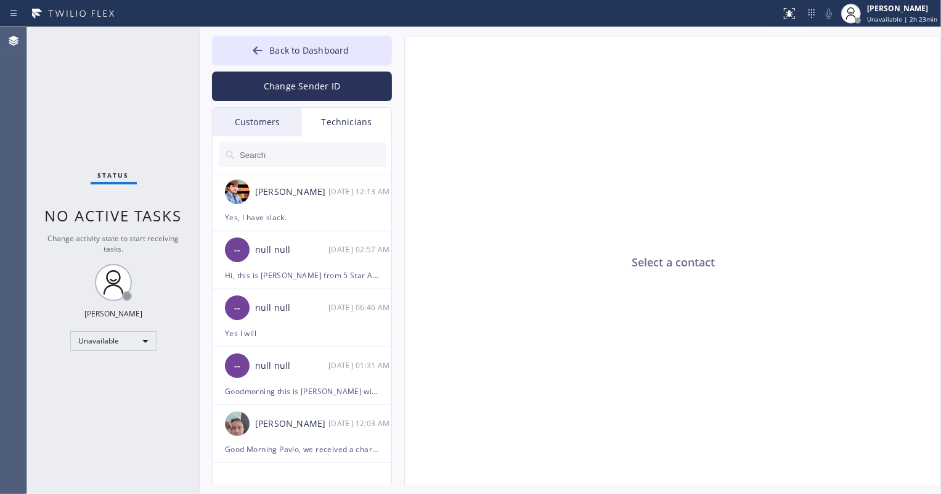
click at [283, 115] on div "Customers" at bounding box center [257, 122] width 89 height 28
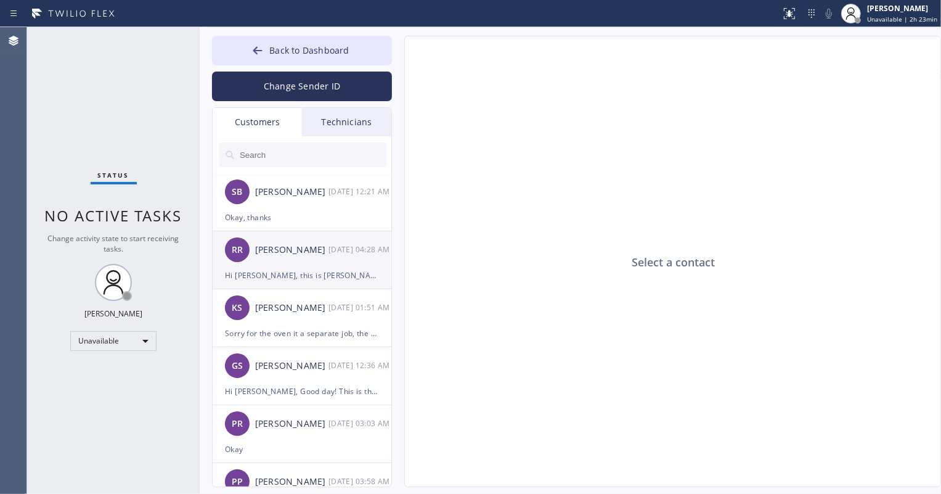
click at [306, 268] on div "Hi [PERSON_NAME], this is [PERSON_NAME]-Air Appliance Co, we would like to ask …" at bounding box center [302, 275] width 154 height 14
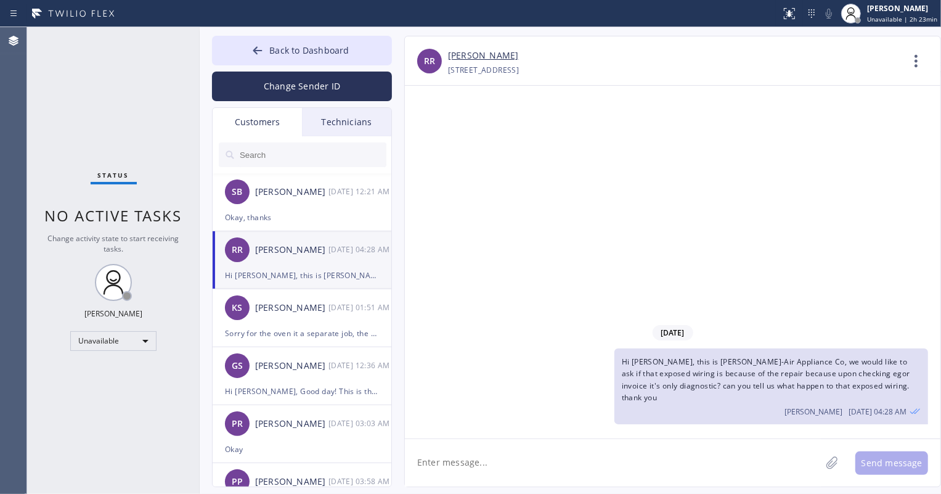
click at [496, 472] on textarea at bounding box center [613, 462] width 416 height 47
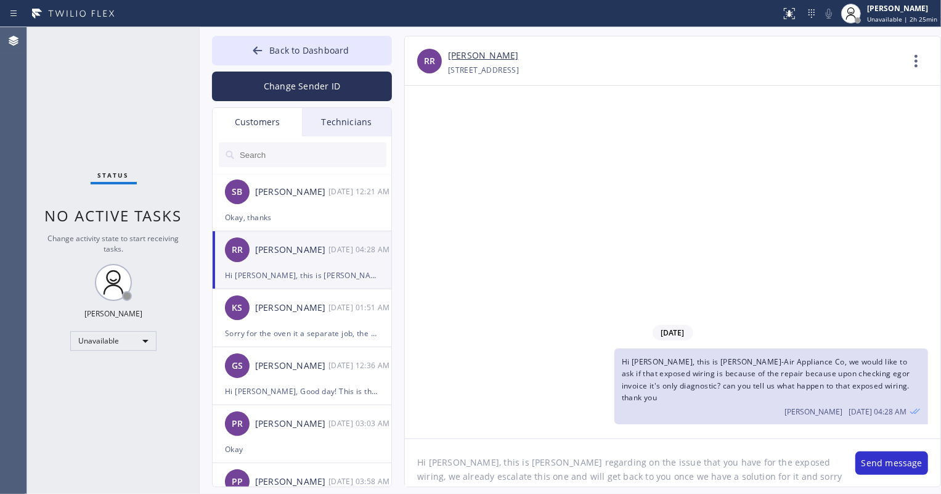
type textarea "Hi [PERSON_NAME], this is [PERSON_NAME] regarding on the issue that you have fo…"
